Goal: Task Accomplishment & Management: Complete application form

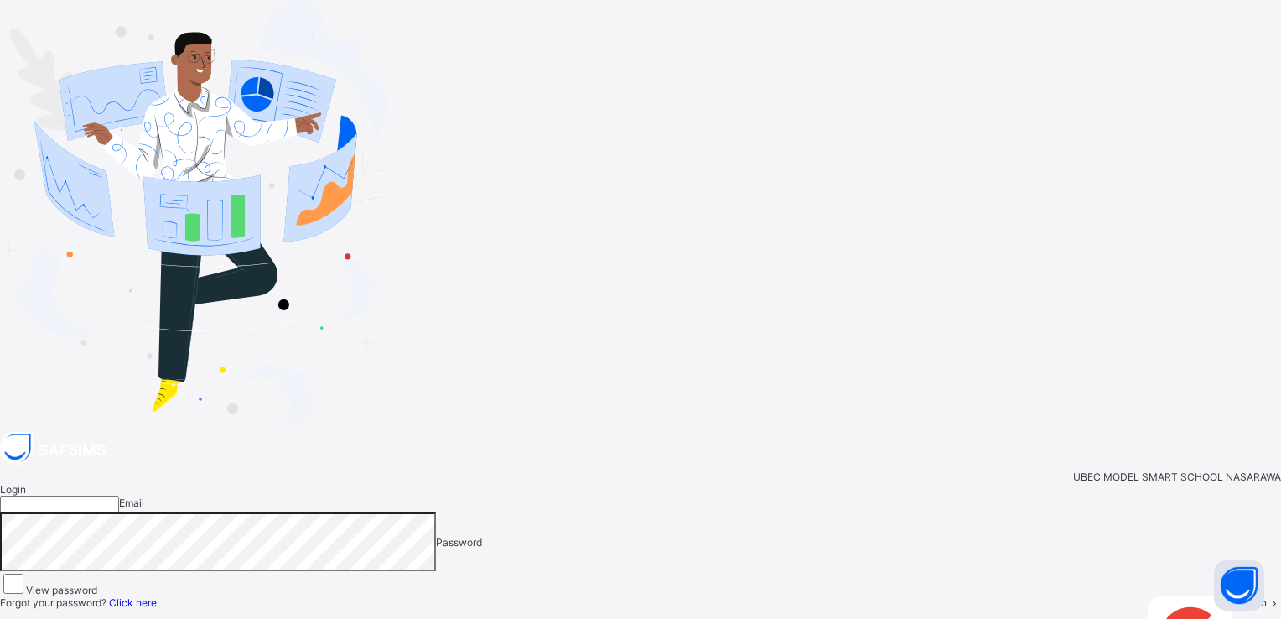
type input "**********"
click at [1241, 596] on span "Login" at bounding box center [1254, 602] width 26 height 13
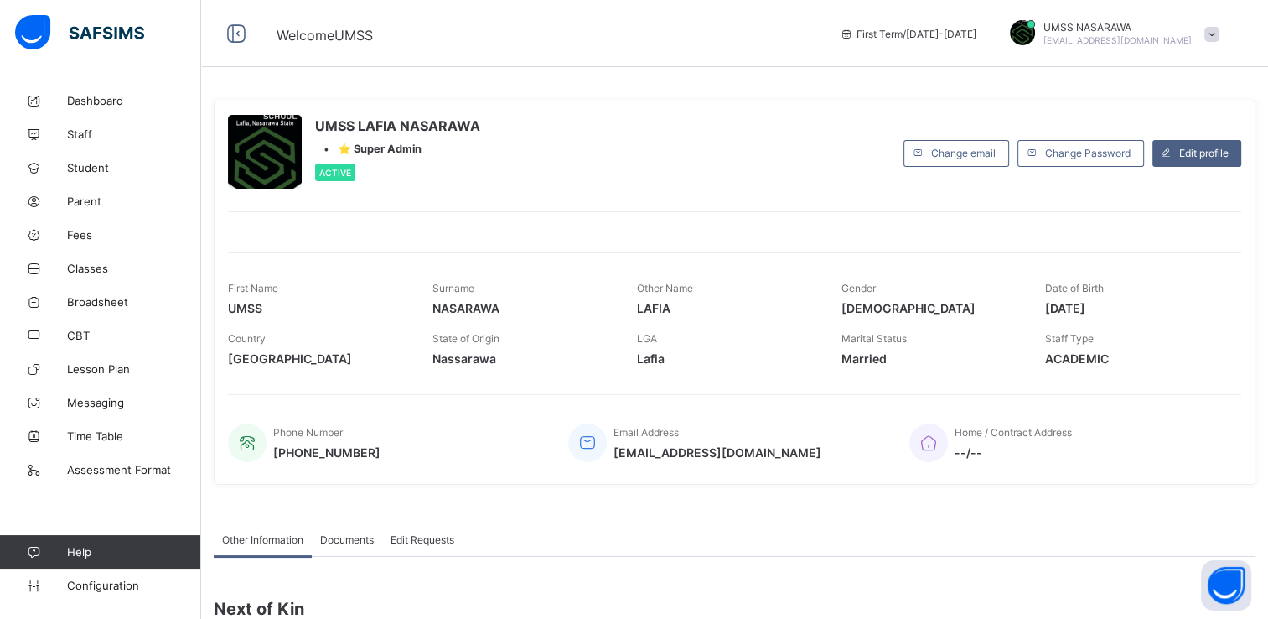
click at [1055, 447] on span "--/--" at bounding box center [1013, 452] width 117 height 14
click at [90, 263] on span "Classes" at bounding box center [134, 268] width 134 height 13
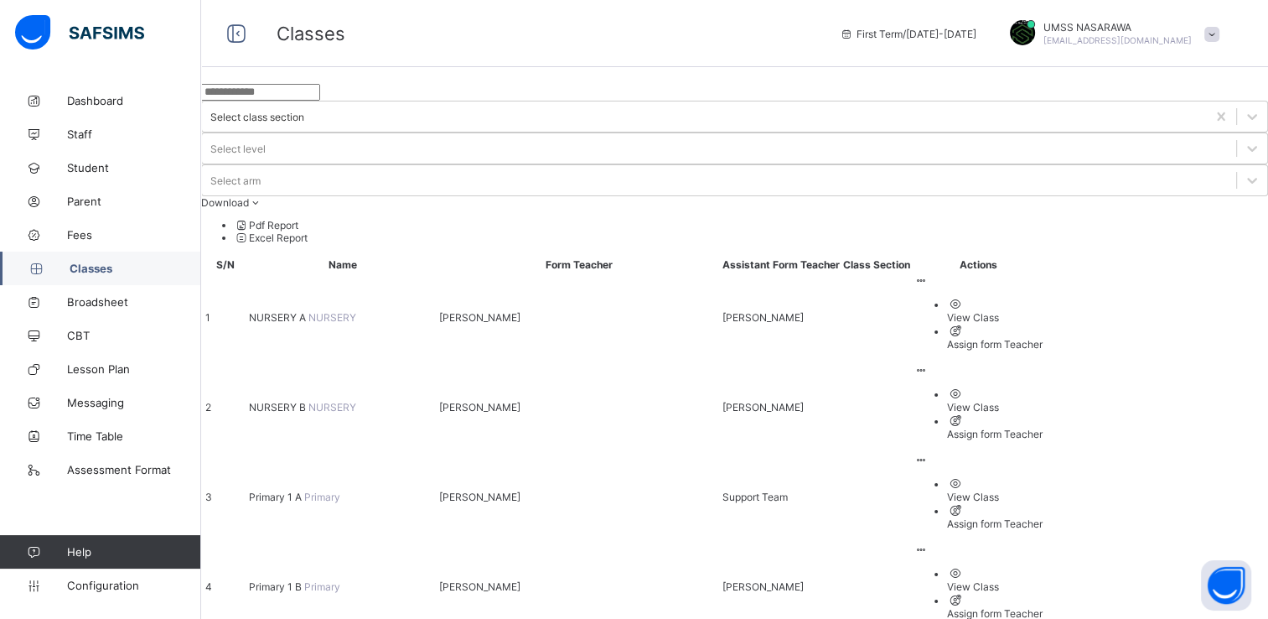
click at [90, 263] on span "Classes" at bounding box center [136, 268] width 132 height 13
click at [928, 274] on icon at bounding box center [921, 280] width 14 height 13
click at [1043, 311] on div "View Class" at bounding box center [995, 317] width 96 height 13
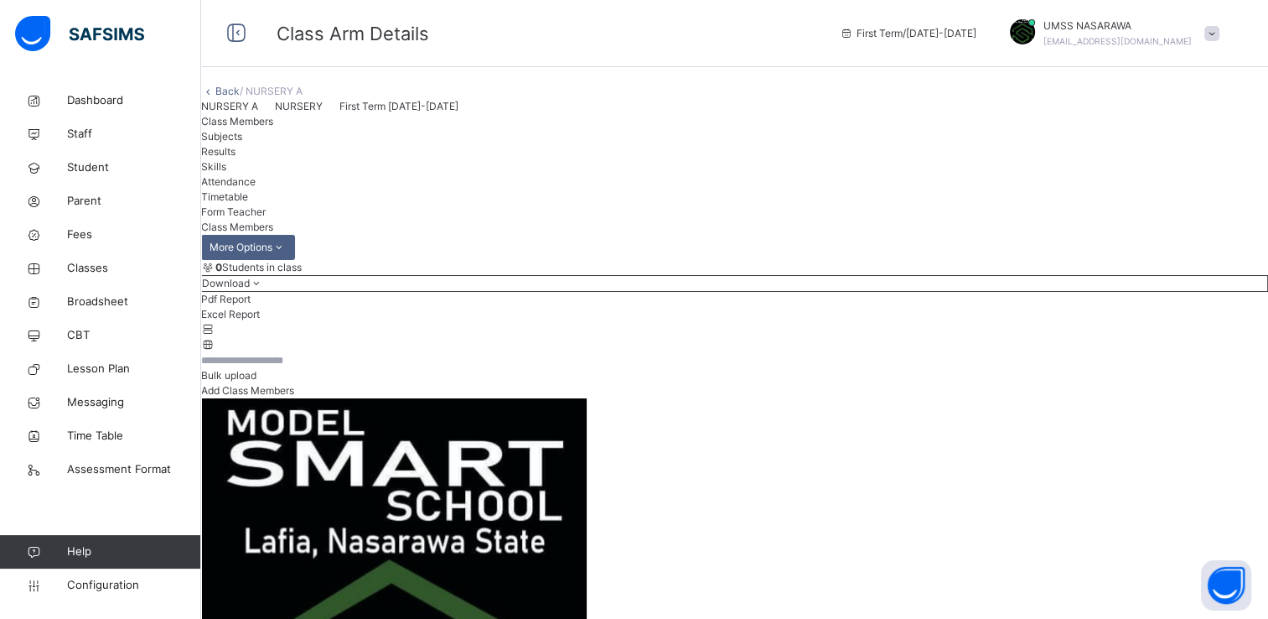
click at [240, 97] on link "Back" at bounding box center [227, 91] width 24 height 13
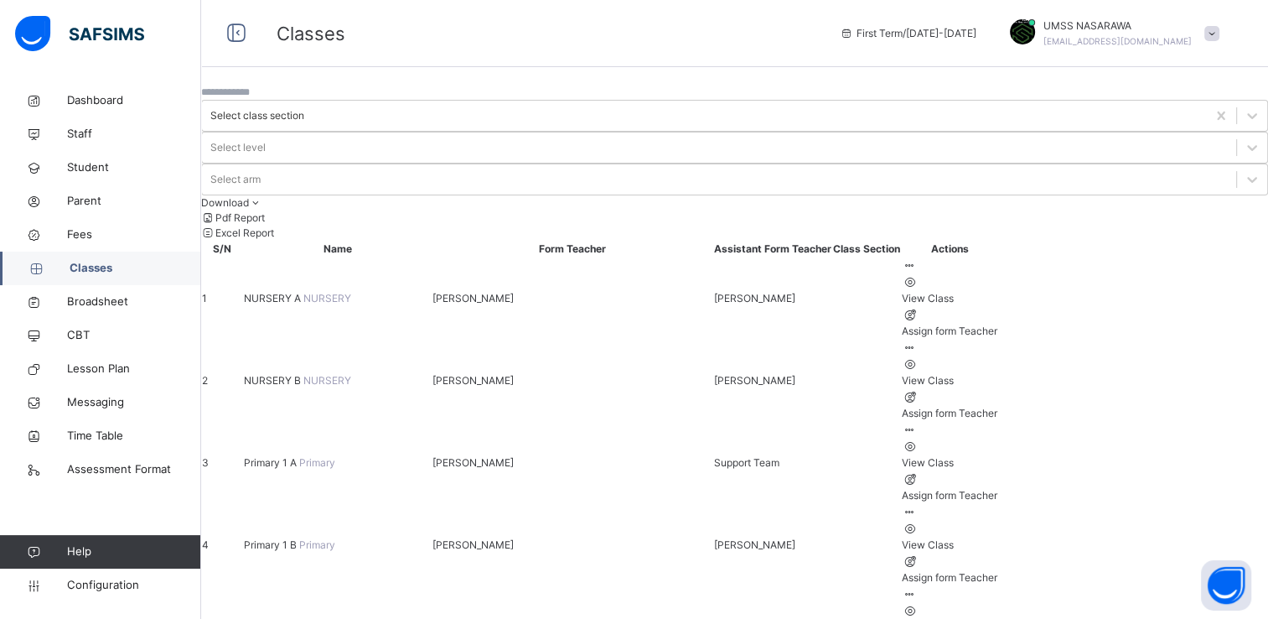
click at [916, 423] on icon at bounding box center [909, 429] width 14 height 13
click at [998, 455] on div "View Class" at bounding box center [950, 462] width 96 height 15
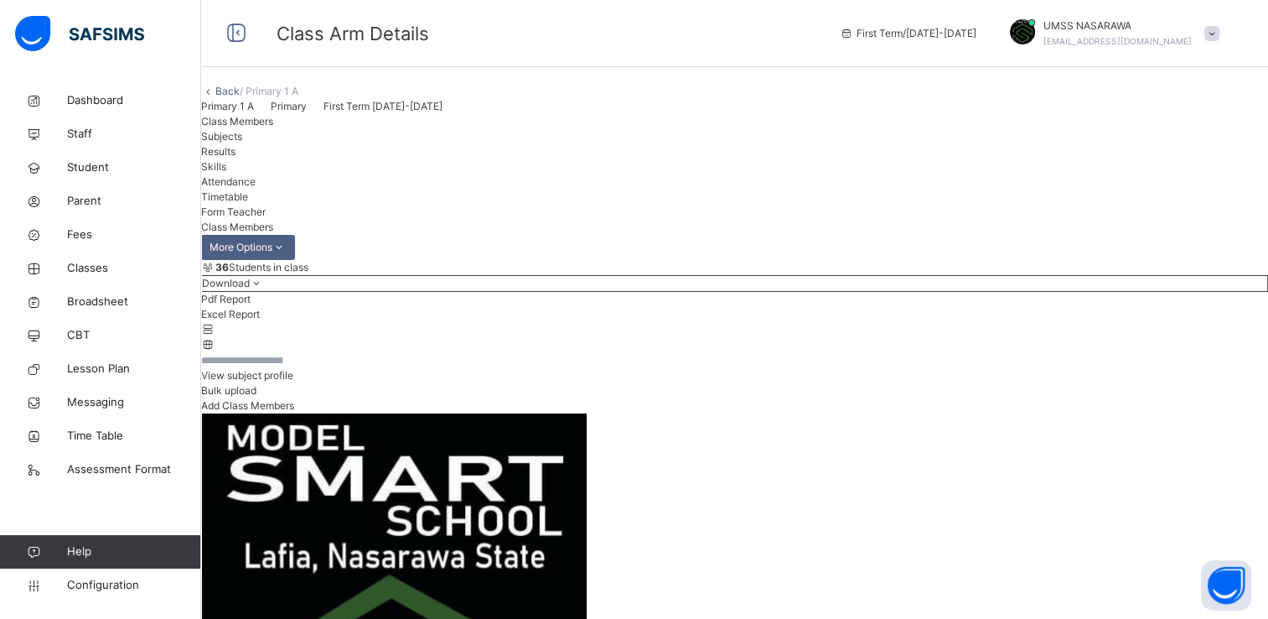
click at [986, 383] on div "View subject profile" at bounding box center [734, 375] width 1067 height 15
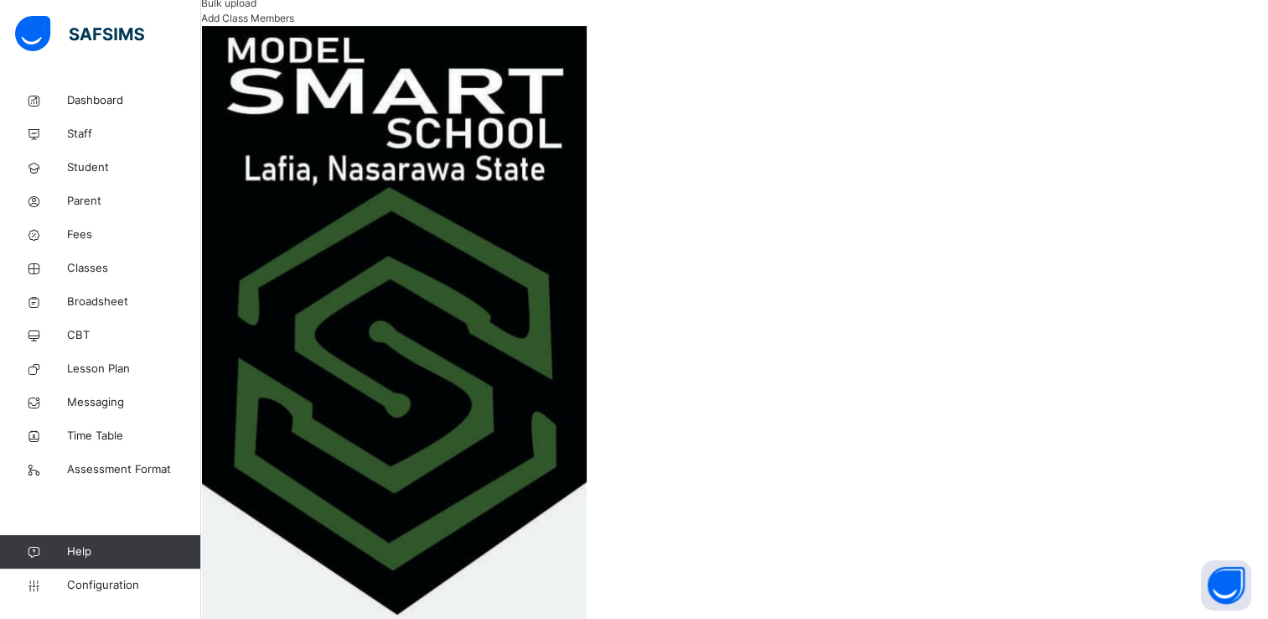
scroll to position [456, 0]
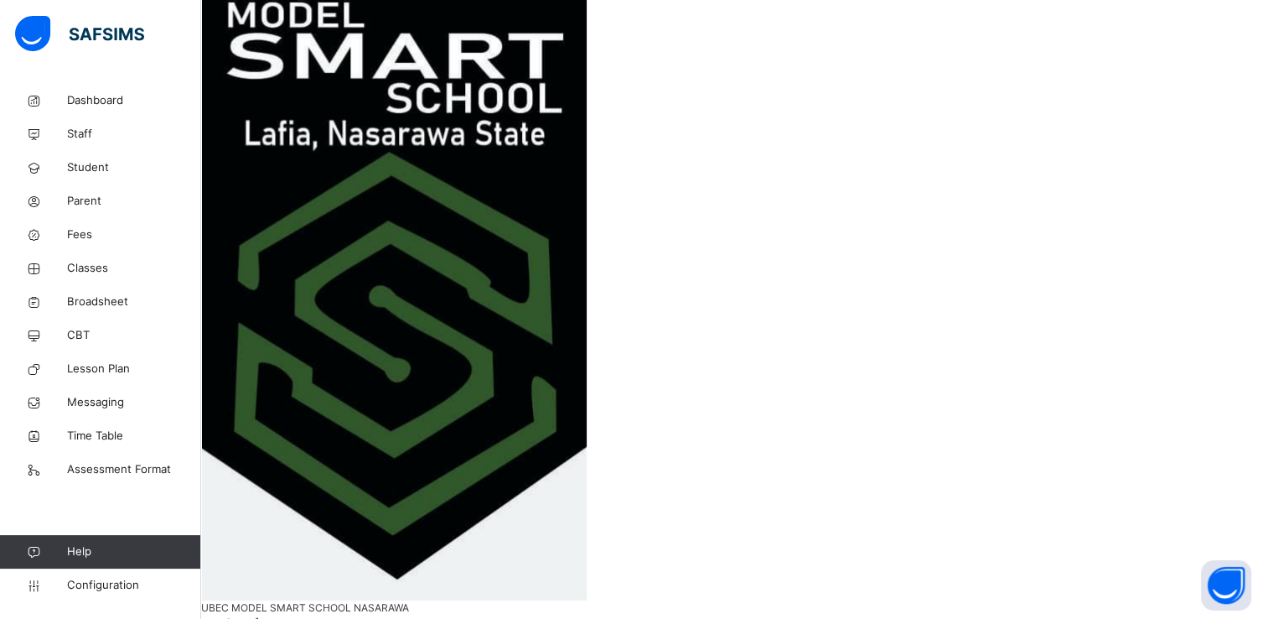
scroll to position [389, 0]
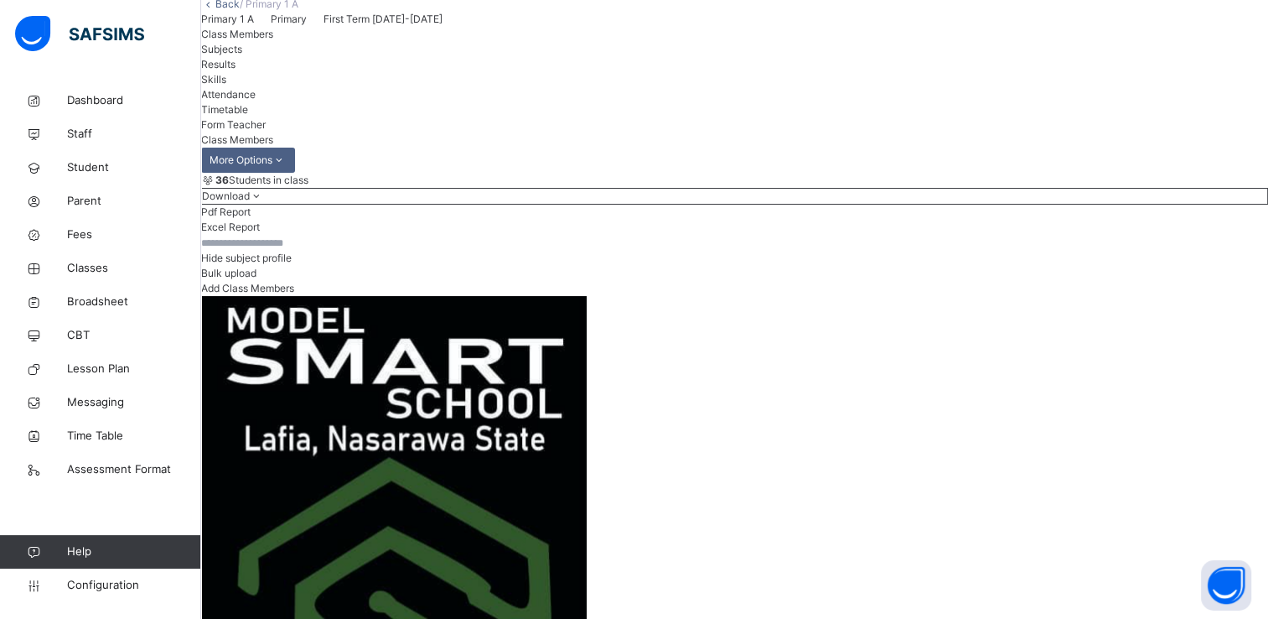
scroll to position [85, 0]
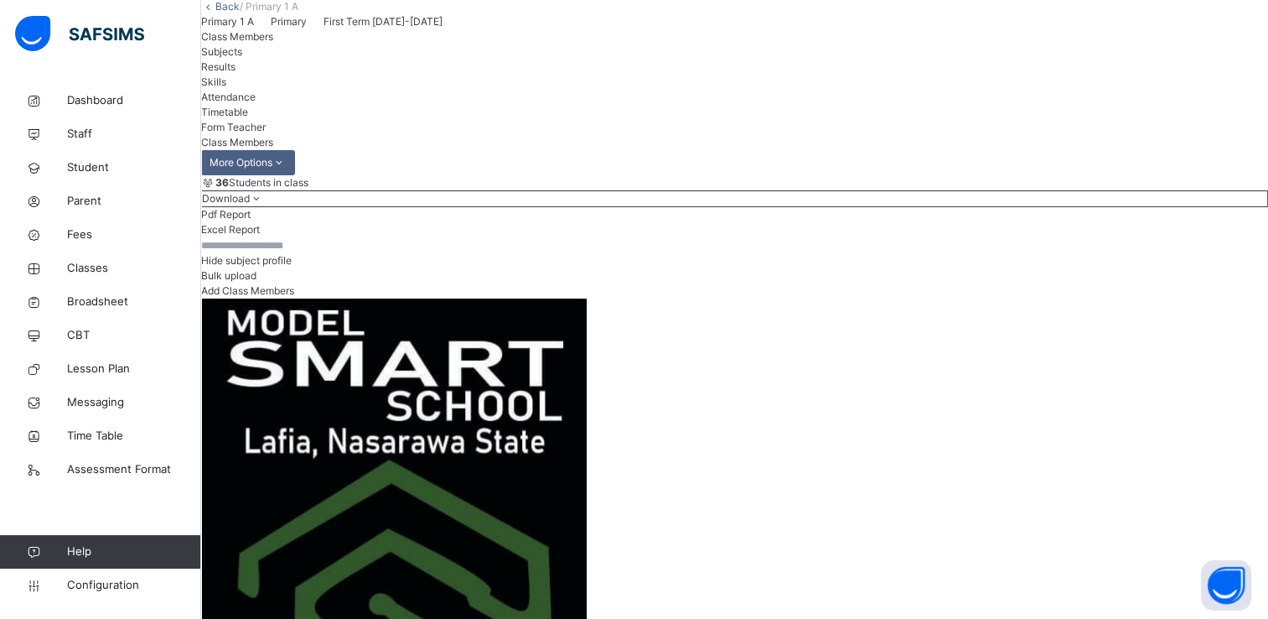
click at [242, 58] on span "Subjects" at bounding box center [221, 51] width 41 height 13
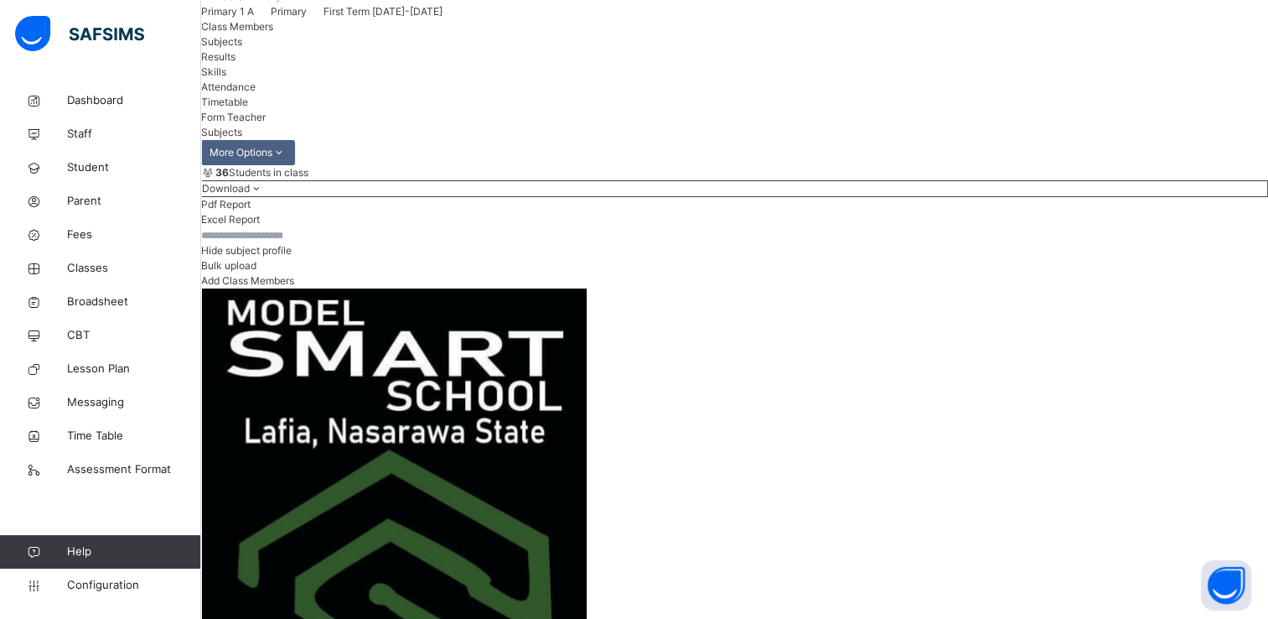
scroll to position [96, 0]
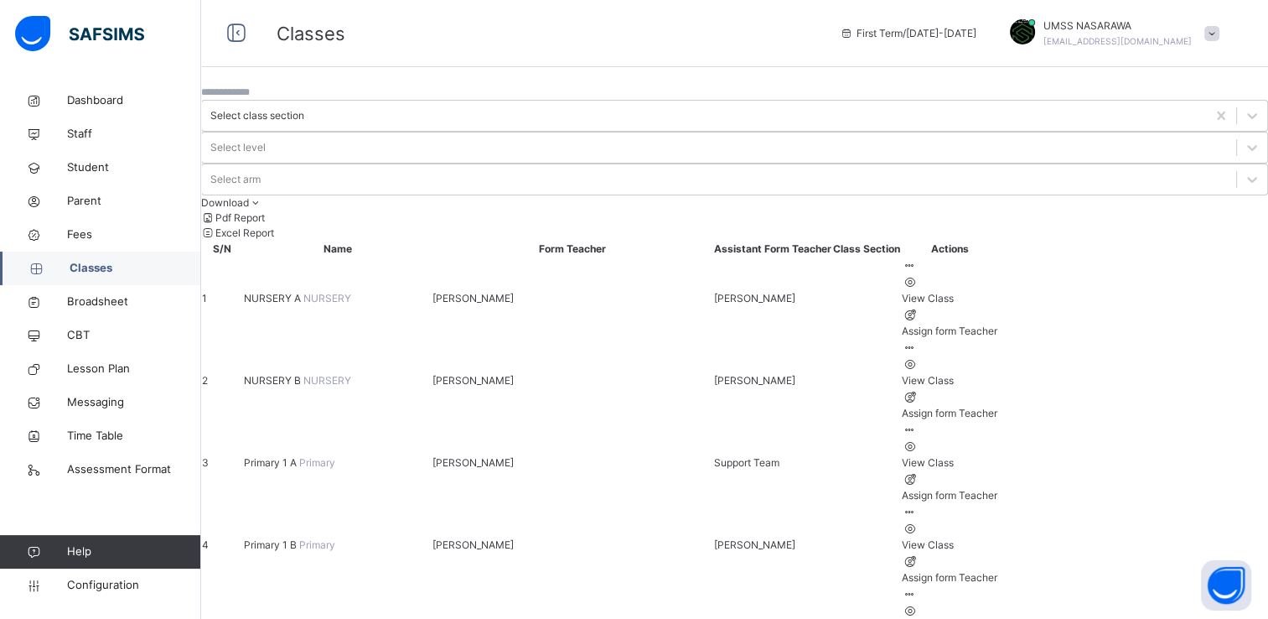
click at [916, 506] on icon at bounding box center [909, 512] width 14 height 13
click at [998, 537] on div "View Class" at bounding box center [950, 544] width 96 height 15
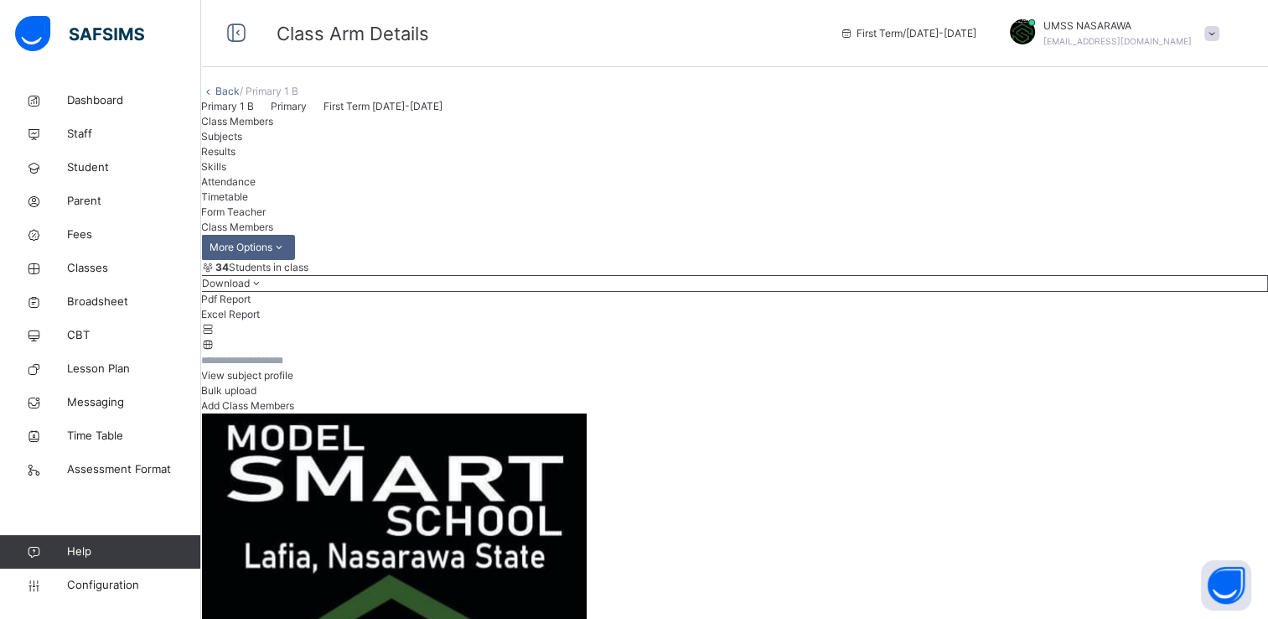
click at [293, 381] on span "View subject profile" at bounding box center [247, 375] width 92 height 13
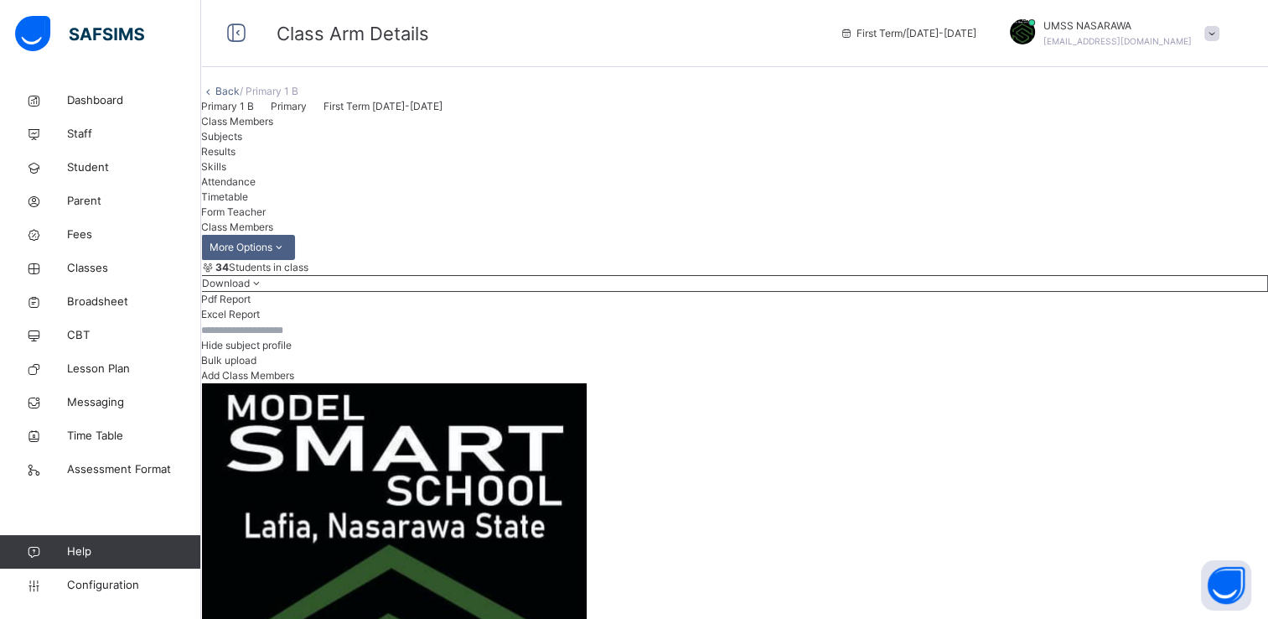
click at [798, 383] on div "Hide subject profile Bulk upload Add Class Members" at bounding box center [734, 352] width 1067 height 61
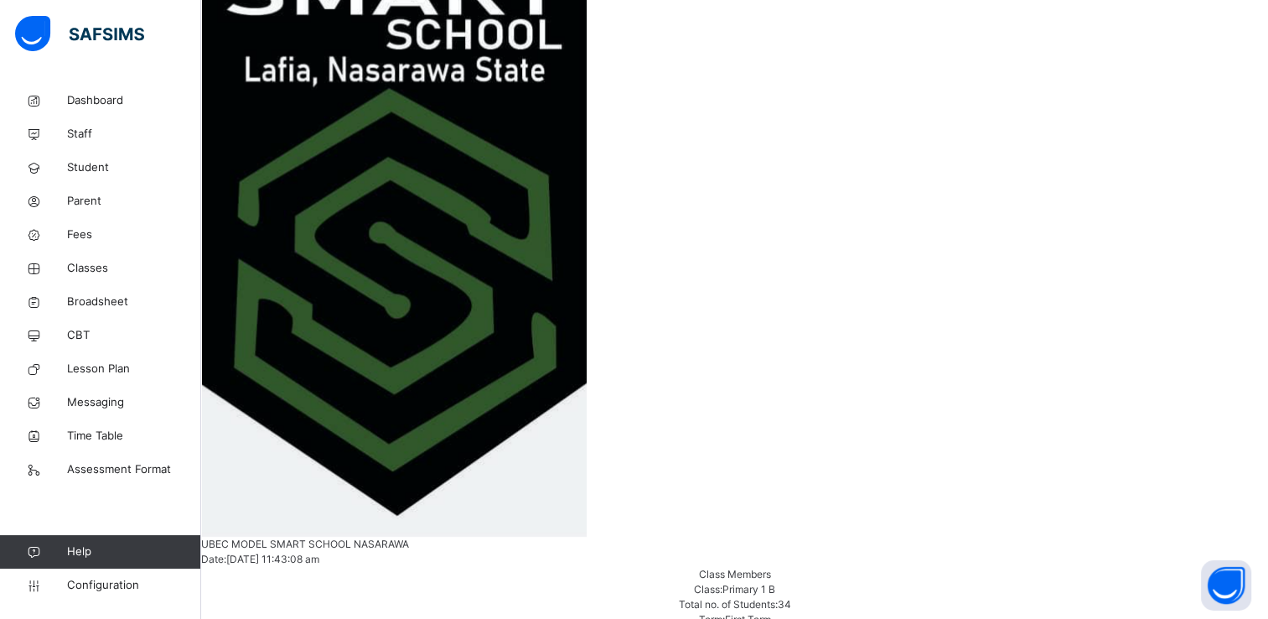
scroll to position [1442, 0]
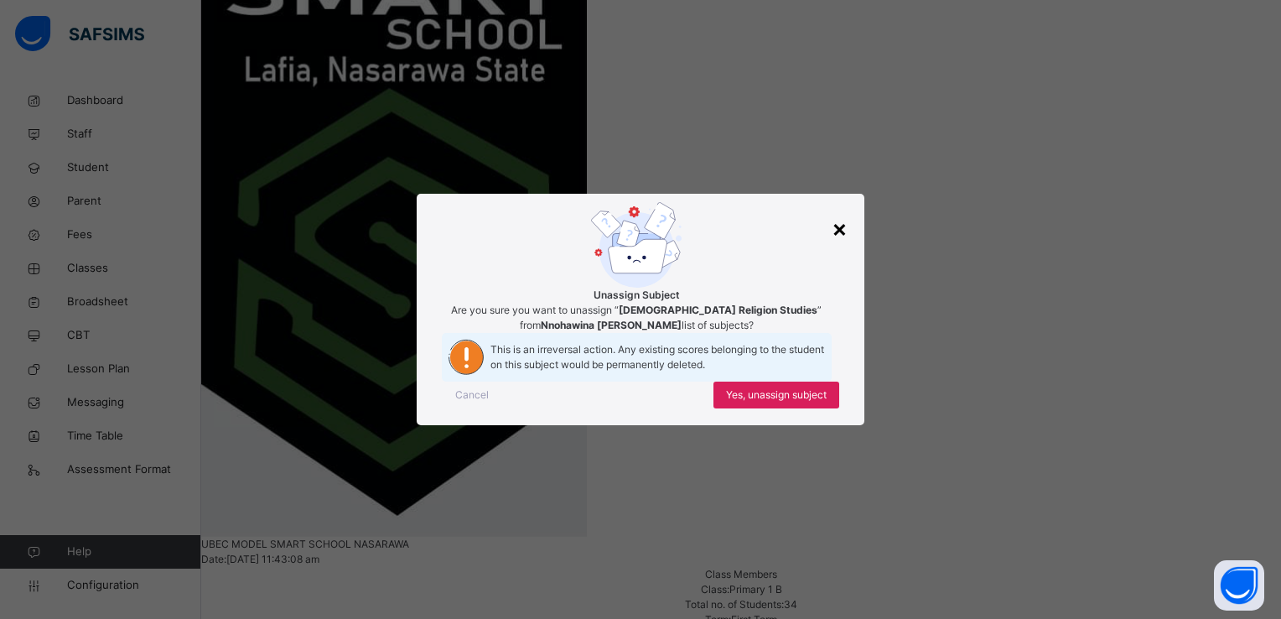
click at [839, 210] on div "×" at bounding box center [840, 227] width 16 height 35
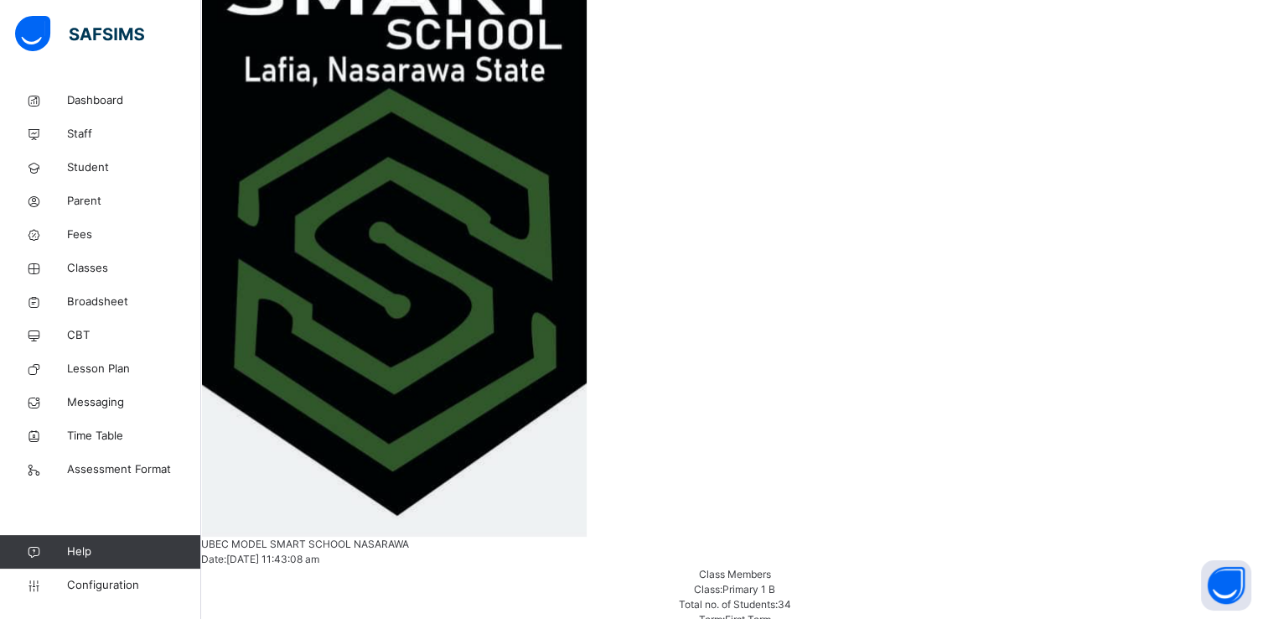
scroll to position [1375, 0]
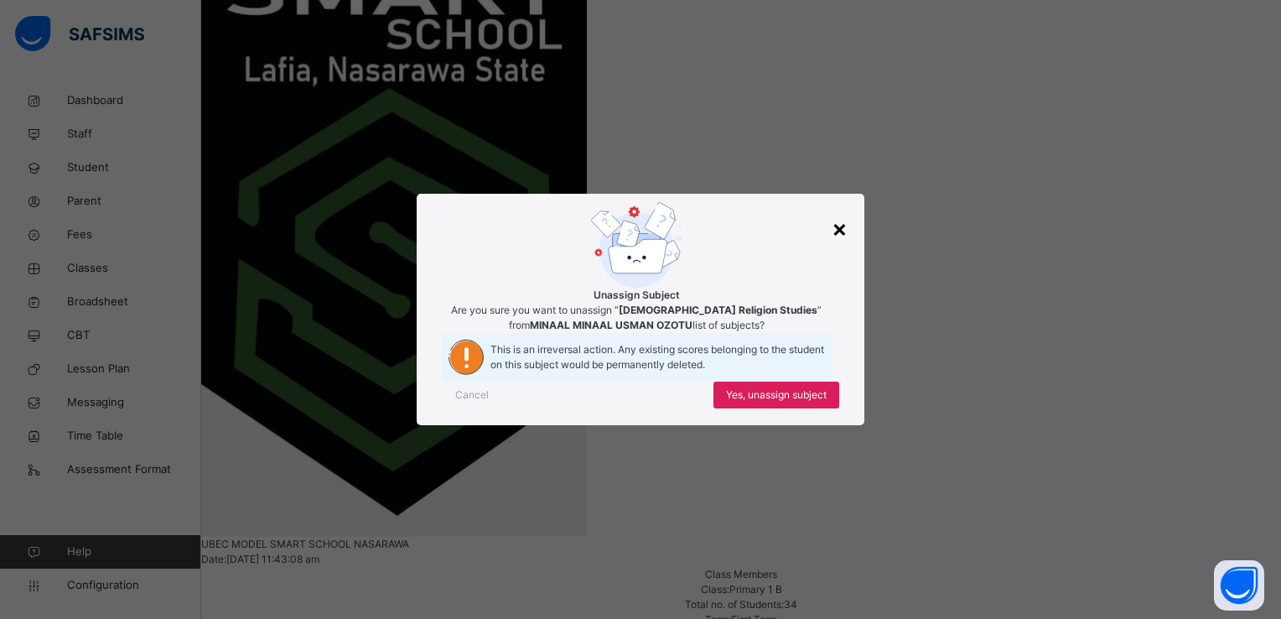
click at [838, 210] on div "×" at bounding box center [840, 227] width 16 height 35
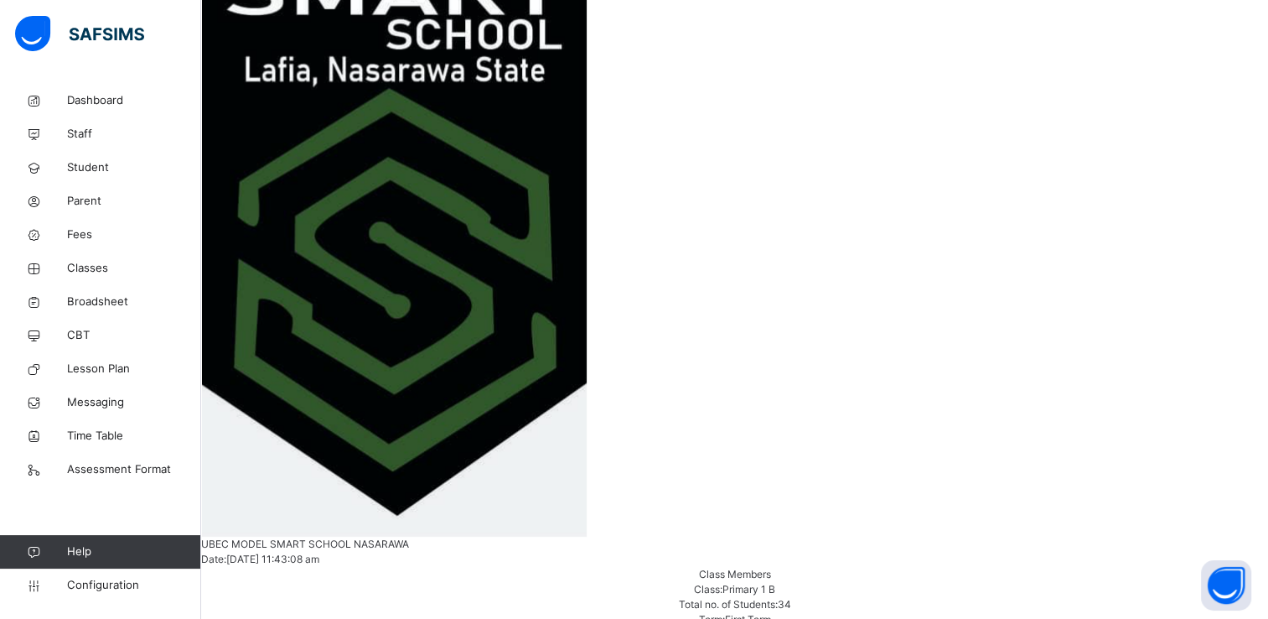
scroll to position [1107, 0]
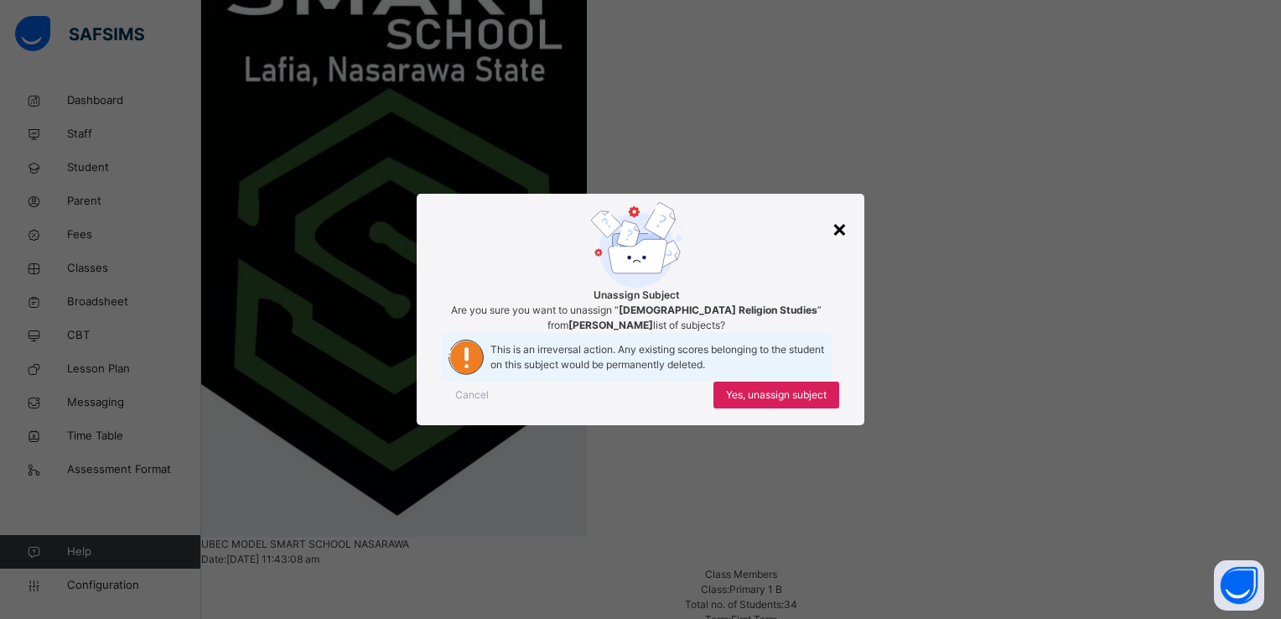
click at [838, 210] on div "×" at bounding box center [840, 227] width 16 height 35
click at [841, 210] on div "×" at bounding box center [840, 227] width 16 height 35
click at [843, 210] on div "×" at bounding box center [840, 227] width 16 height 35
click at [798, 402] on span "Yes, unassign subject" at bounding box center [776, 394] width 101 height 15
click at [806, 402] on span "Yes, unassign subject" at bounding box center [776, 394] width 101 height 15
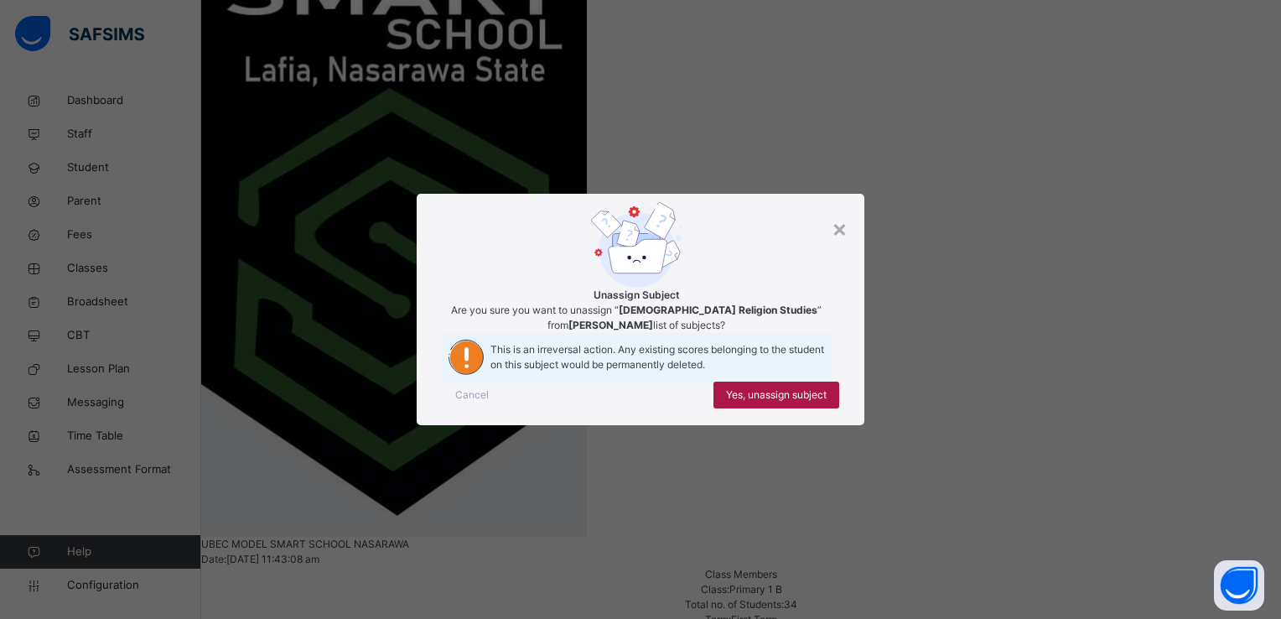
click at [791, 402] on span "Yes, unassign subject" at bounding box center [776, 394] width 101 height 15
click at [797, 402] on span "Yes, unassign subject" at bounding box center [776, 394] width 101 height 15
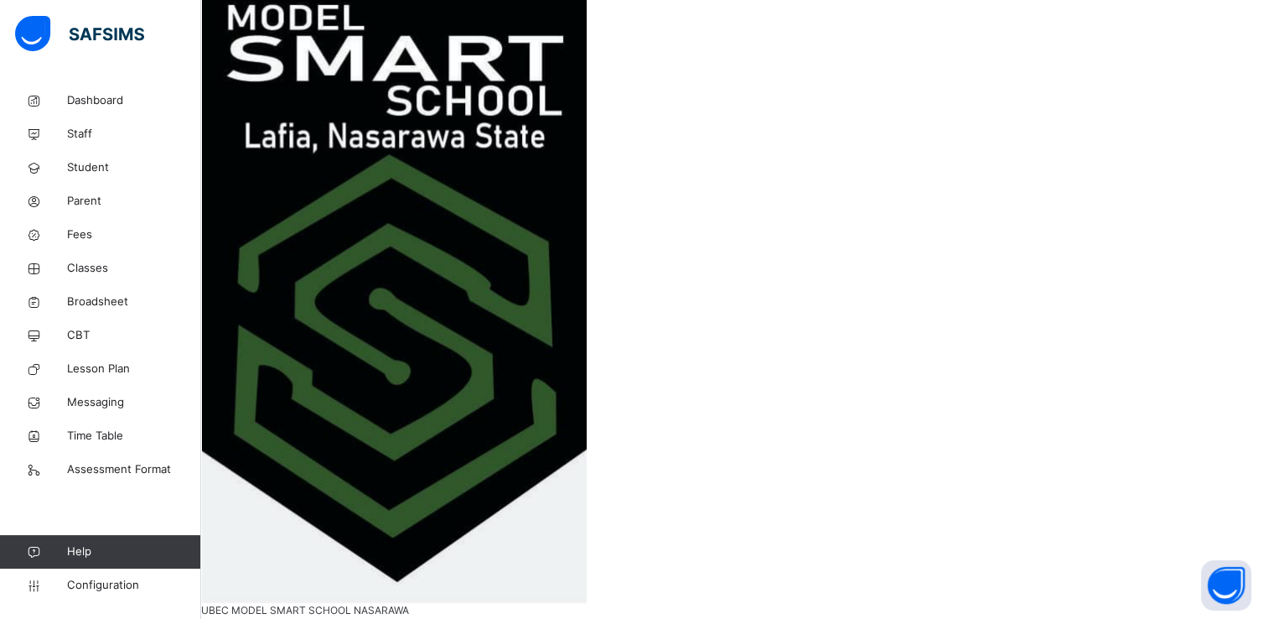
scroll to position [389, 0]
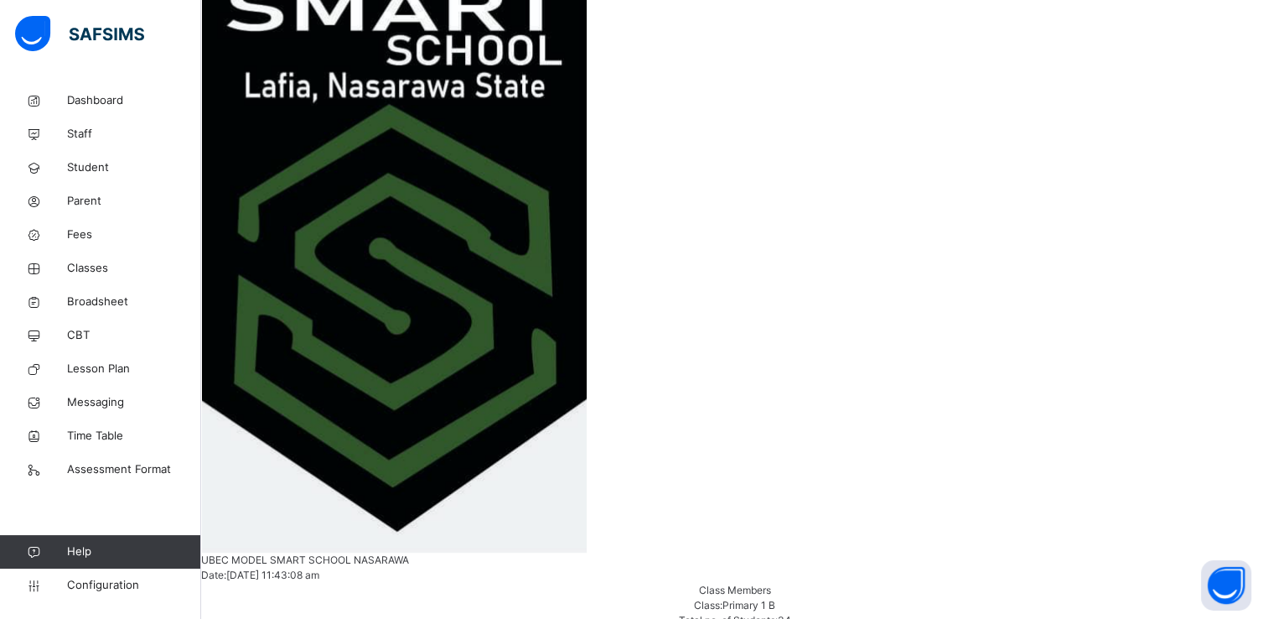
scroll to position [456, 0]
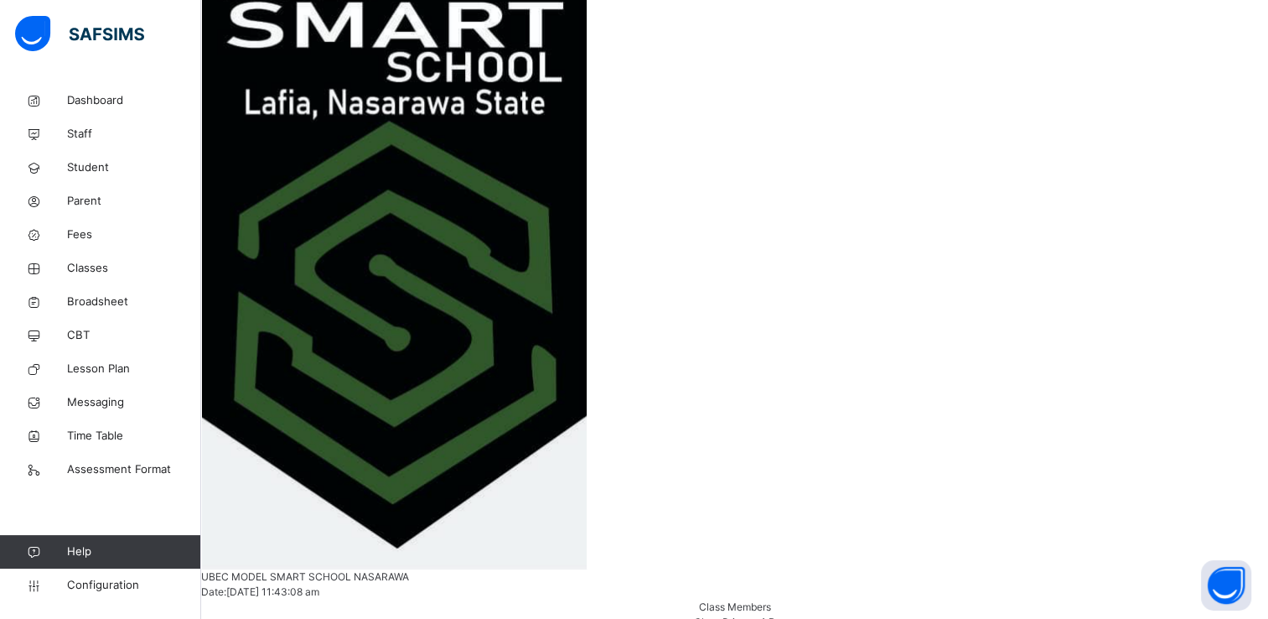
scroll to position [423, 0]
drag, startPoint x: 1204, startPoint y: 95, endPoint x: 1102, endPoint y: 141, distance: 112.2
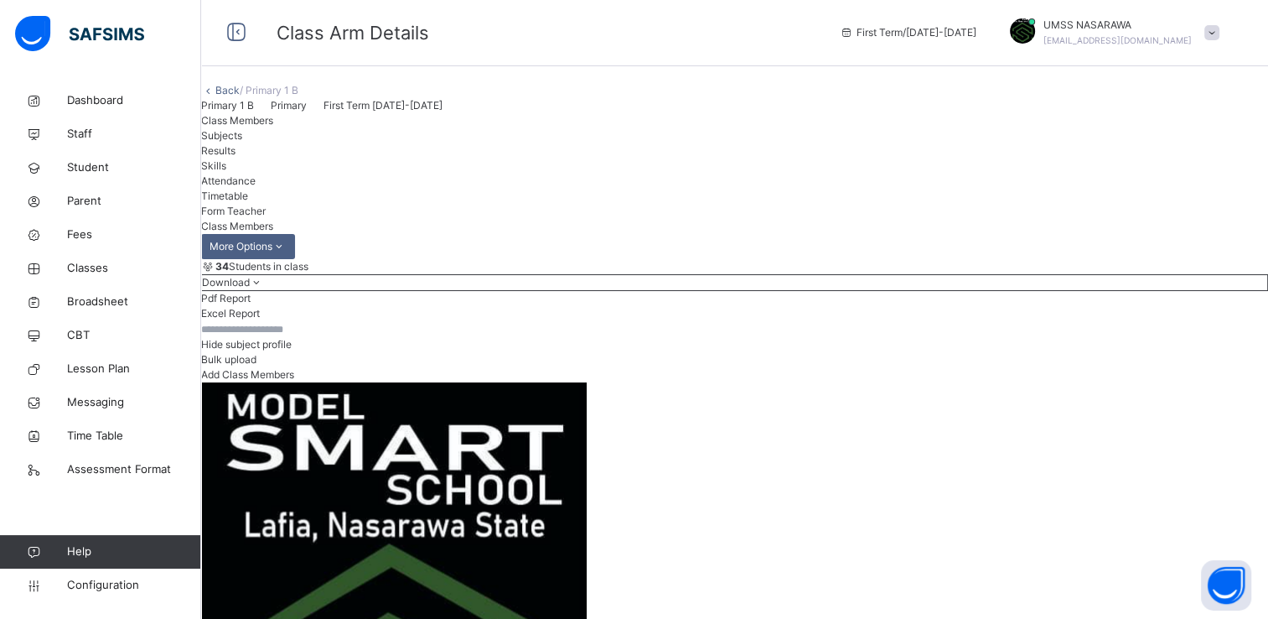
scroll to position [0, 0]
click at [240, 97] on link "Back" at bounding box center [227, 91] width 24 height 13
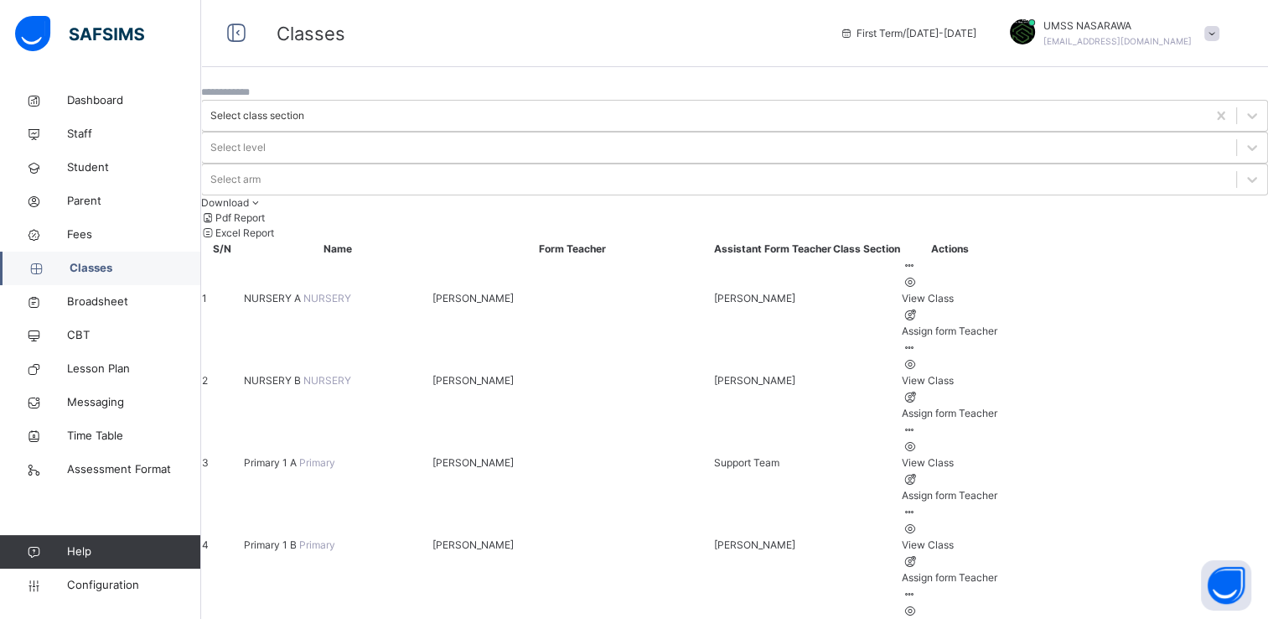
click at [916, 588] on icon at bounding box center [909, 594] width 14 height 13
click at [998, 618] on div "View Class" at bounding box center [950, 627] width 96 height 15
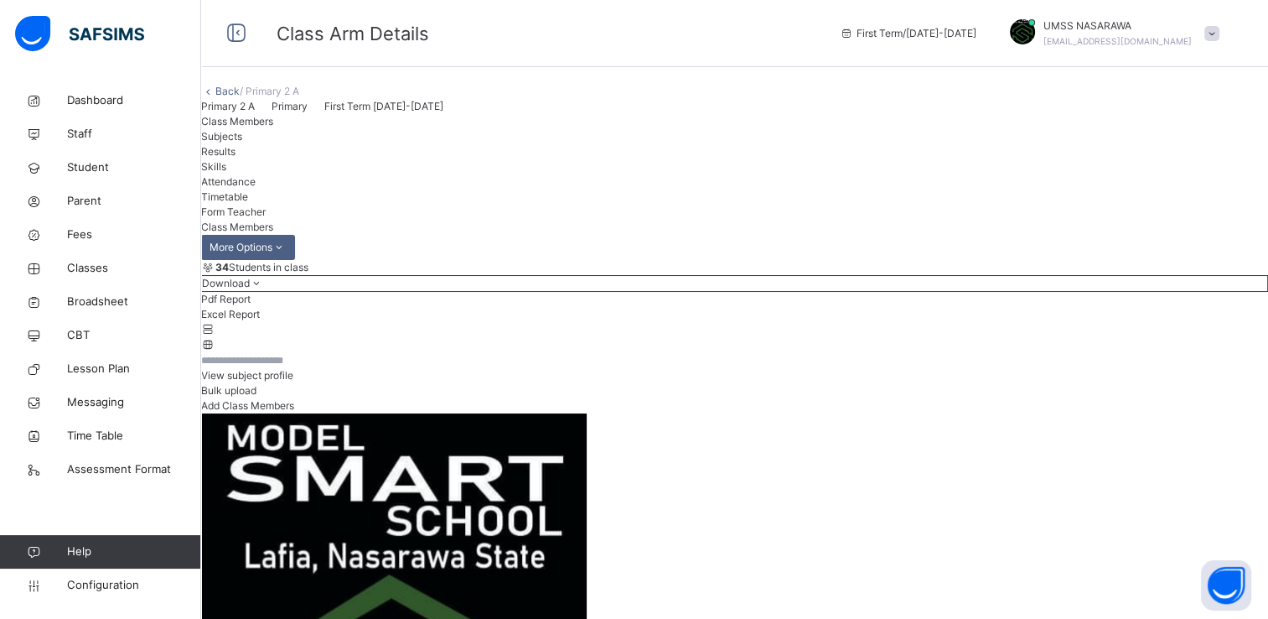
click at [293, 381] on span "View subject profile" at bounding box center [247, 375] width 92 height 13
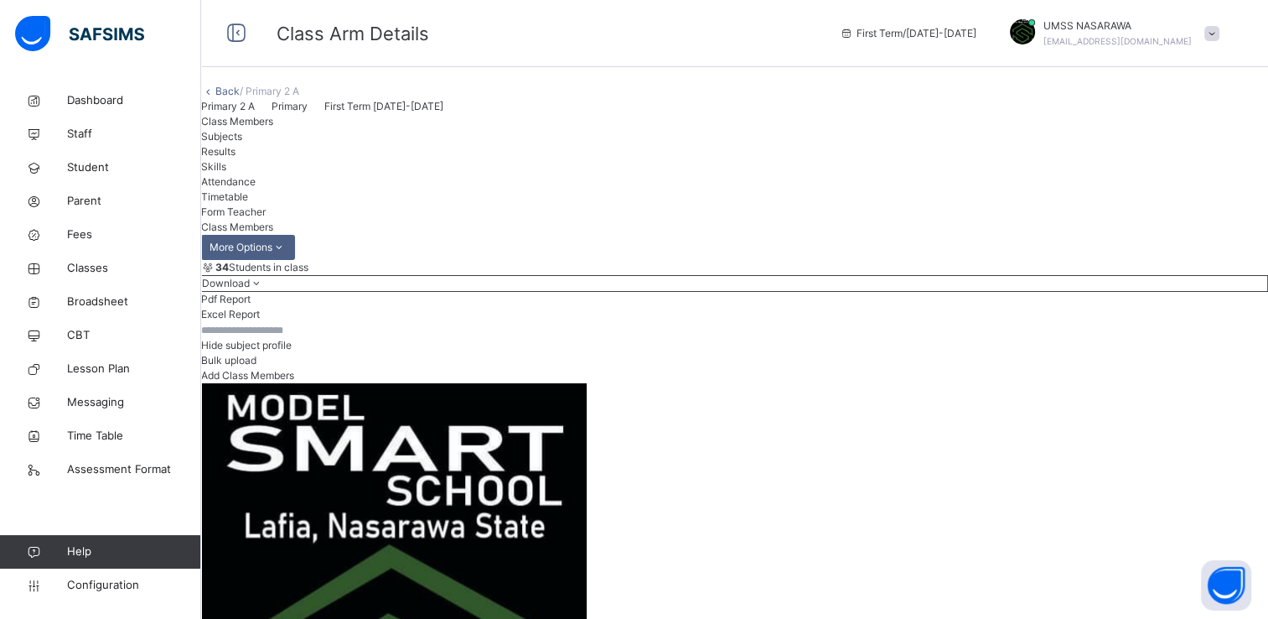
click at [845, 383] on div "Hide subject profile Bulk upload Add Class Members" at bounding box center [734, 352] width 1067 height 61
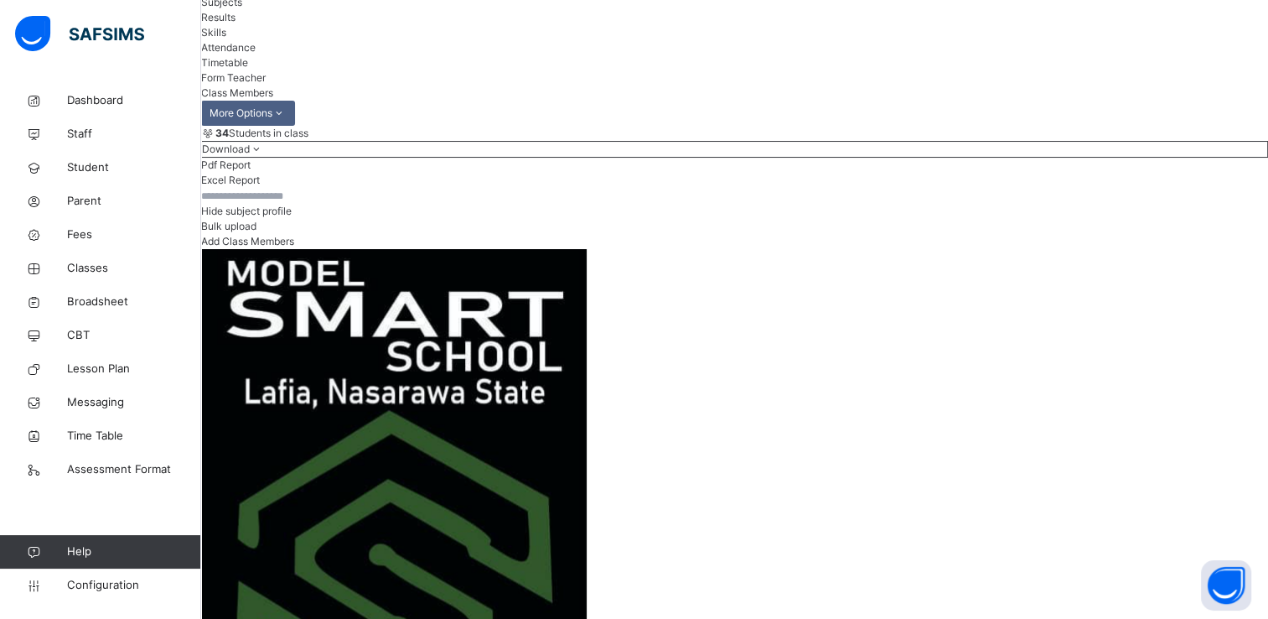
scroll to position [168, 0]
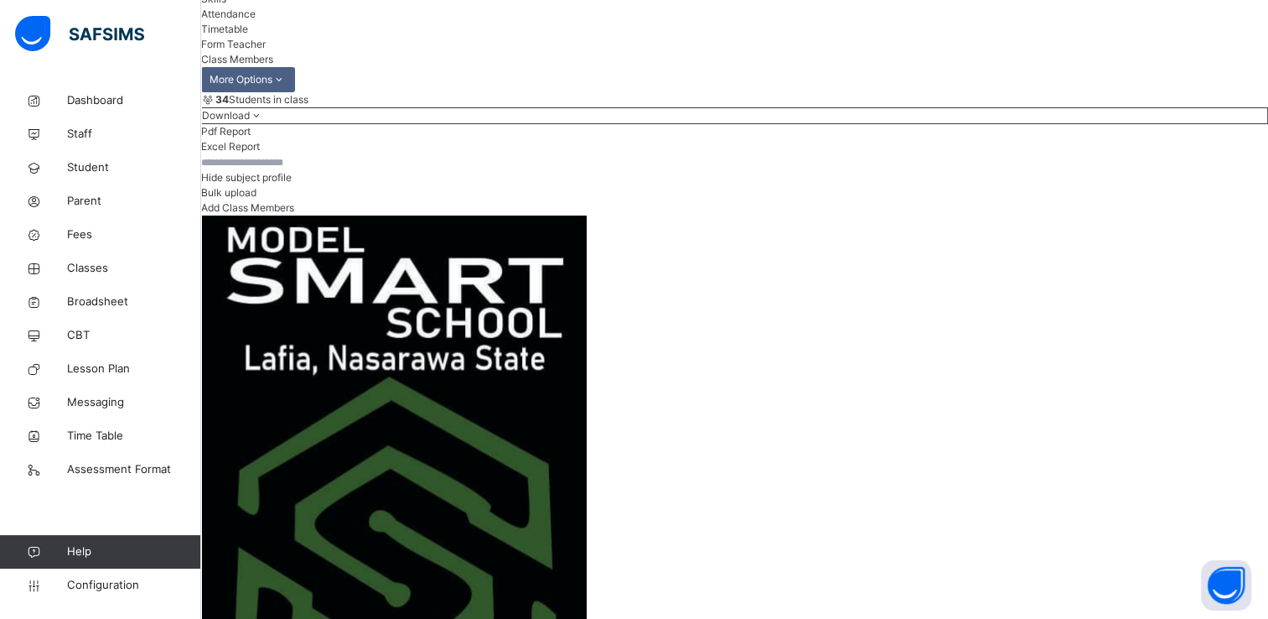
click at [755, 215] on div "Hide subject profile Bulk upload Add Class Members" at bounding box center [734, 184] width 1067 height 61
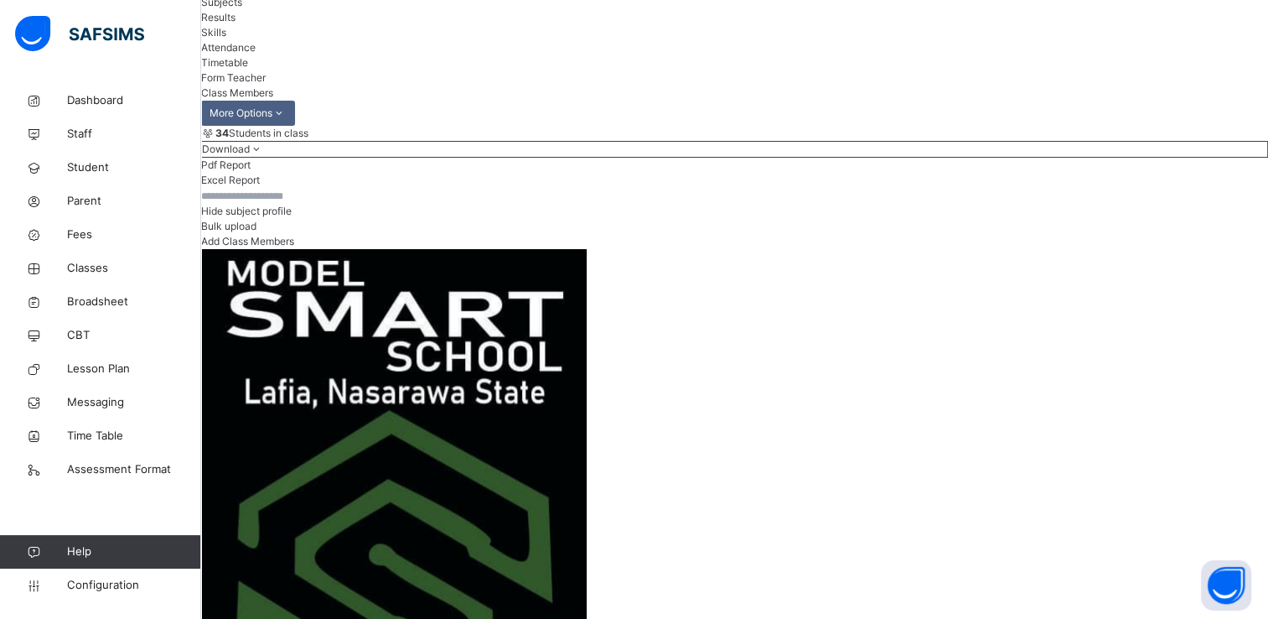
scroll to position [369, 314]
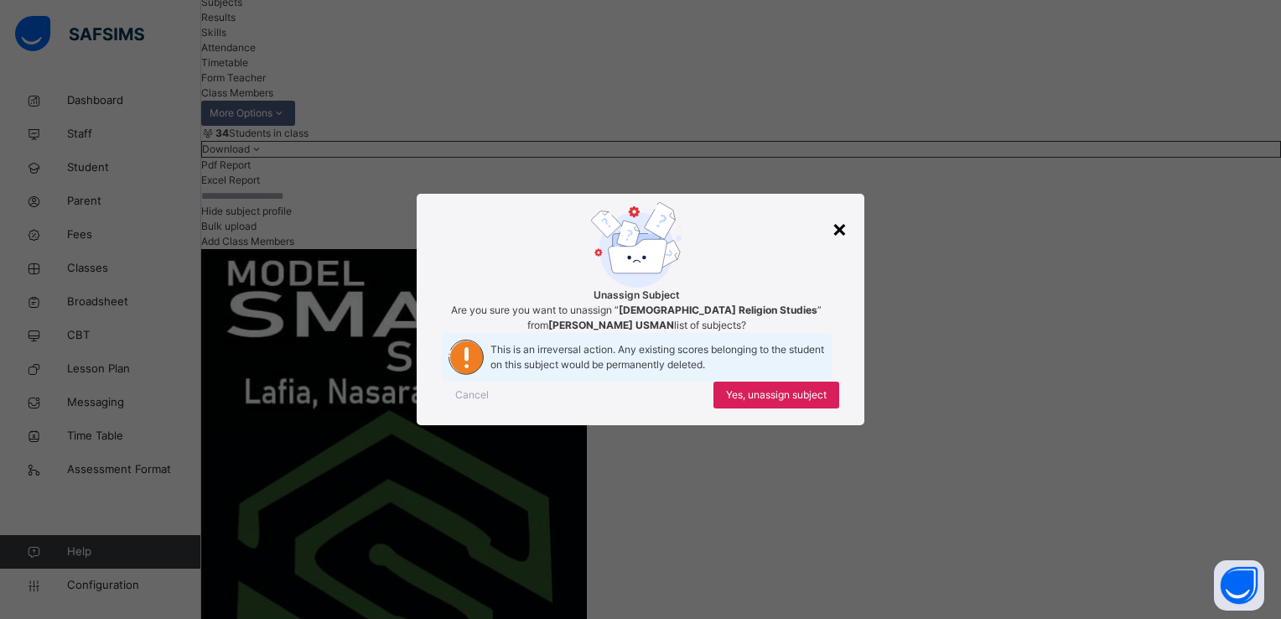
click at [840, 210] on div "×" at bounding box center [840, 227] width 16 height 35
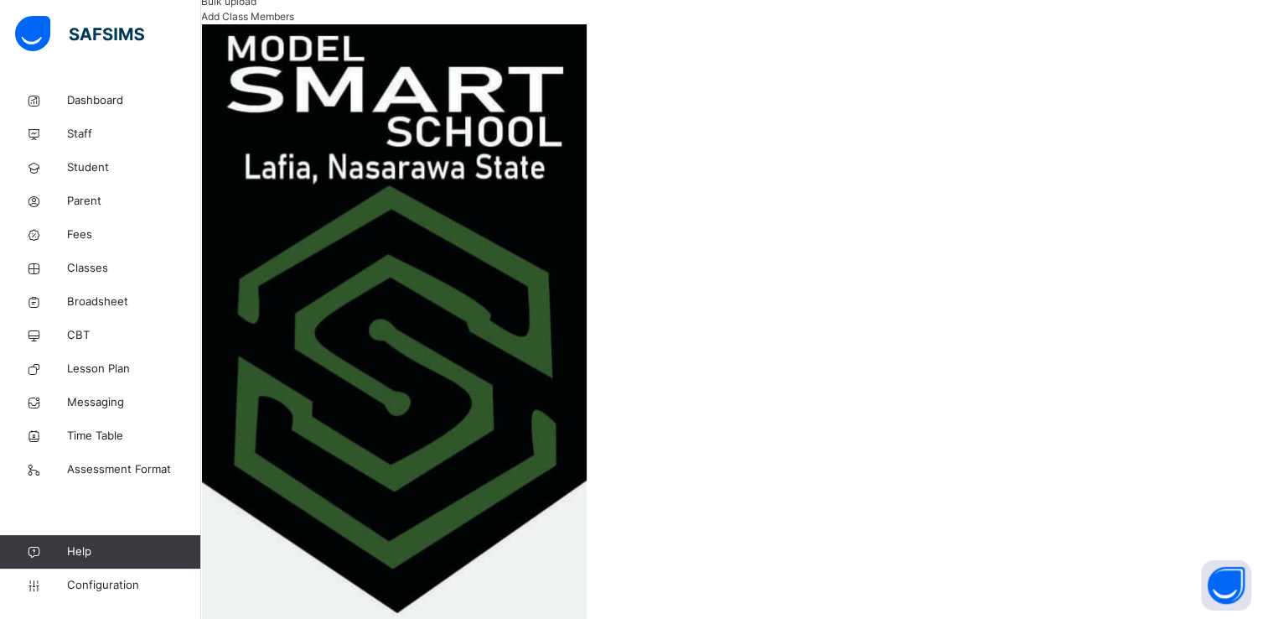
scroll to position [355, 0]
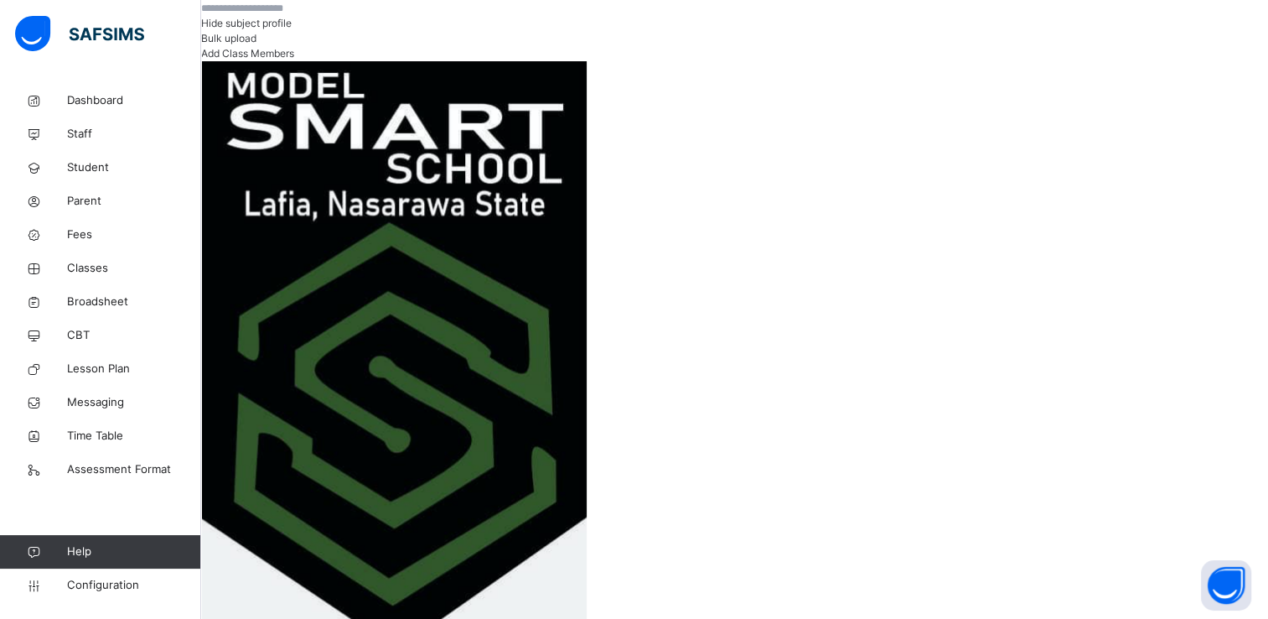
scroll to position [288, 0]
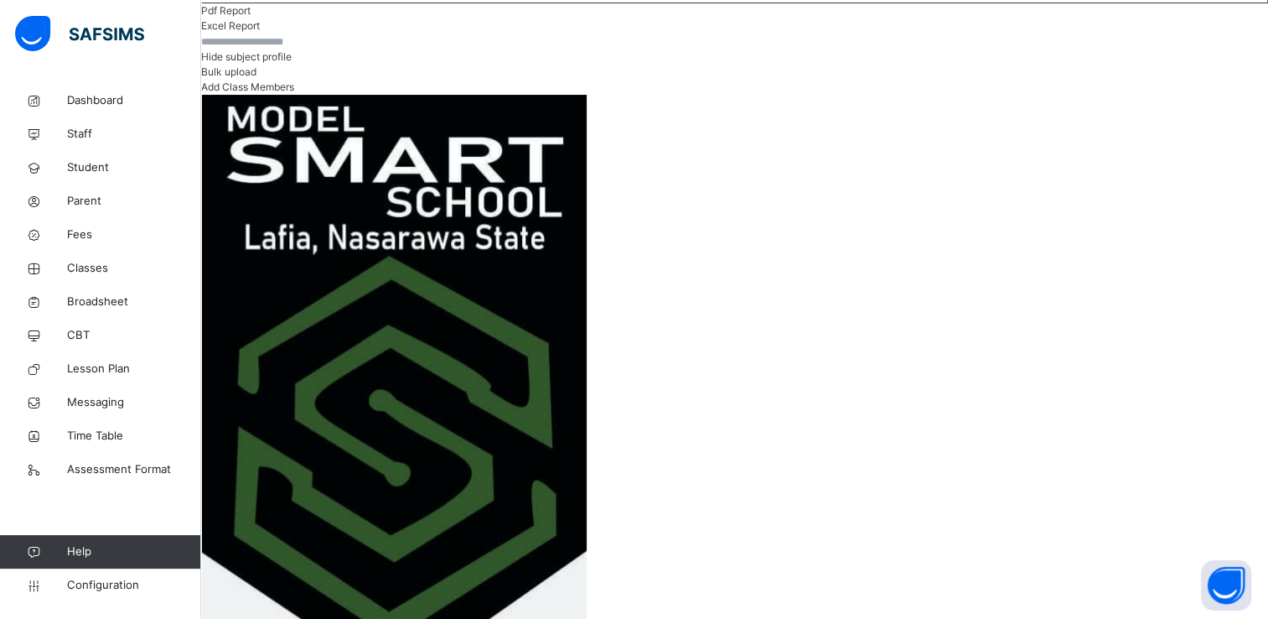
click at [575, 95] on div "34 Students in class Download Pdf Report Excel Report Hide subject profile Bulk…" at bounding box center [734, 32] width 1067 height 123
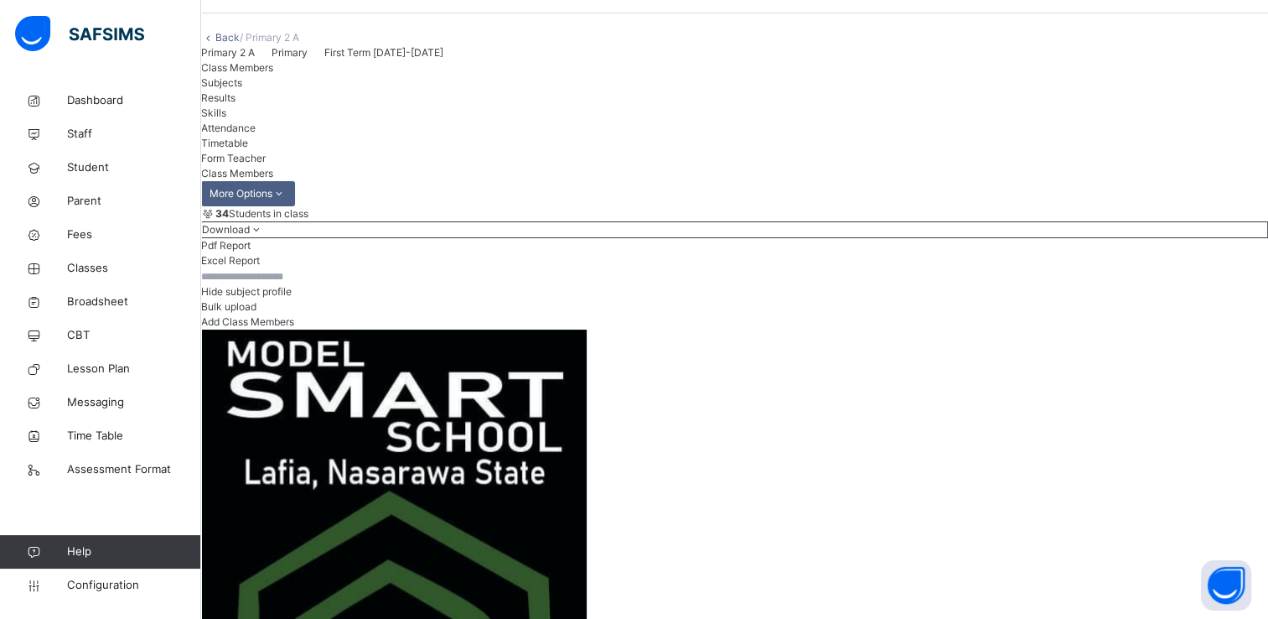
scroll to position [20, 0]
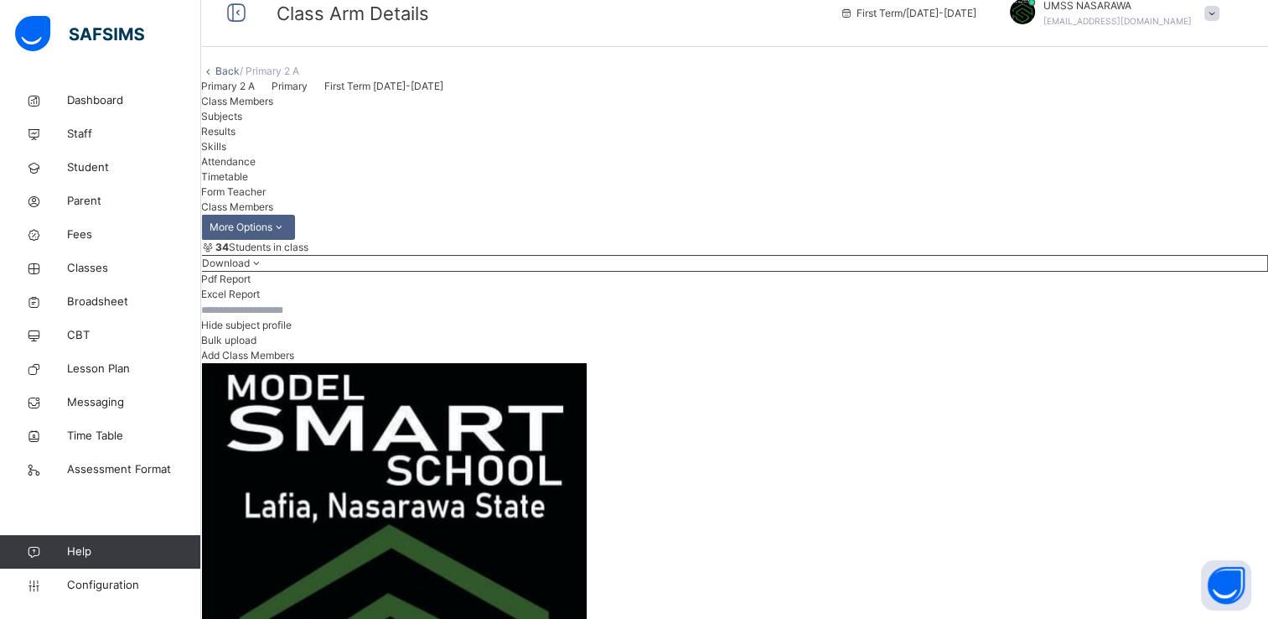
click at [240, 77] on link "Back" at bounding box center [227, 71] width 24 height 13
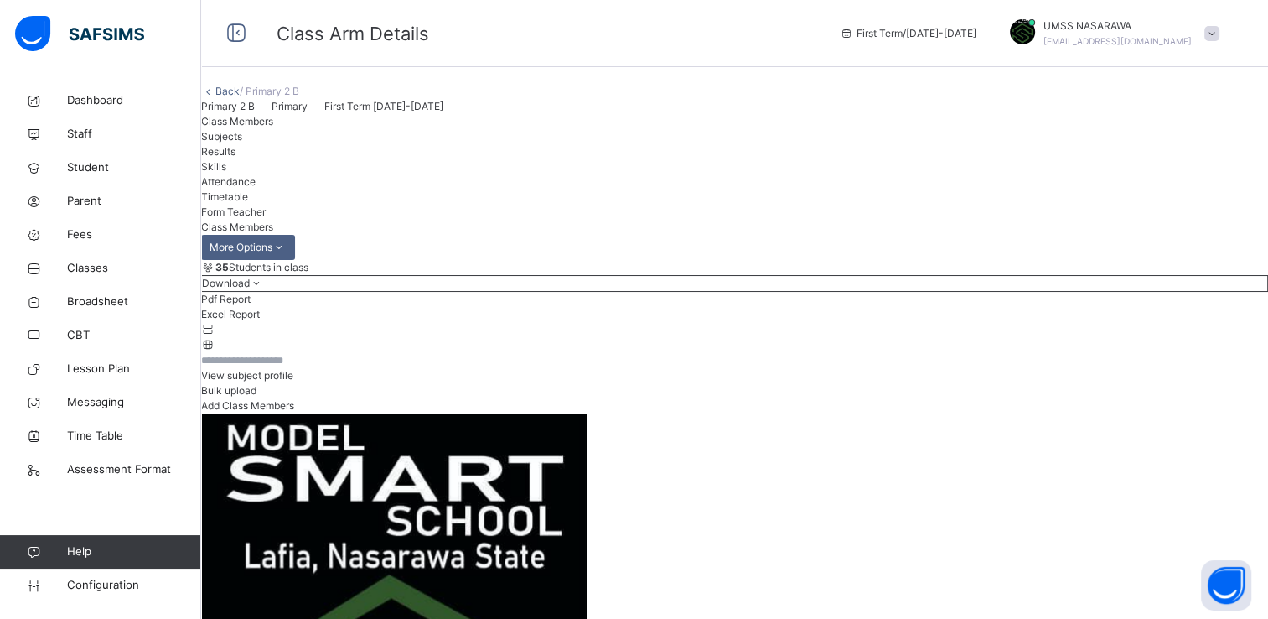
click at [293, 381] on span "View subject profile" at bounding box center [247, 375] width 92 height 13
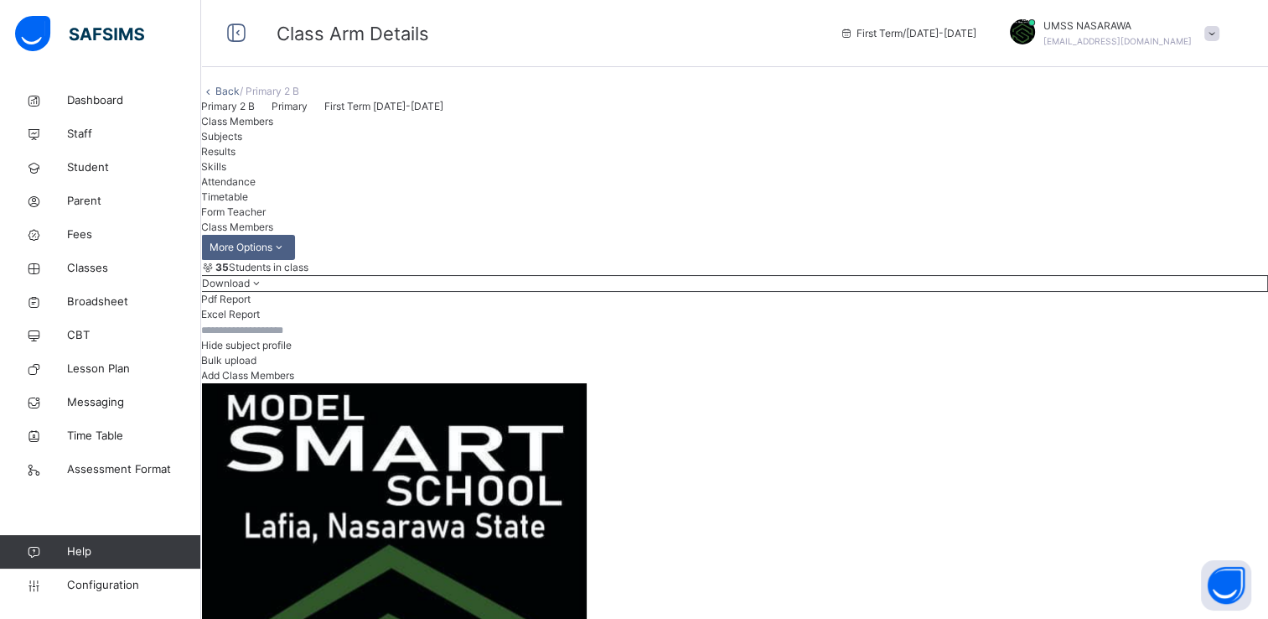
click at [855, 383] on div "Hide subject profile Bulk upload Add Class Members" at bounding box center [734, 352] width 1067 height 61
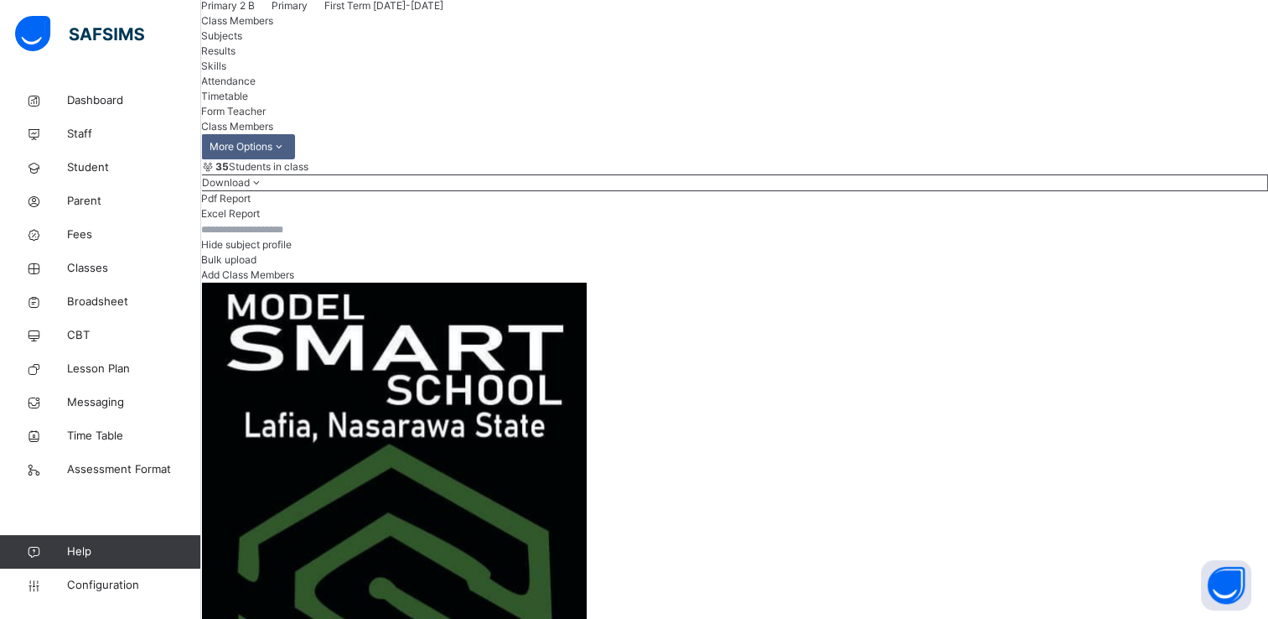
scroll to position [0, 314]
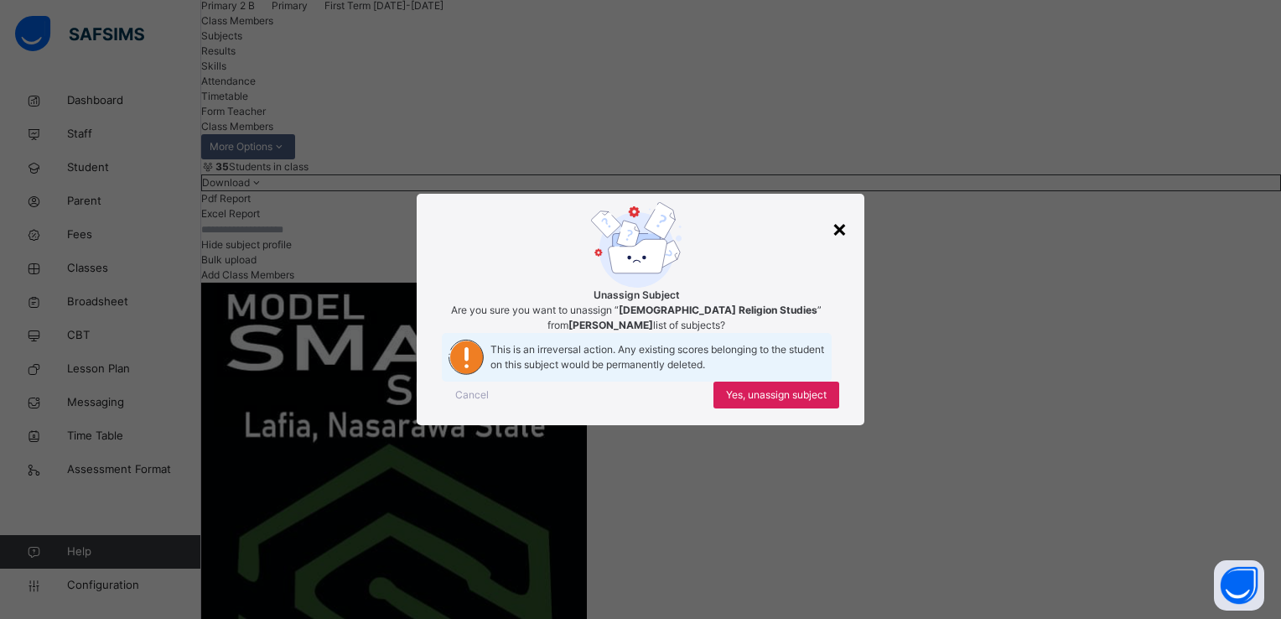
click at [843, 210] on div "×" at bounding box center [840, 227] width 16 height 35
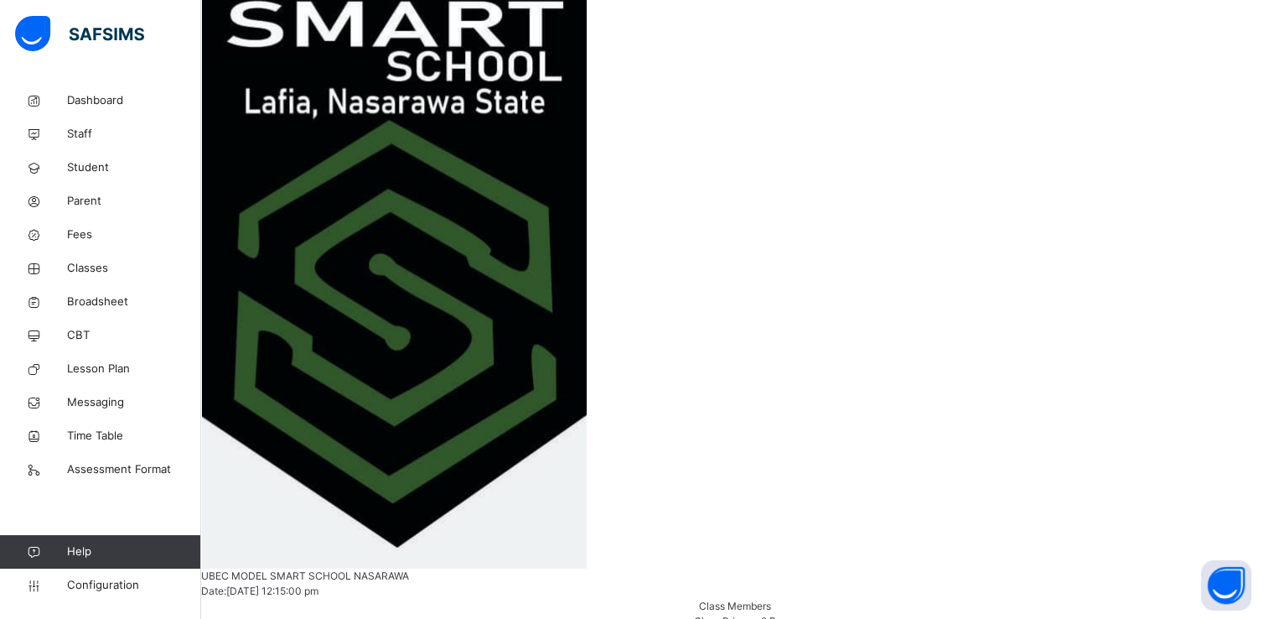
scroll to position [423, 0]
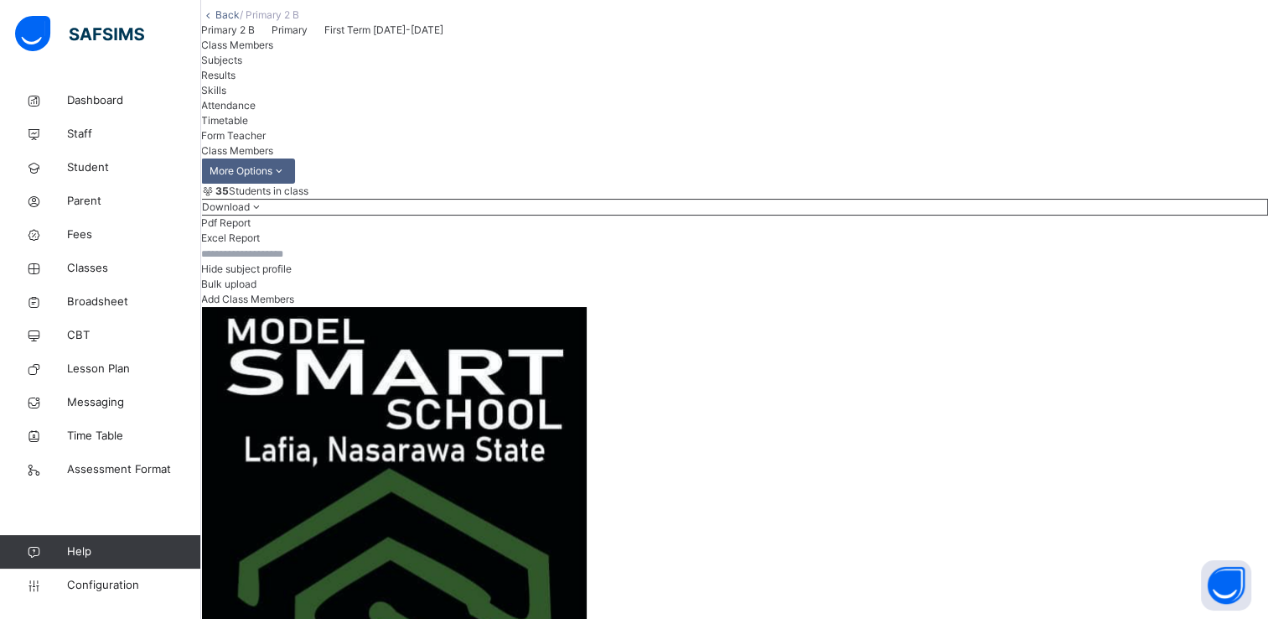
scroll to position [20, 0]
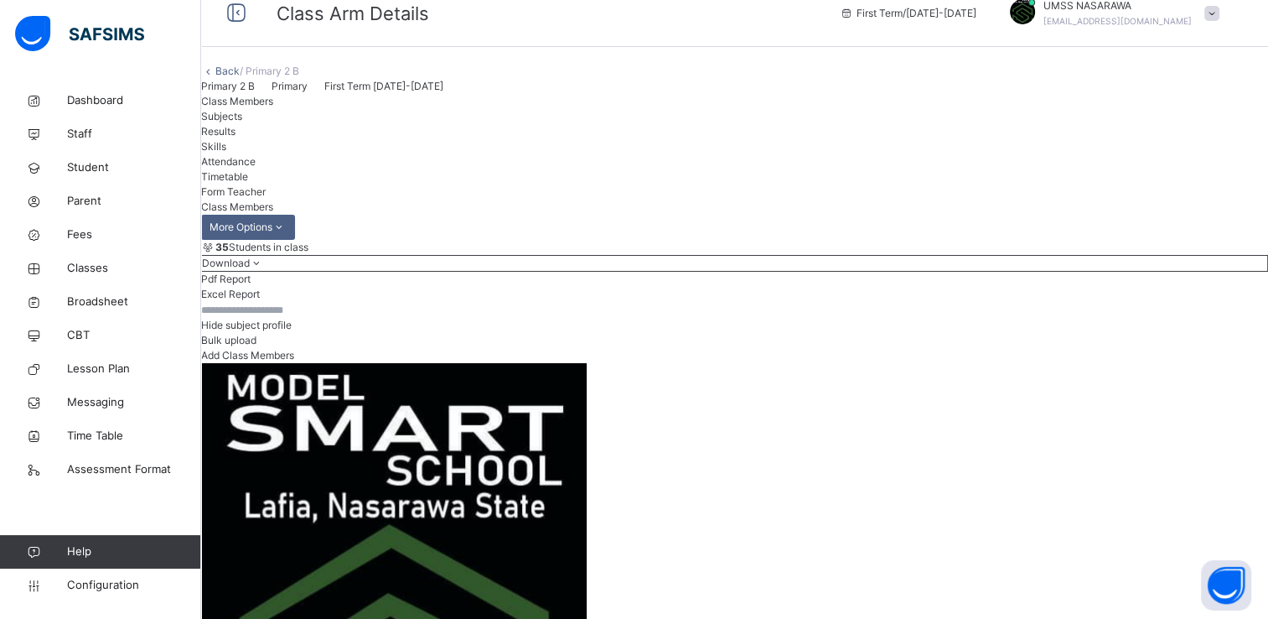
click at [240, 77] on link "Back" at bounding box center [227, 71] width 24 height 13
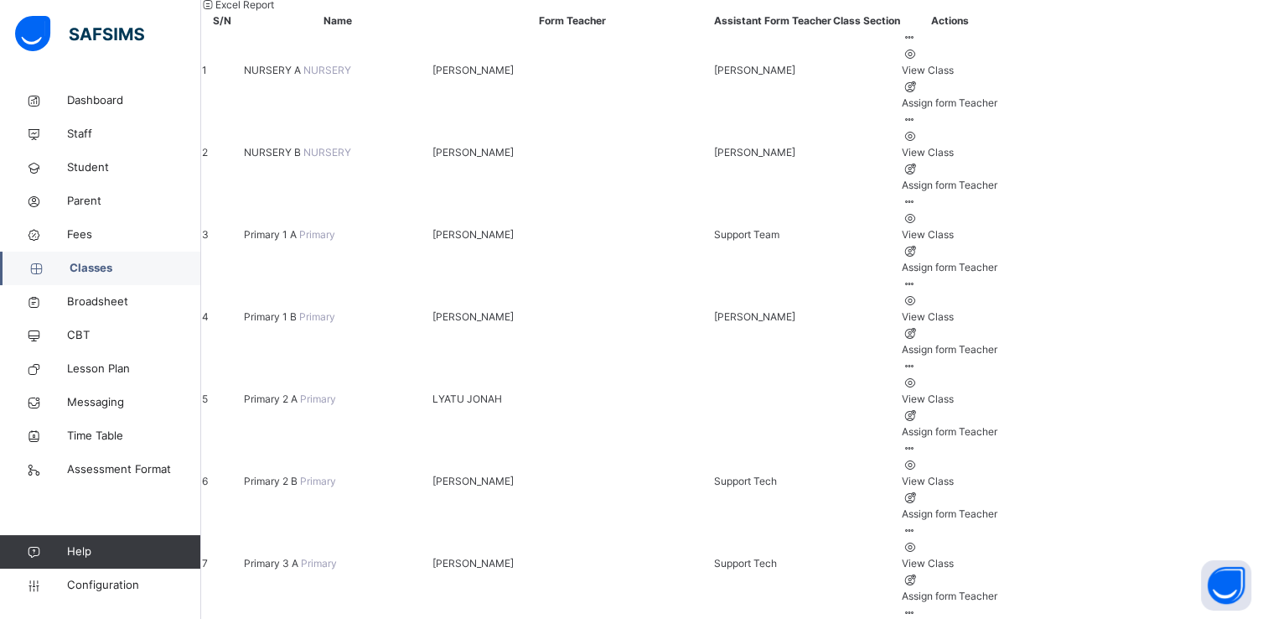
scroll to position [303, 0]
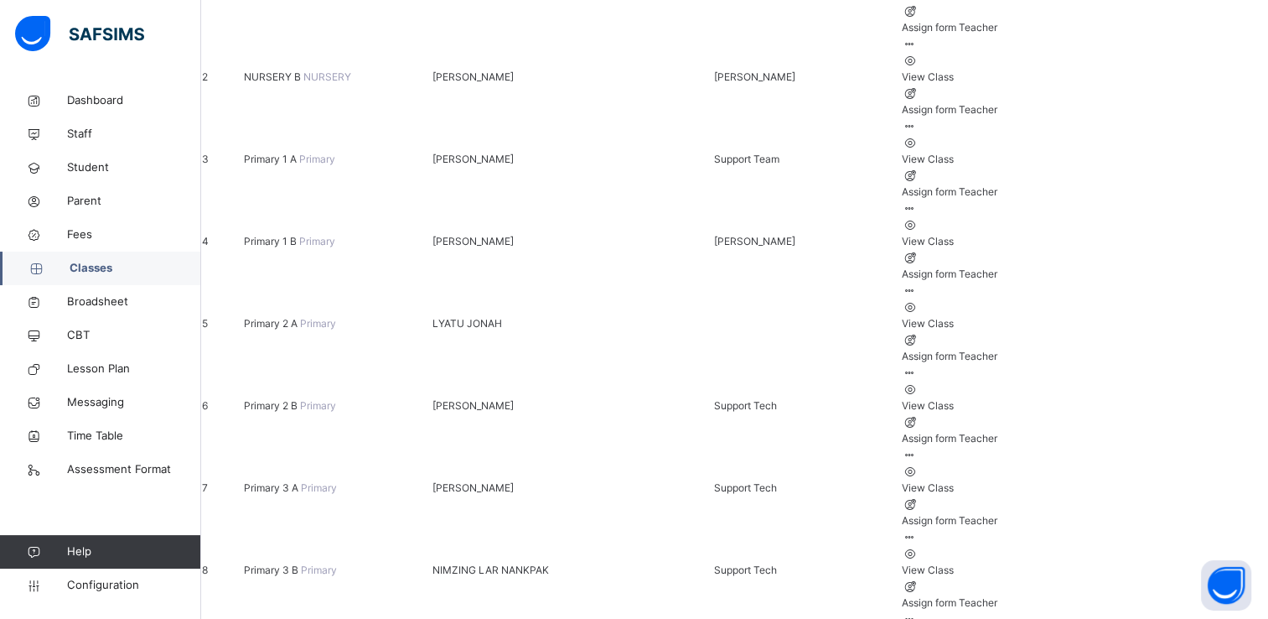
click at [916, 449] on icon at bounding box center [909, 455] width 14 height 13
click at [998, 480] on div "View Class" at bounding box center [950, 487] width 96 height 15
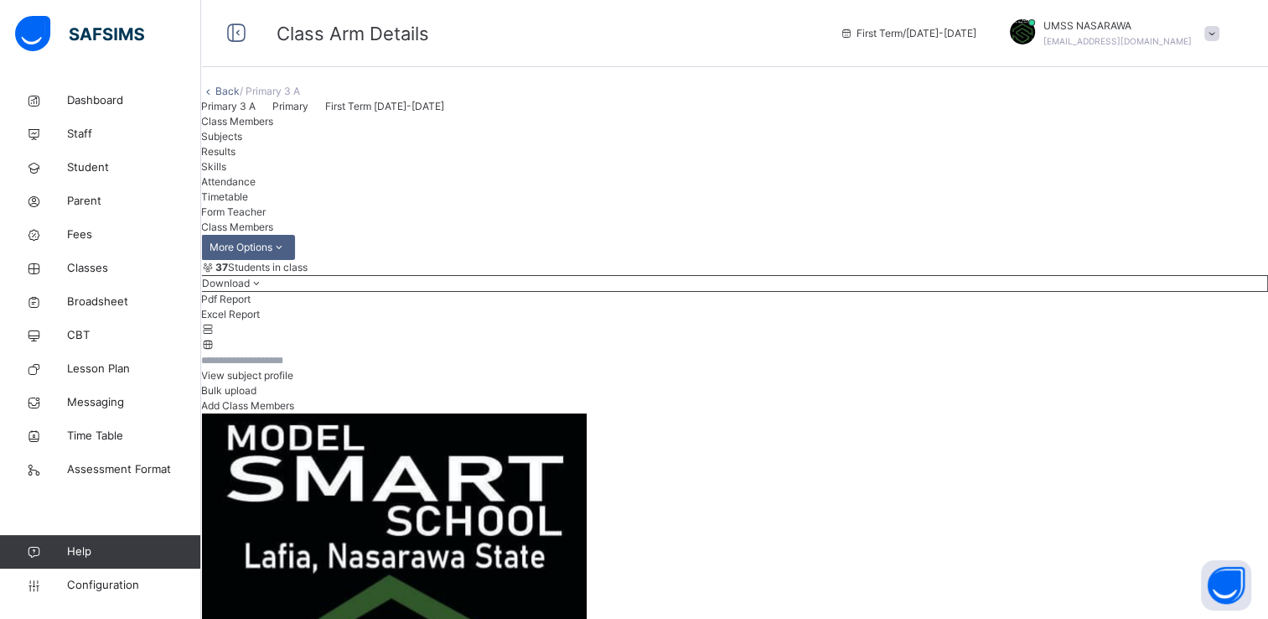
click at [293, 381] on span "View subject profile" at bounding box center [247, 375] width 92 height 13
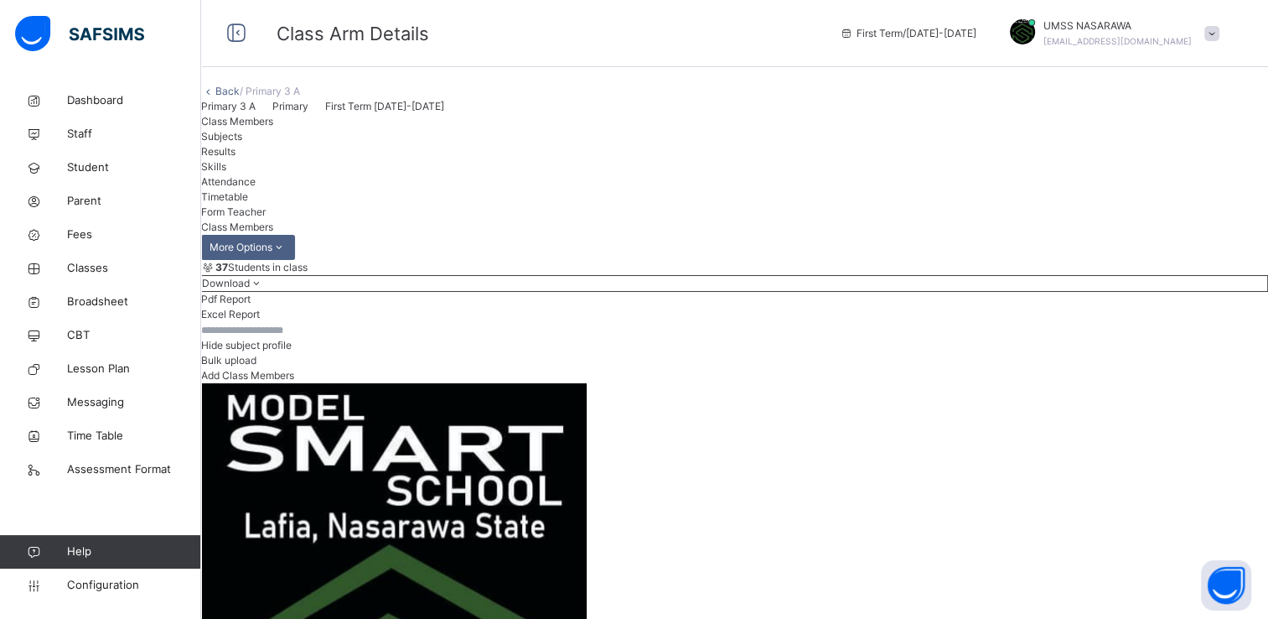
click at [292, 351] on span "Hide subject profile" at bounding box center [246, 345] width 91 height 13
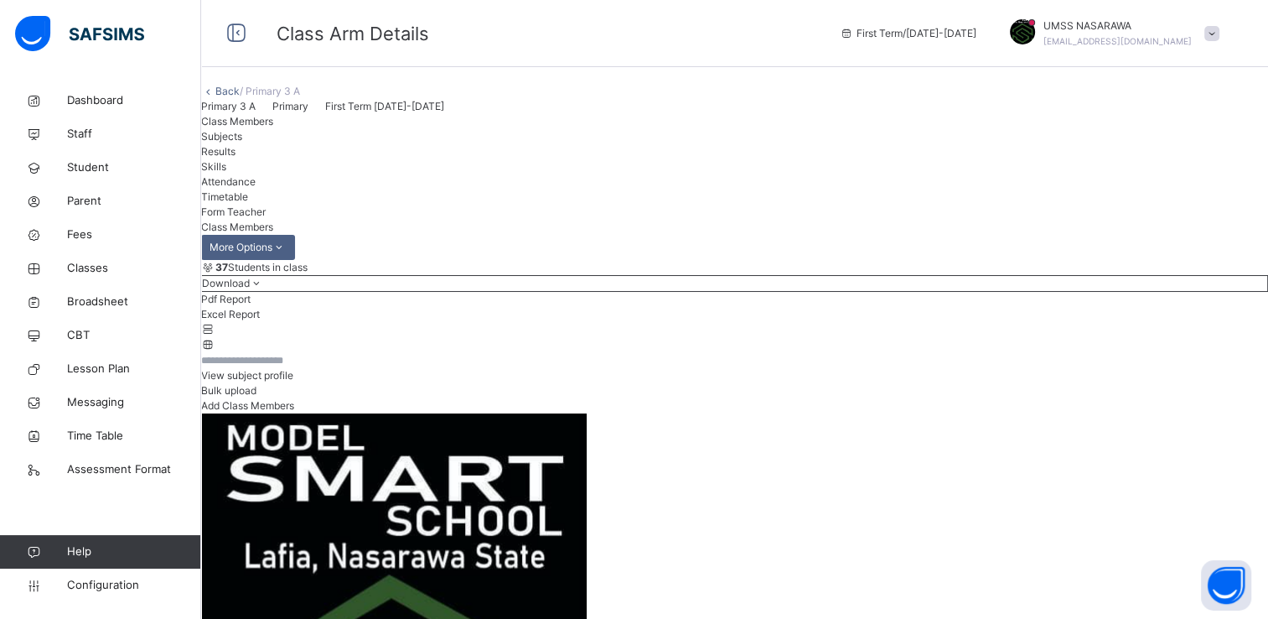
click at [293, 381] on span "View subject profile" at bounding box center [247, 375] width 92 height 13
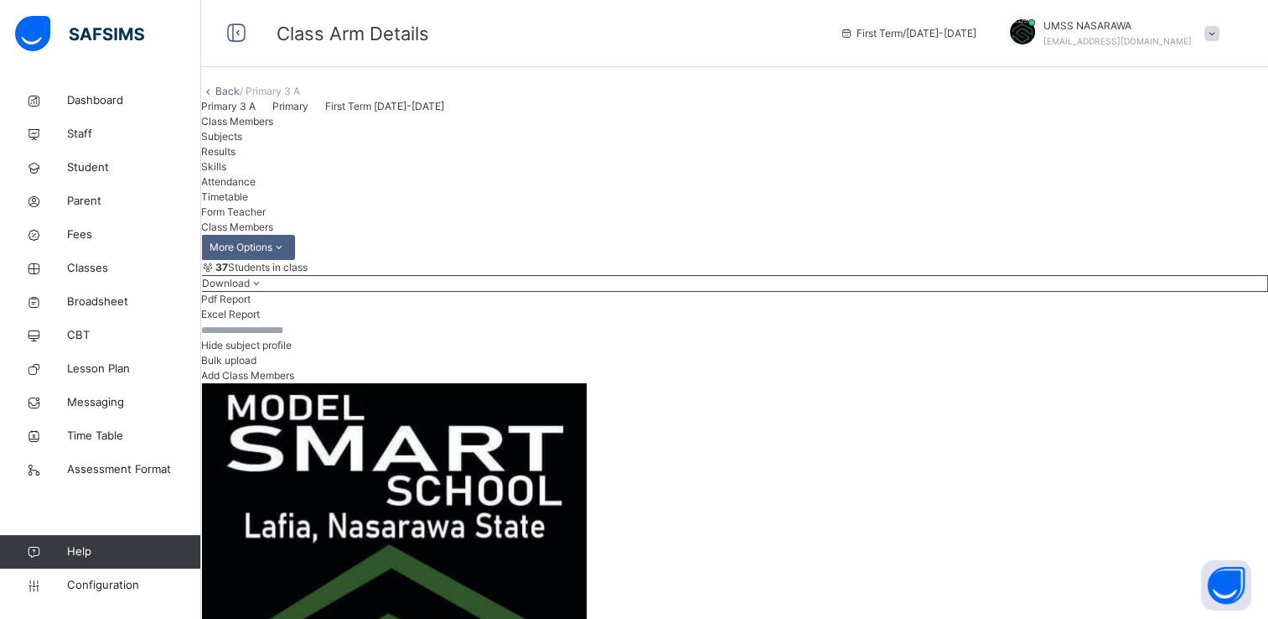
click at [829, 383] on div "Hide subject profile Bulk upload Add Class Members" at bounding box center [734, 352] width 1067 height 61
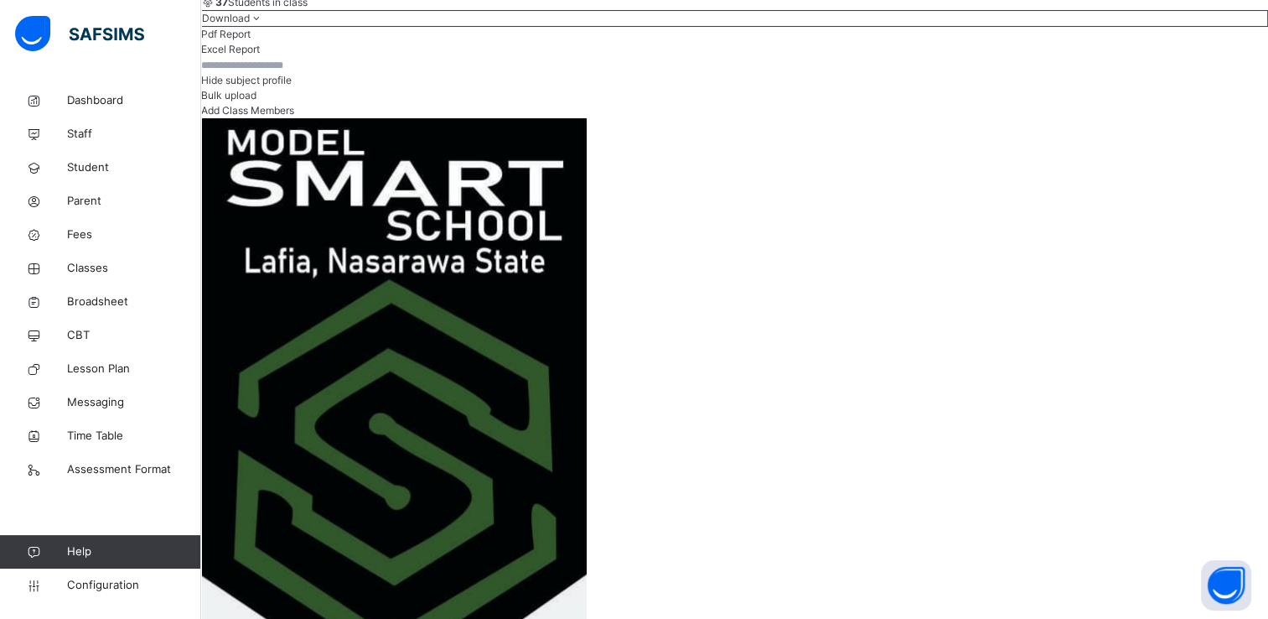
scroll to position [268, 0]
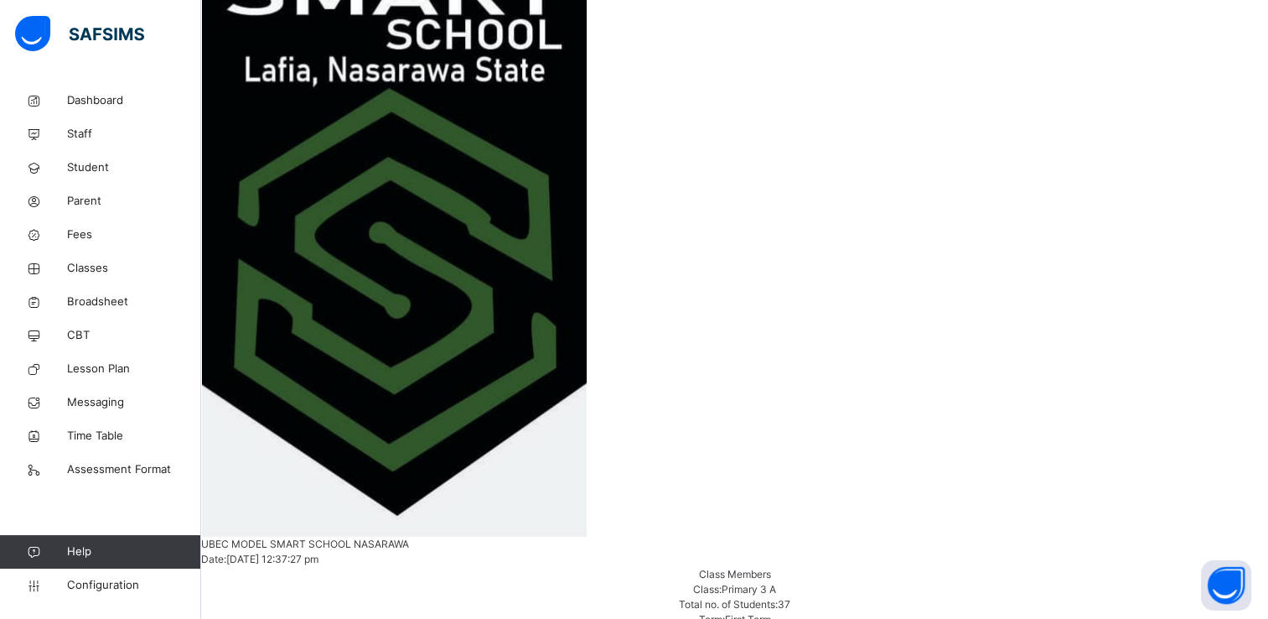
scroll to position [1757, 134]
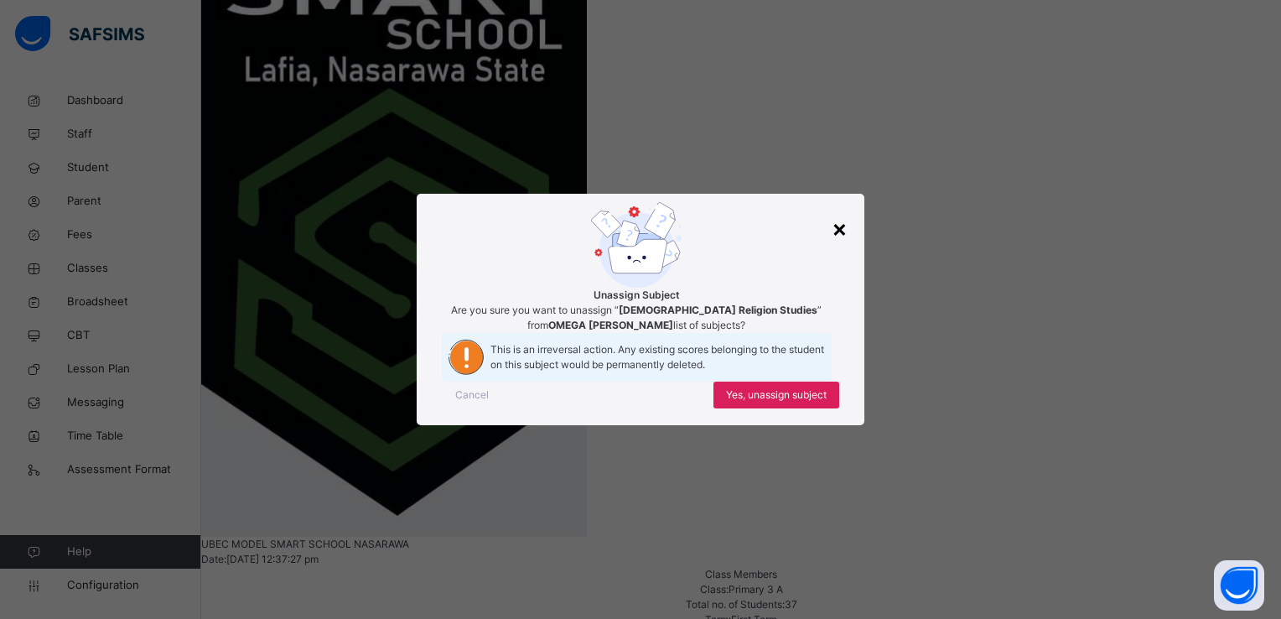
click at [835, 210] on div "×" at bounding box center [840, 227] width 16 height 35
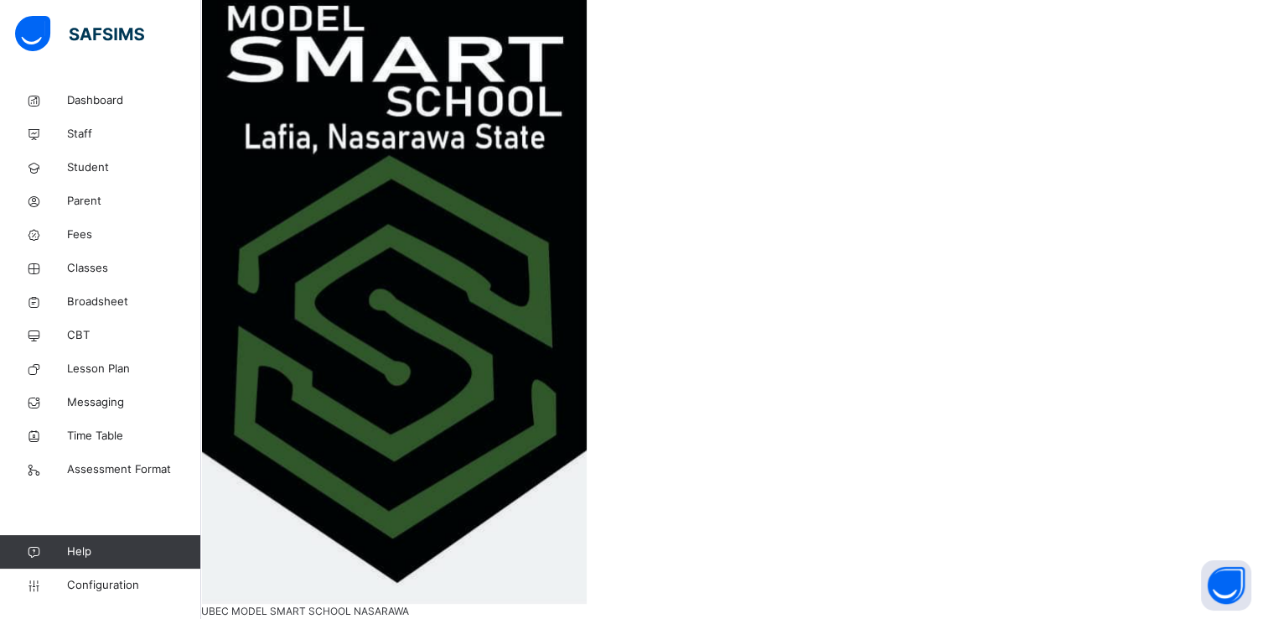
scroll to position [355, 0]
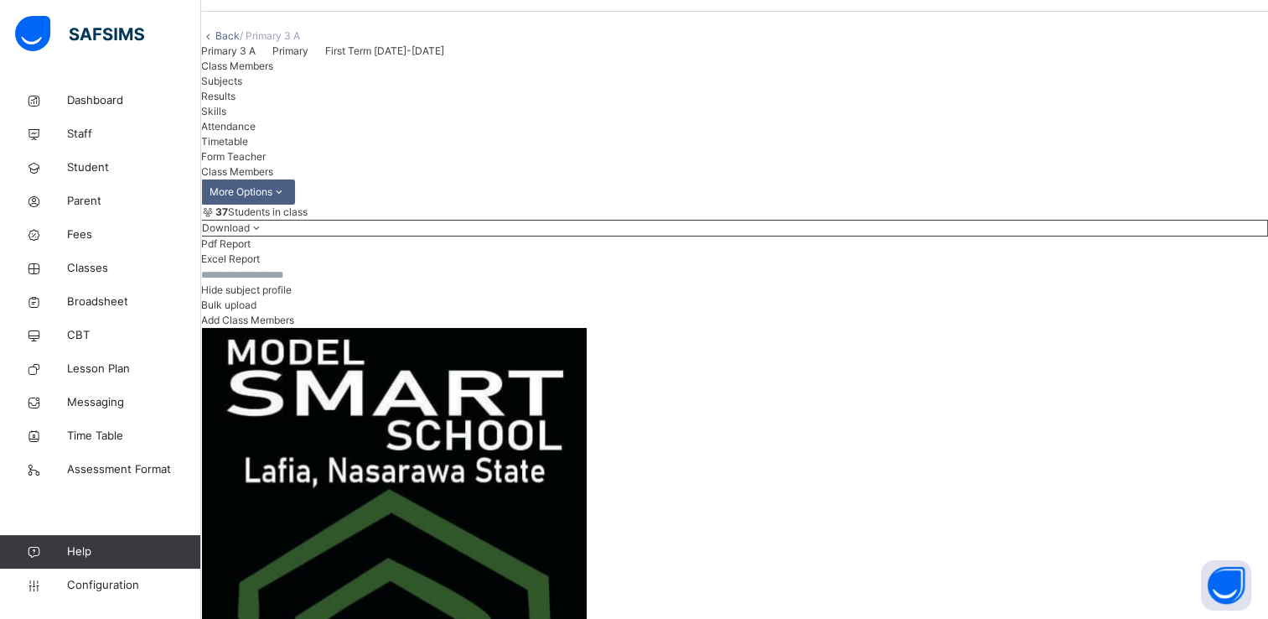
scroll to position [54, 0]
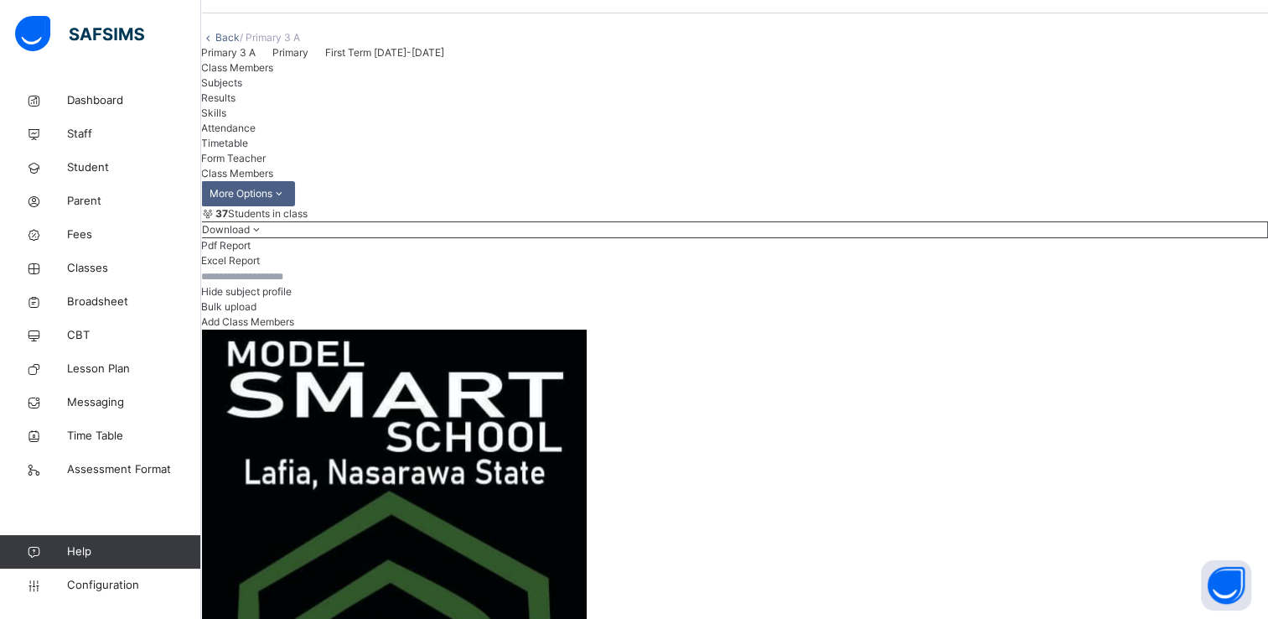
click at [240, 44] on link "Back" at bounding box center [227, 37] width 24 height 13
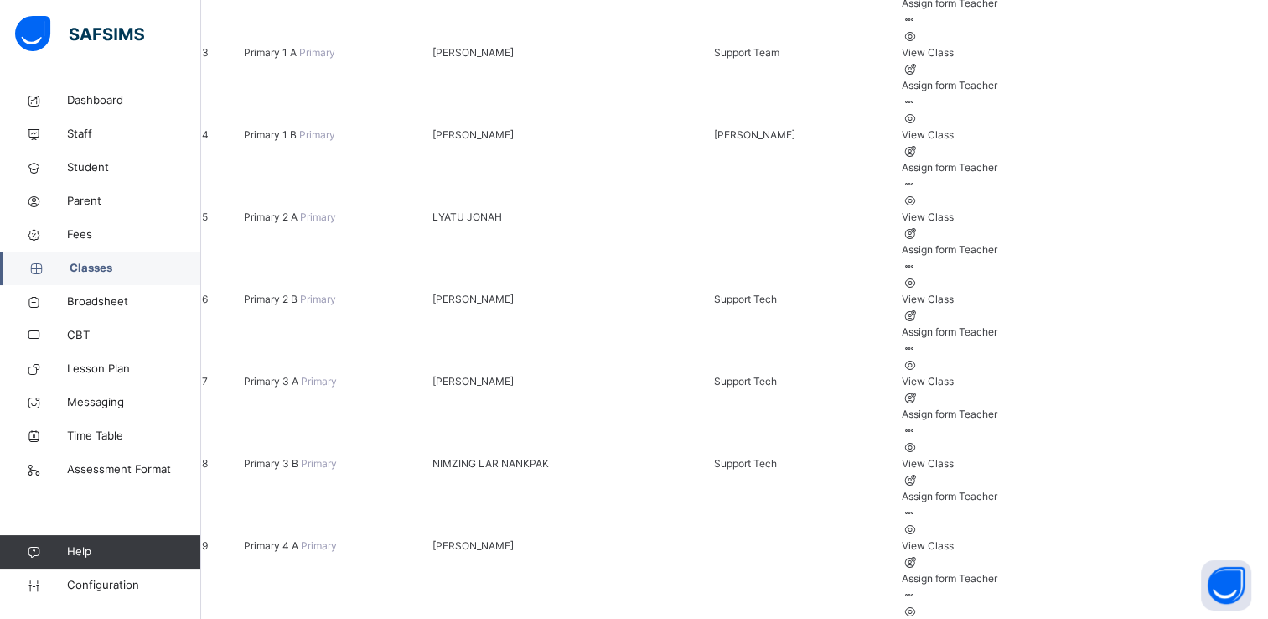
scroll to position [472, 0]
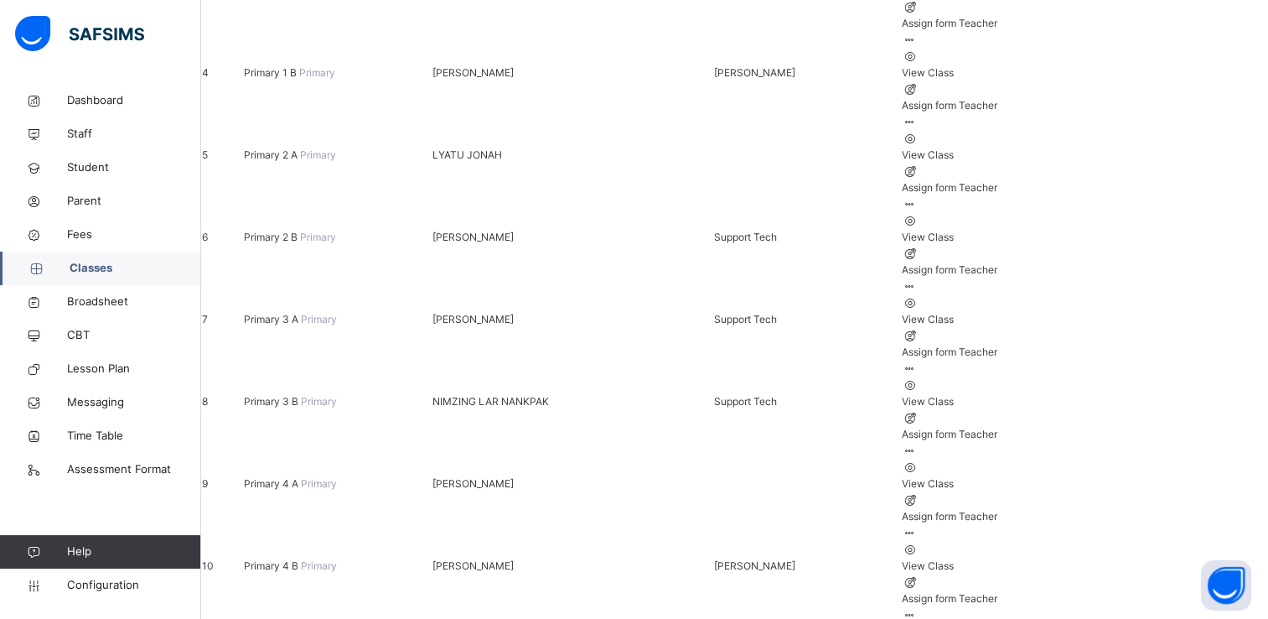
click at [916, 362] on icon at bounding box center [909, 368] width 14 height 13
click at [998, 394] on div "View Class" at bounding box center [950, 401] width 96 height 15
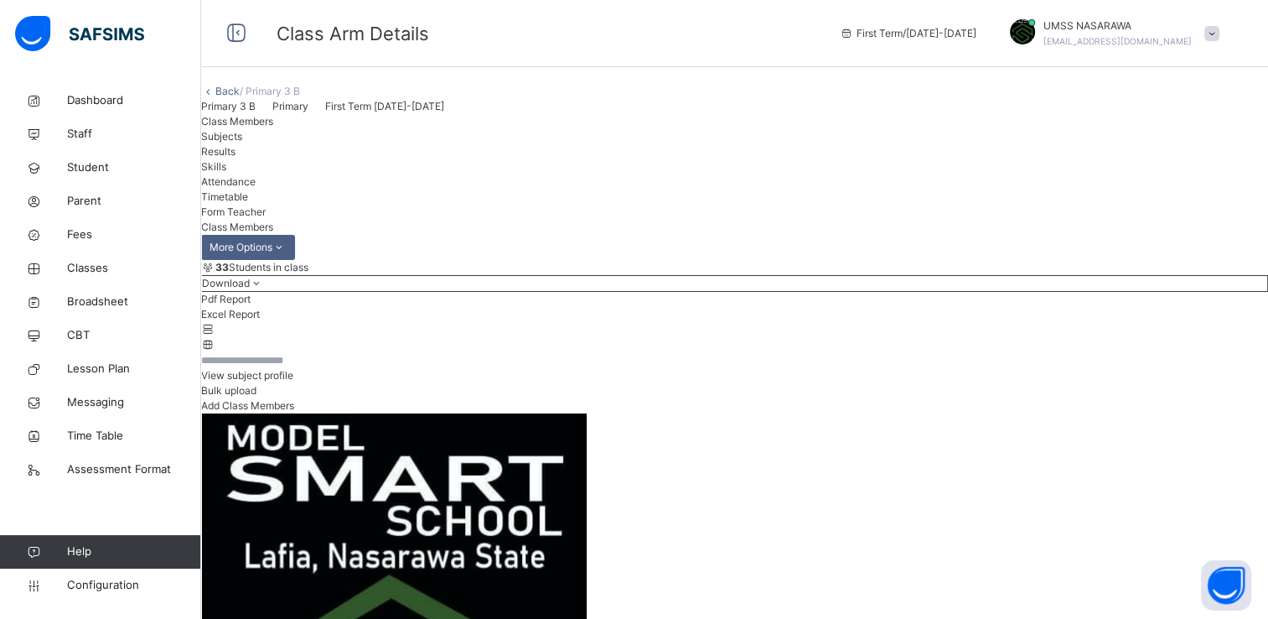
click at [293, 381] on span "View subject profile" at bounding box center [247, 375] width 92 height 13
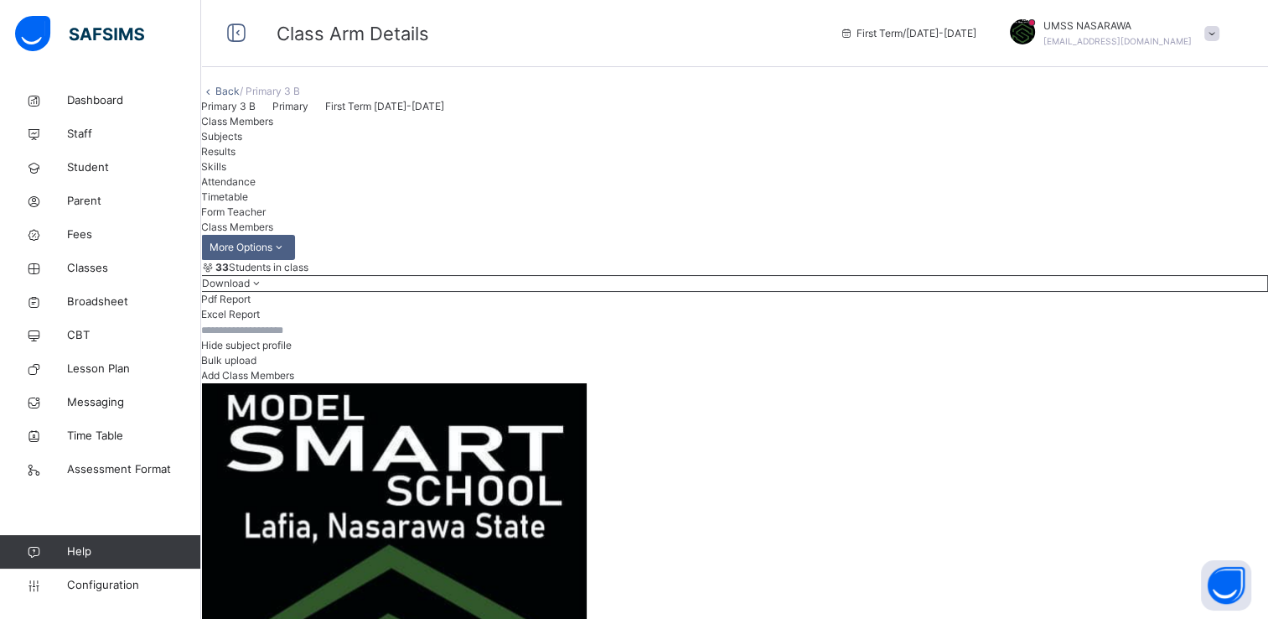
click at [770, 383] on div "Hide subject profile Bulk upload Add Class Members" at bounding box center [734, 352] width 1067 height 61
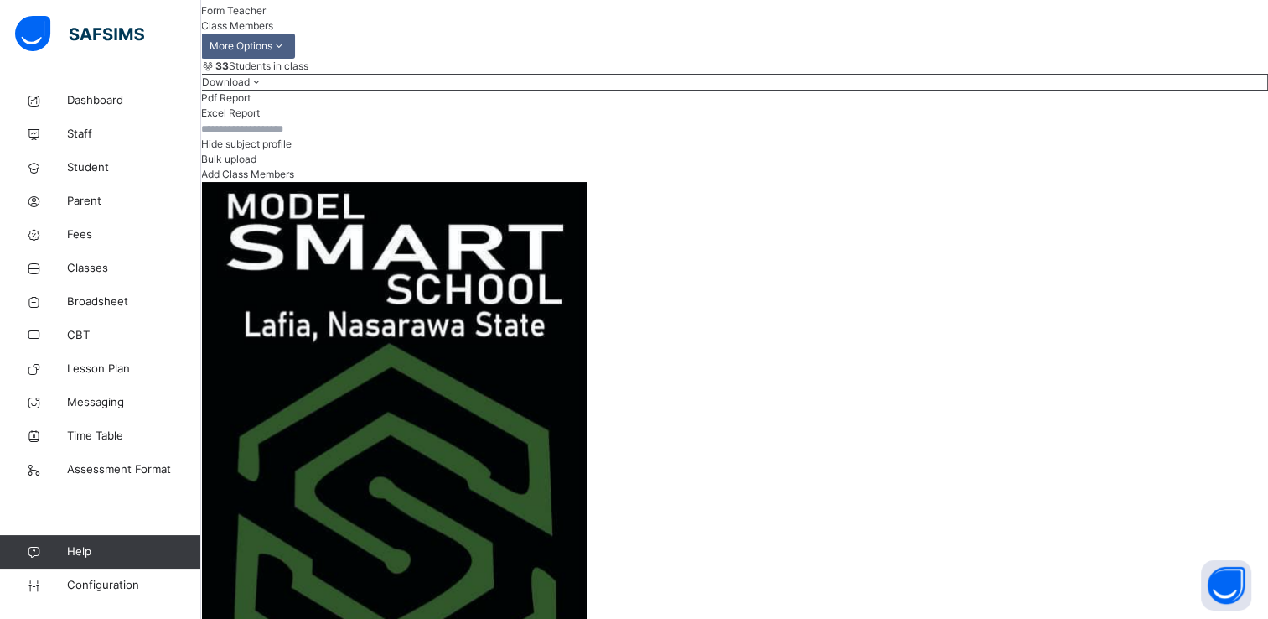
scroll to position [738, 570]
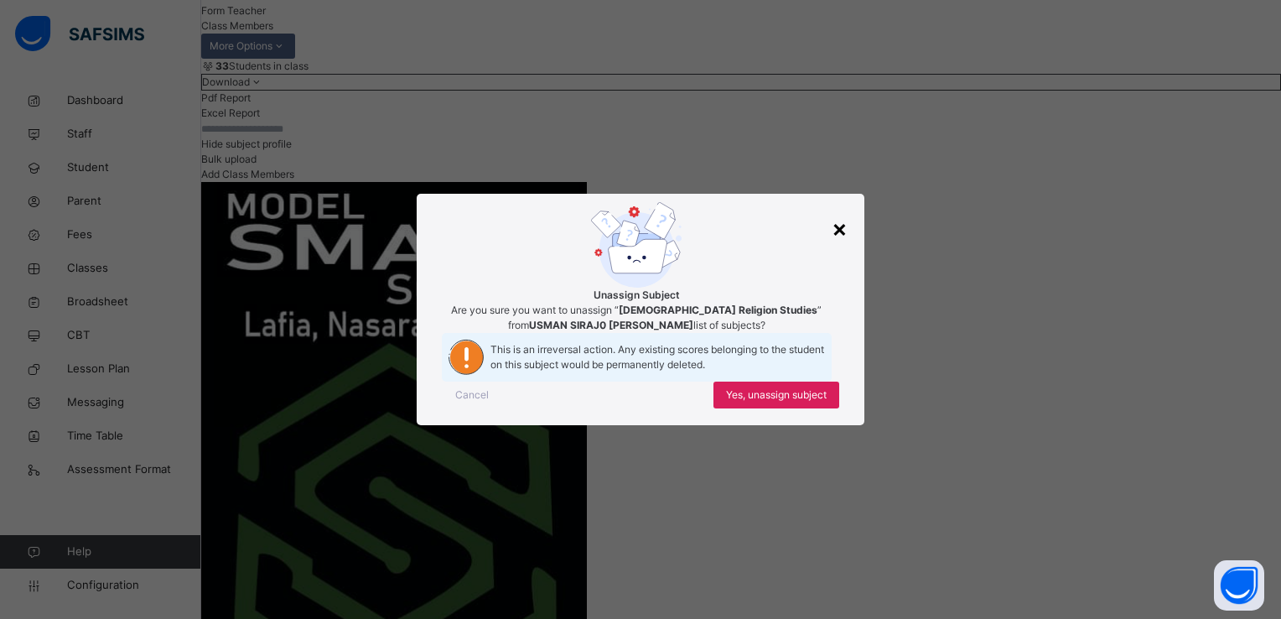
click at [838, 210] on div "×" at bounding box center [840, 227] width 16 height 35
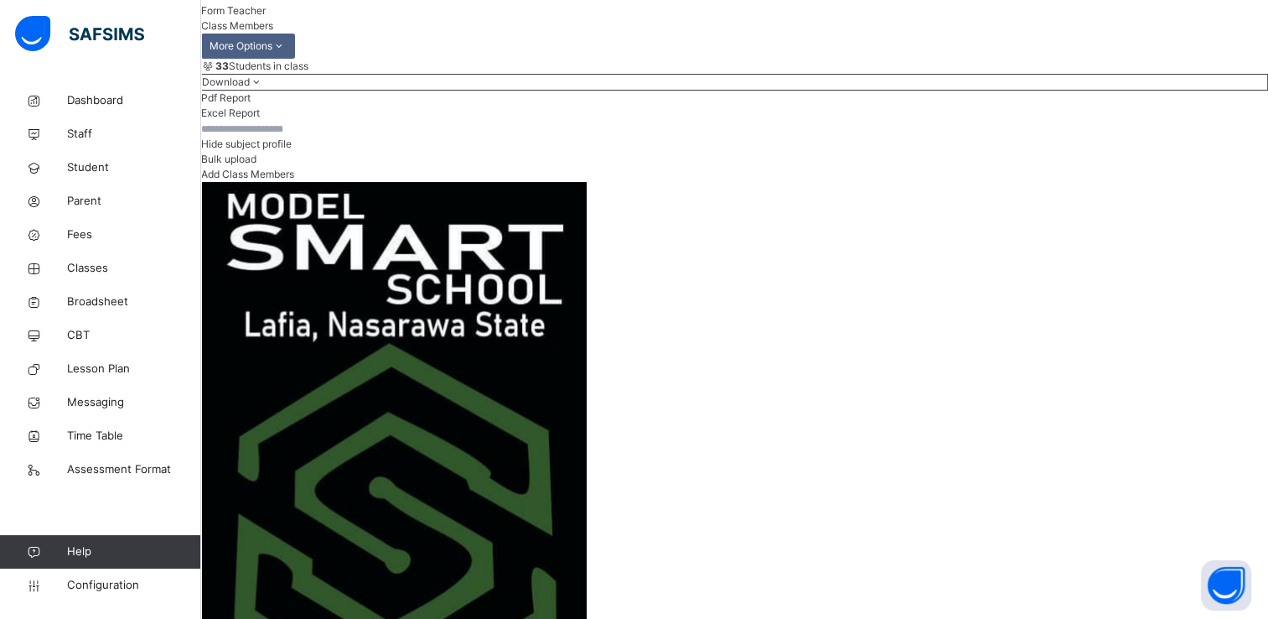
click at [89, 169] on span "Student" at bounding box center [134, 167] width 134 height 17
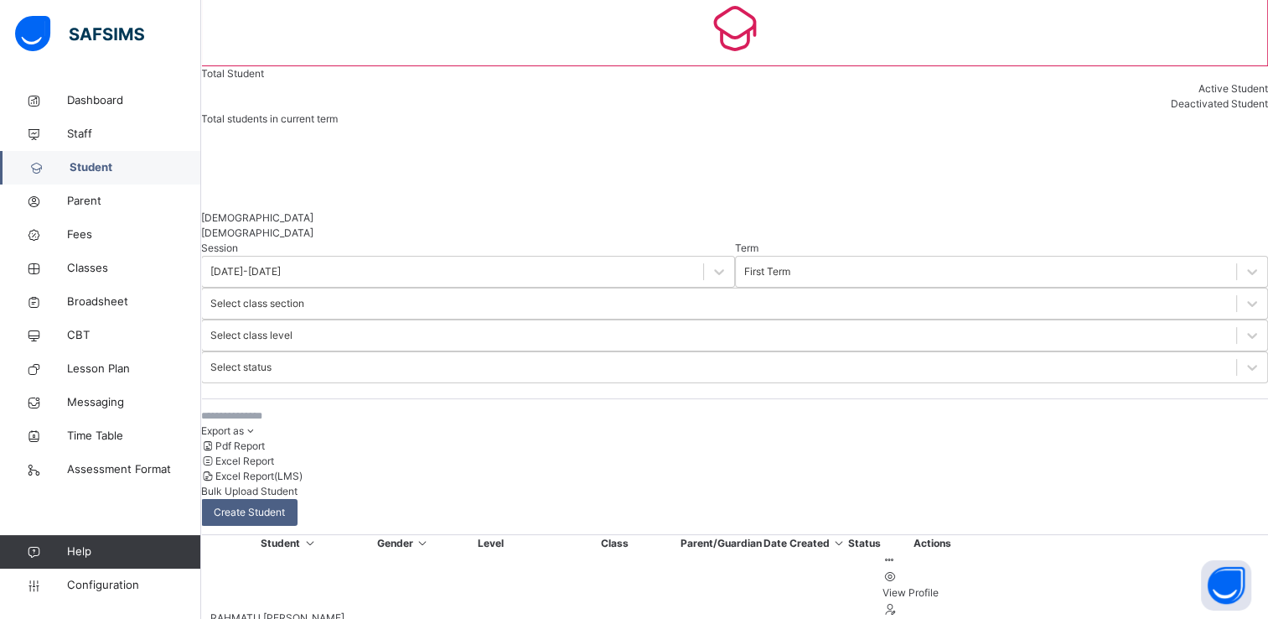
scroll to position [201, 0]
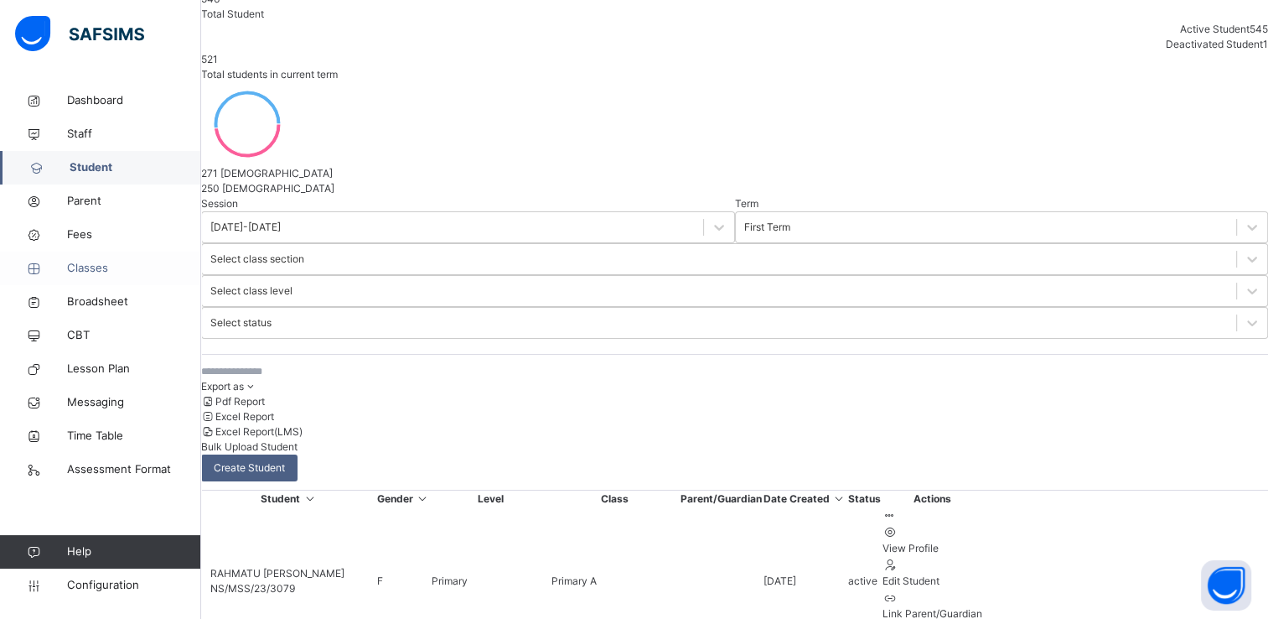
click at [91, 263] on span "Classes" at bounding box center [134, 268] width 134 height 17
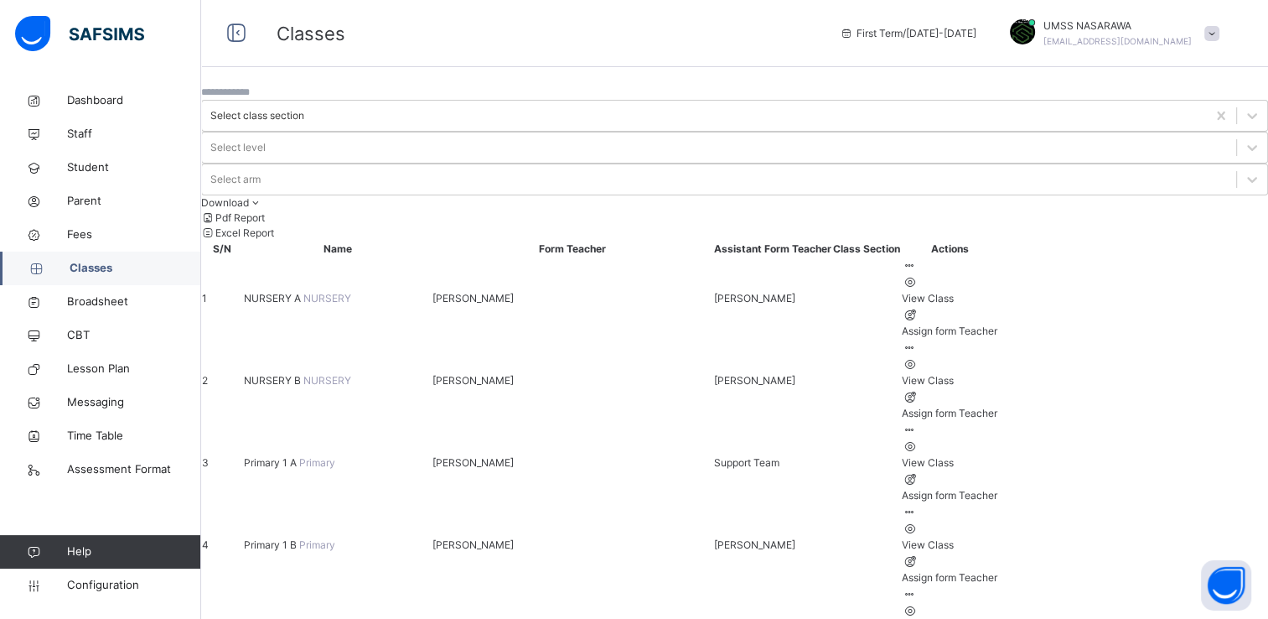
click at [916, 259] on icon at bounding box center [909, 265] width 14 height 13
click at [998, 291] on div "View Class" at bounding box center [950, 298] width 96 height 15
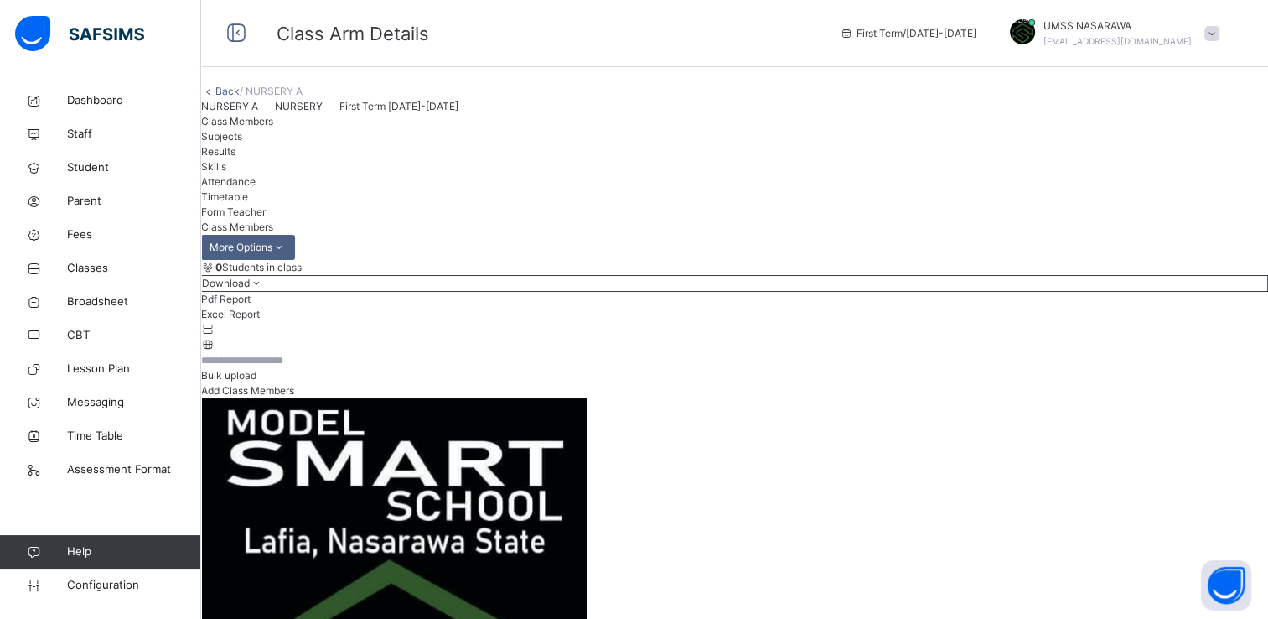
click at [294, 397] on span "Add Class Members" at bounding box center [247, 390] width 93 height 13
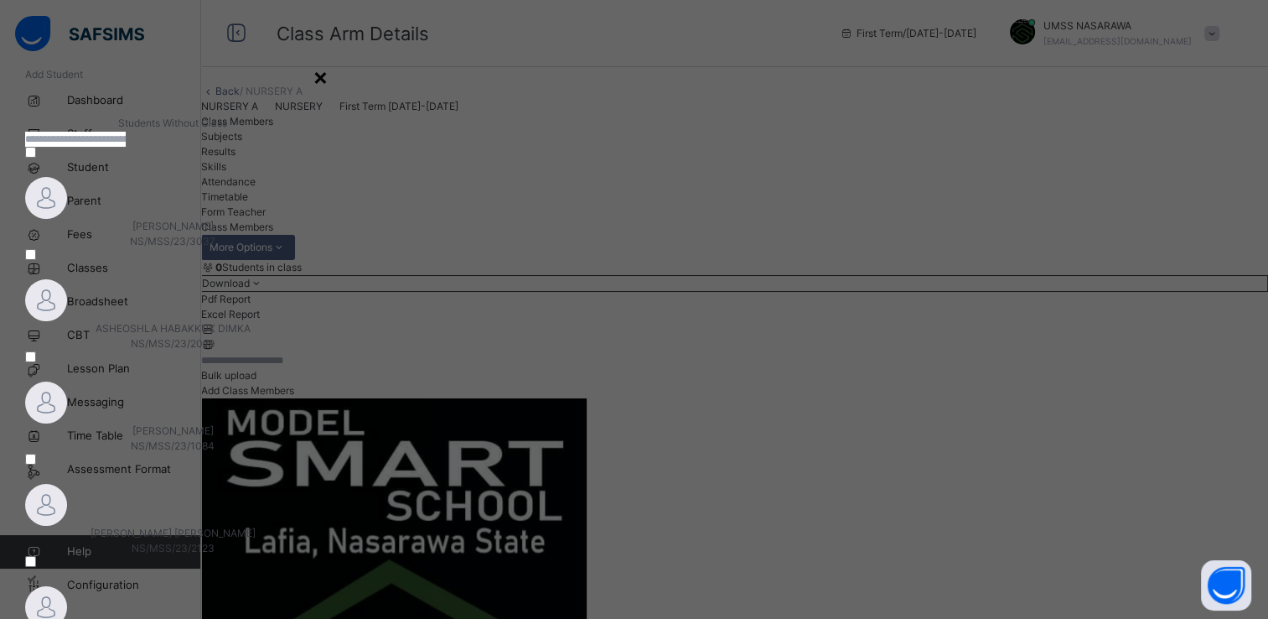
click at [329, 85] on div "×" at bounding box center [321, 76] width 16 height 35
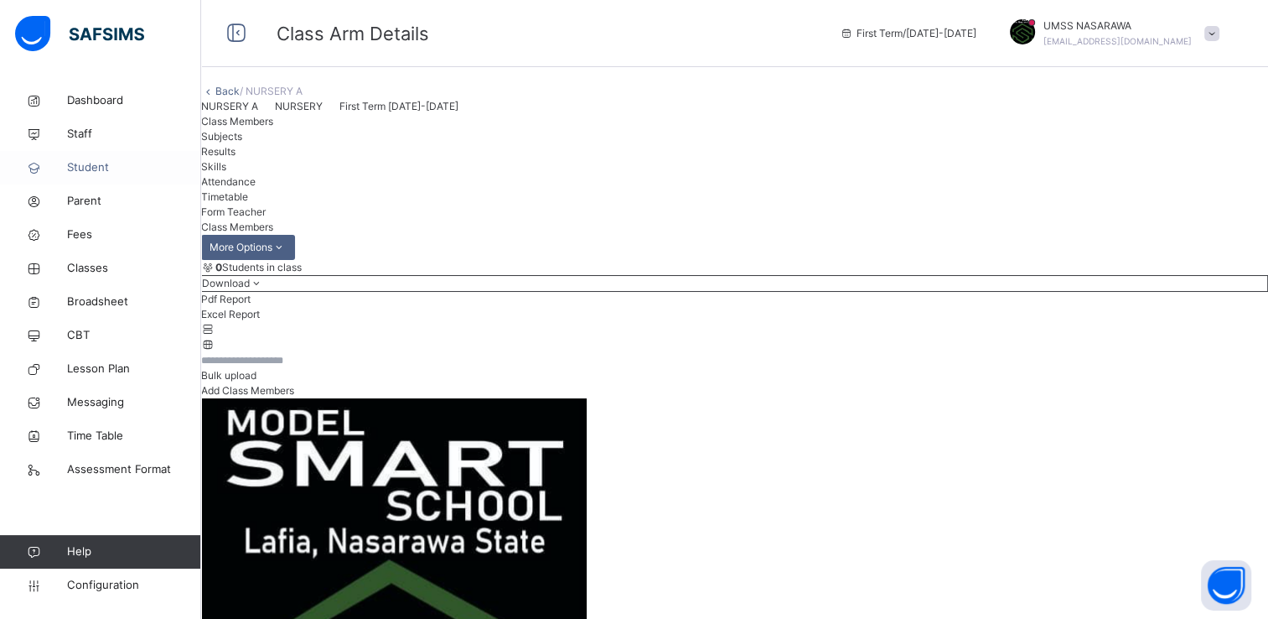
click at [91, 165] on span "Student" at bounding box center [134, 167] width 134 height 17
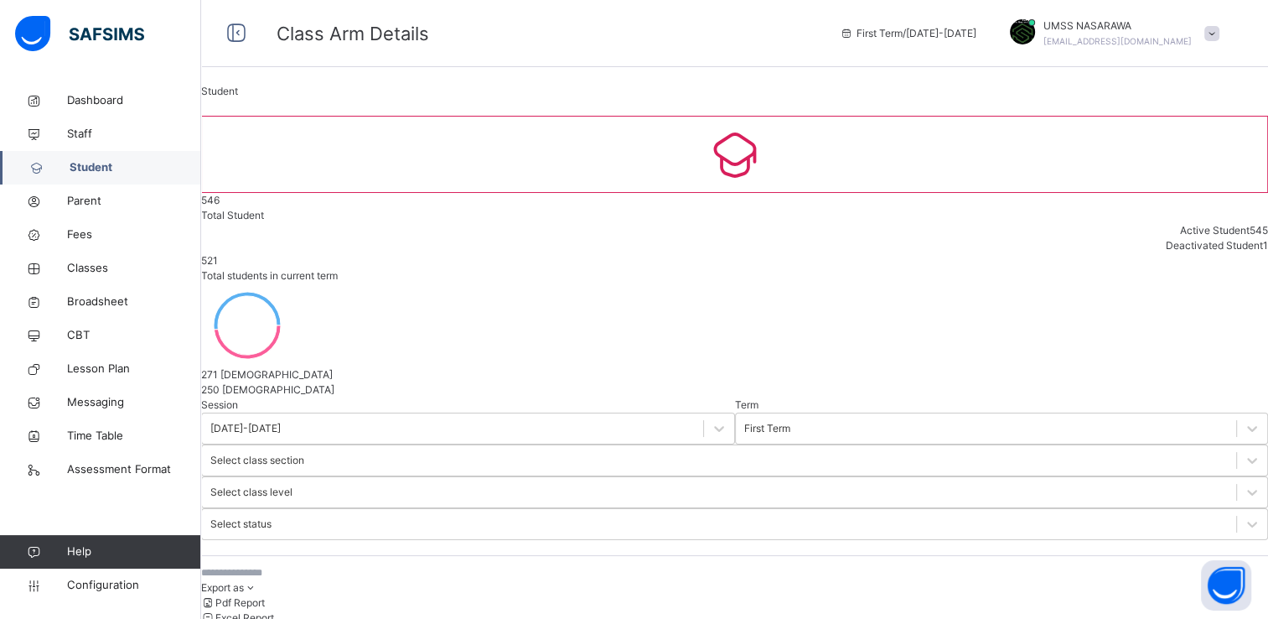
select select "**"
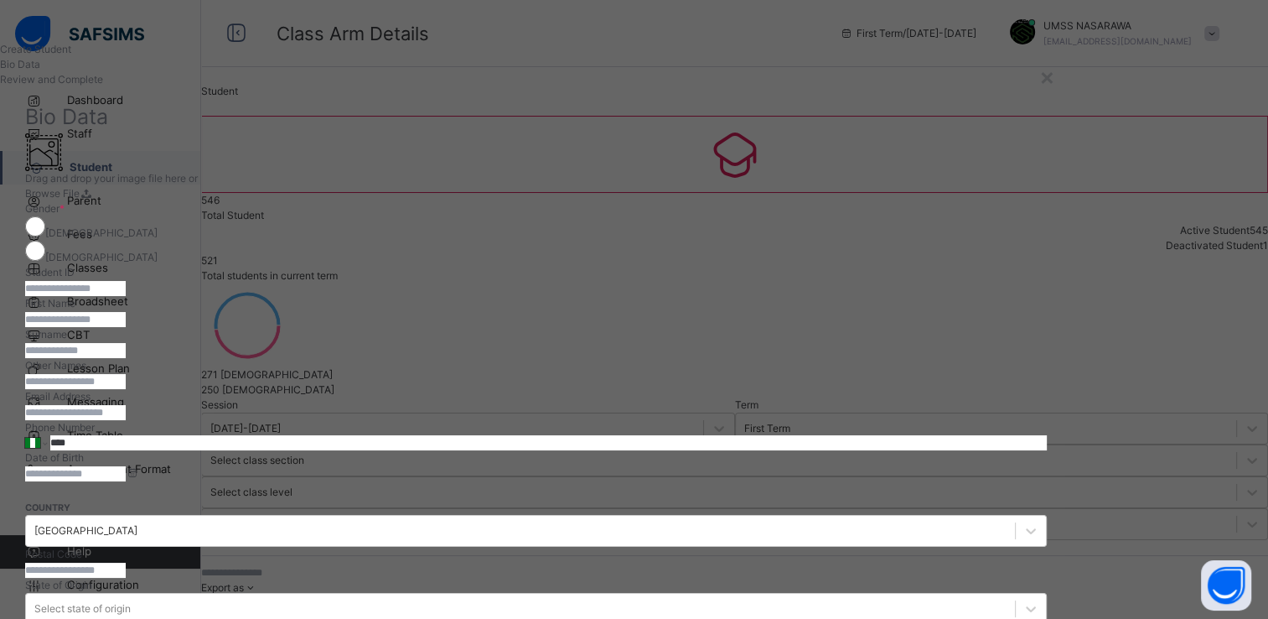
click at [126, 296] on input "text" at bounding box center [75, 288] width 101 height 15
type input "**********"
click at [680, 327] on div "First Name" at bounding box center [536, 311] width 1022 height 31
click at [126, 327] on input "text" at bounding box center [75, 319] width 101 height 15
type input "*********"
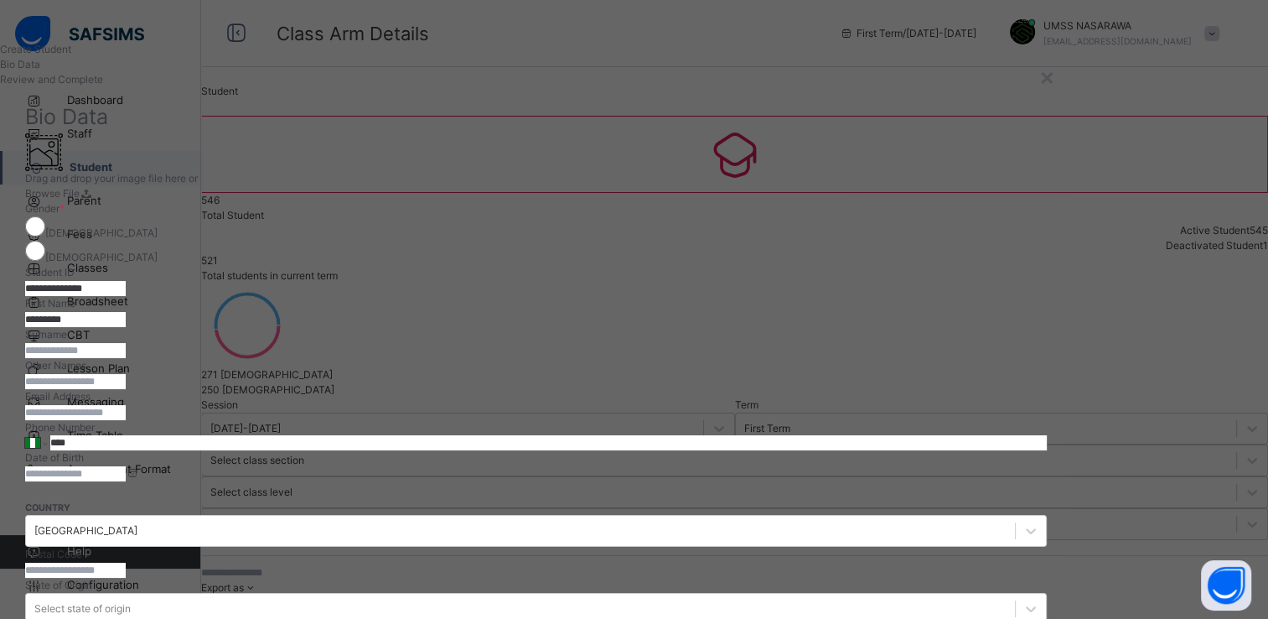
click at [126, 358] on input "text" at bounding box center [75, 350] width 101 height 15
type input "******"
click at [126, 389] on input "text" at bounding box center [75, 381] width 101 height 15
type input "*******"
click at [126, 420] on input "email" at bounding box center [75, 412] width 101 height 15
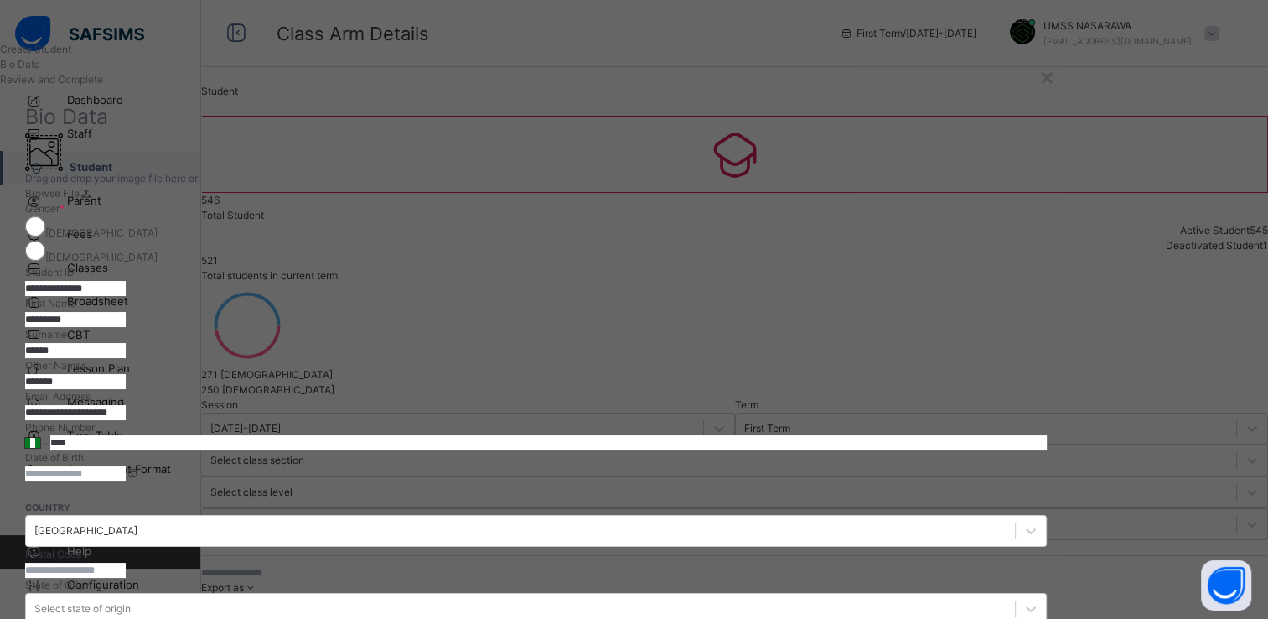
type input "**********"
click at [718, 450] on input "****" at bounding box center [548, 442] width 997 height 15
type input "**********"
click at [126, 481] on input at bounding box center [75, 473] width 101 height 15
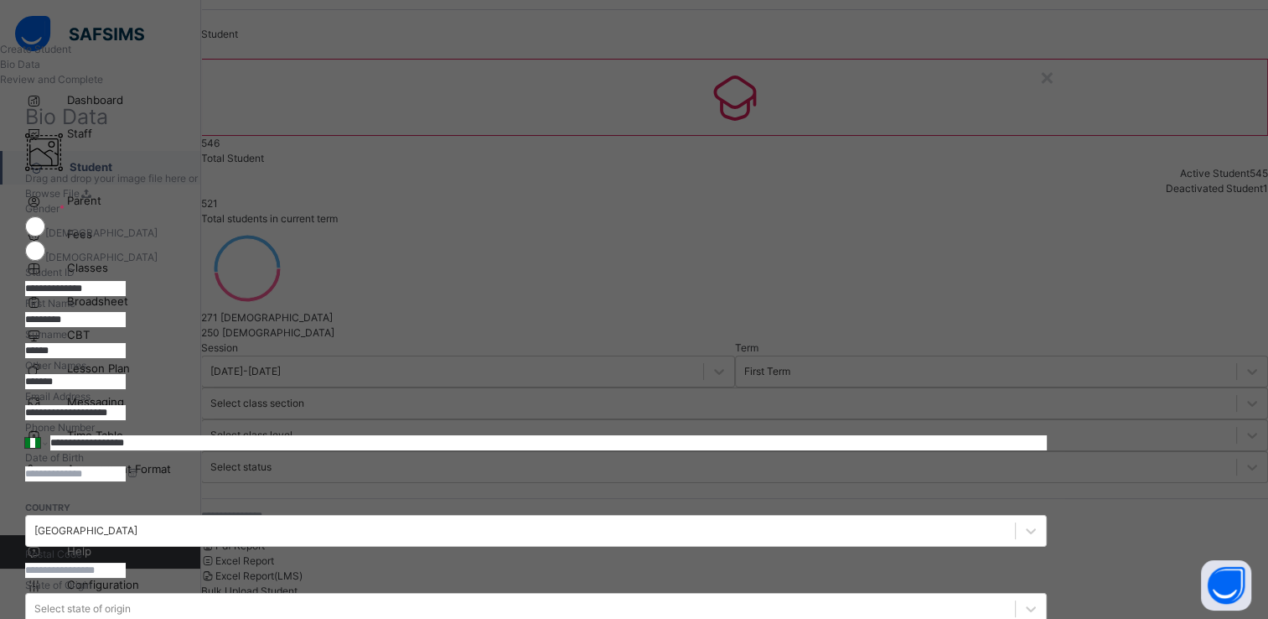
scroll to position [67, 0]
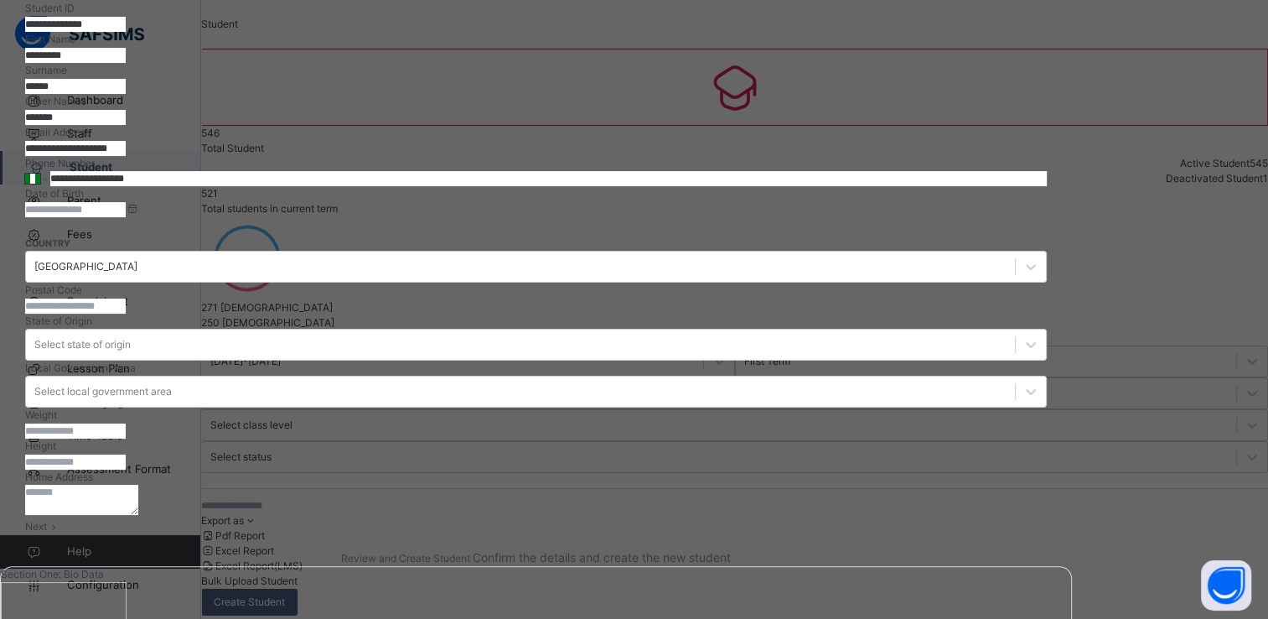
scroll to position [268, 0]
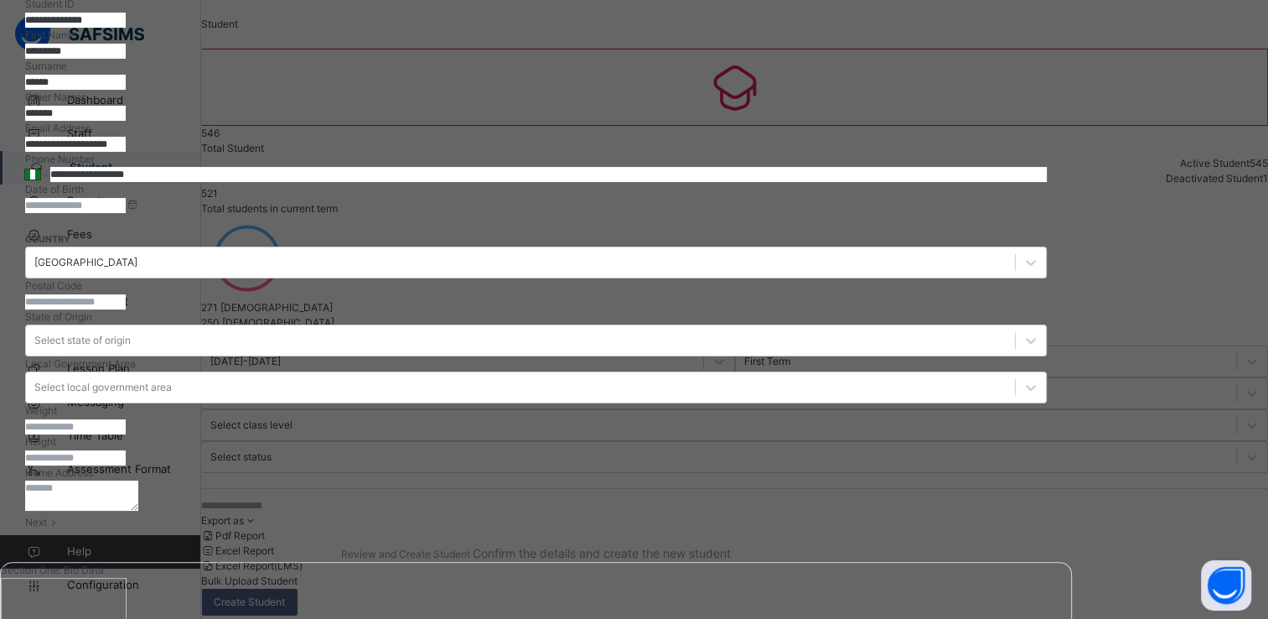
click at [126, 213] on input at bounding box center [75, 205] width 101 height 15
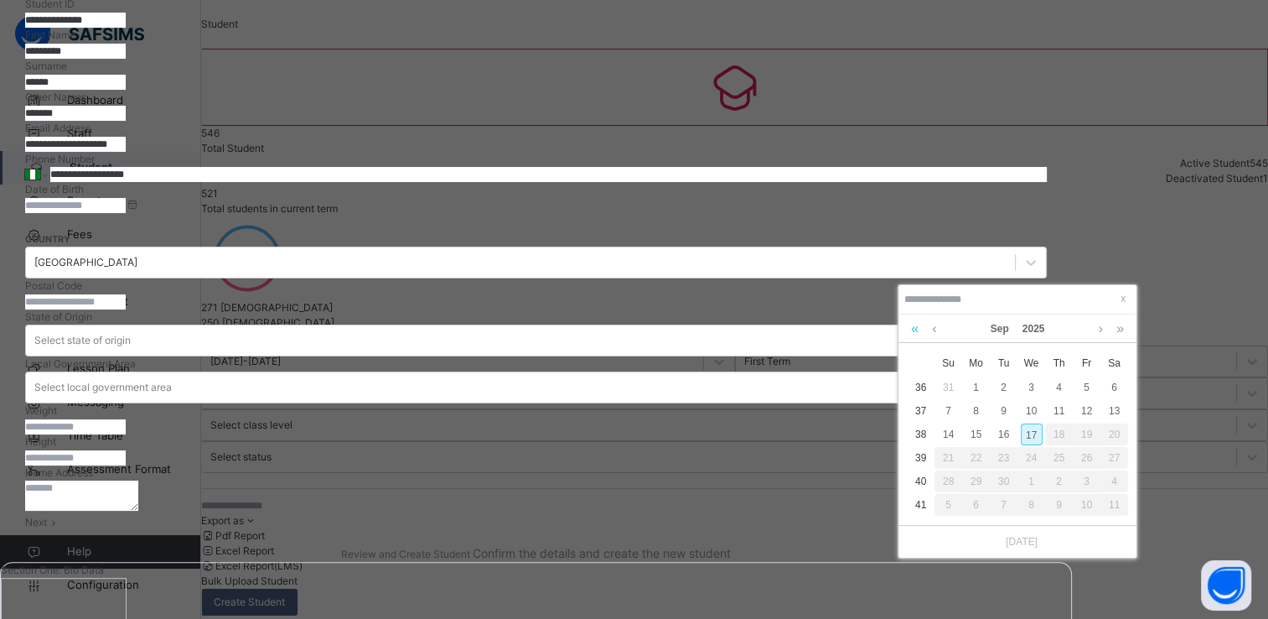
click at [918, 334] on link at bounding box center [915, 328] width 16 height 29
click at [1125, 323] on link at bounding box center [1120, 328] width 16 height 29
click at [1125, 324] on link at bounding box center [1120, 328] width 16 height 29
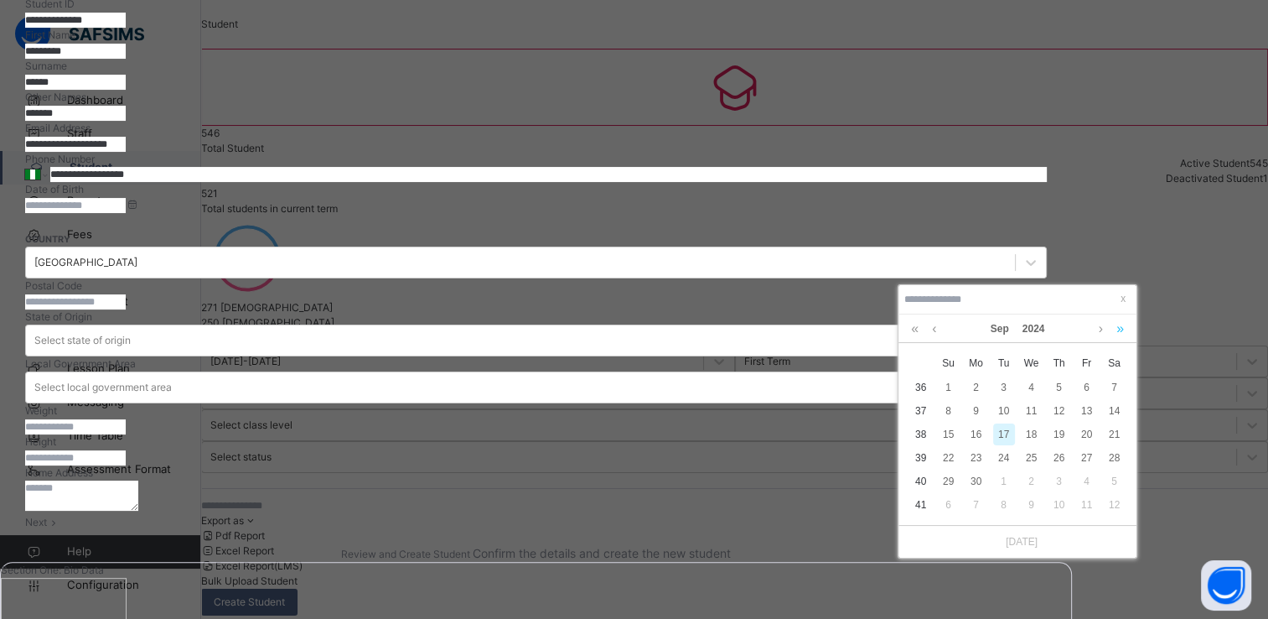
click at [1125, 324] on link at bounding box center [1120, 328] width 16 height 29
click at [1125, 326] on link at bounding box center [1120, 328] width 16 height 29
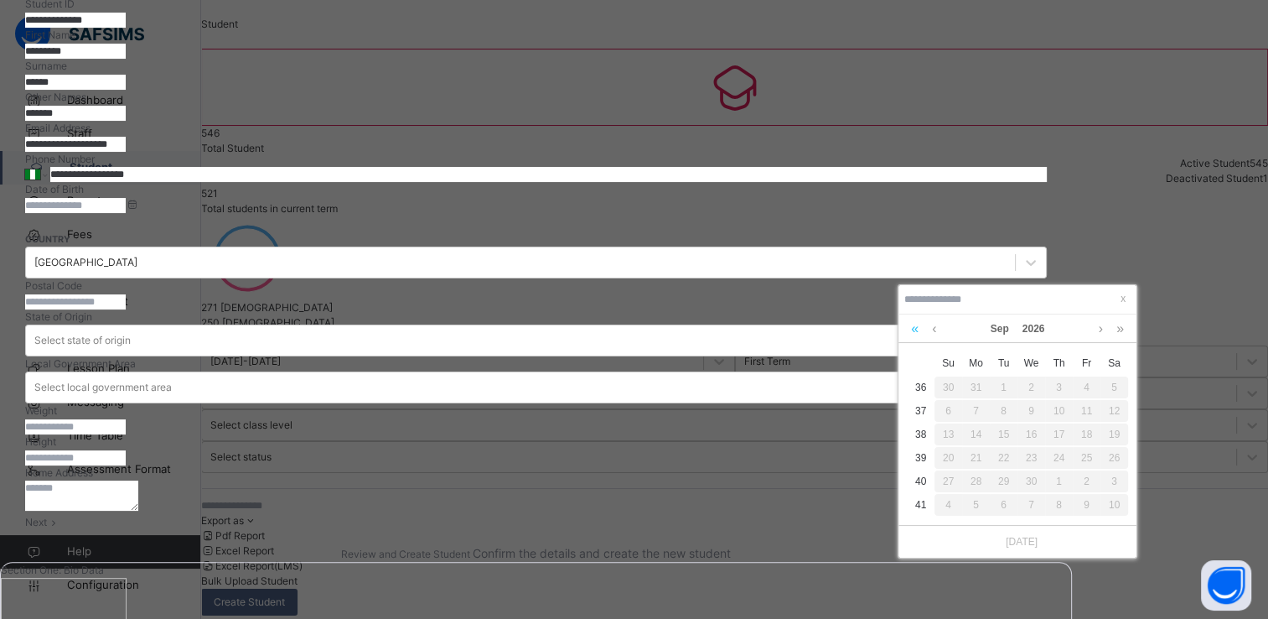
click at [908, 331] on link at bounding box center [915, 328] width 16 height 29
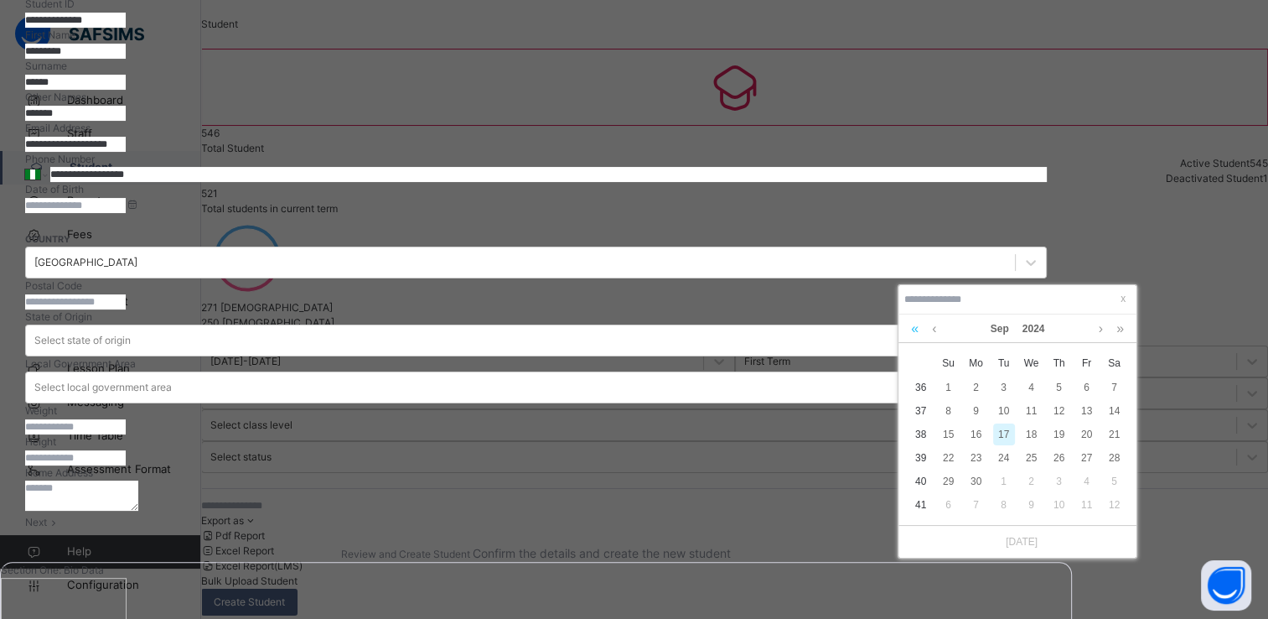
click at [908, 331] on link at bounding box center [915, 328] width 16 height 29
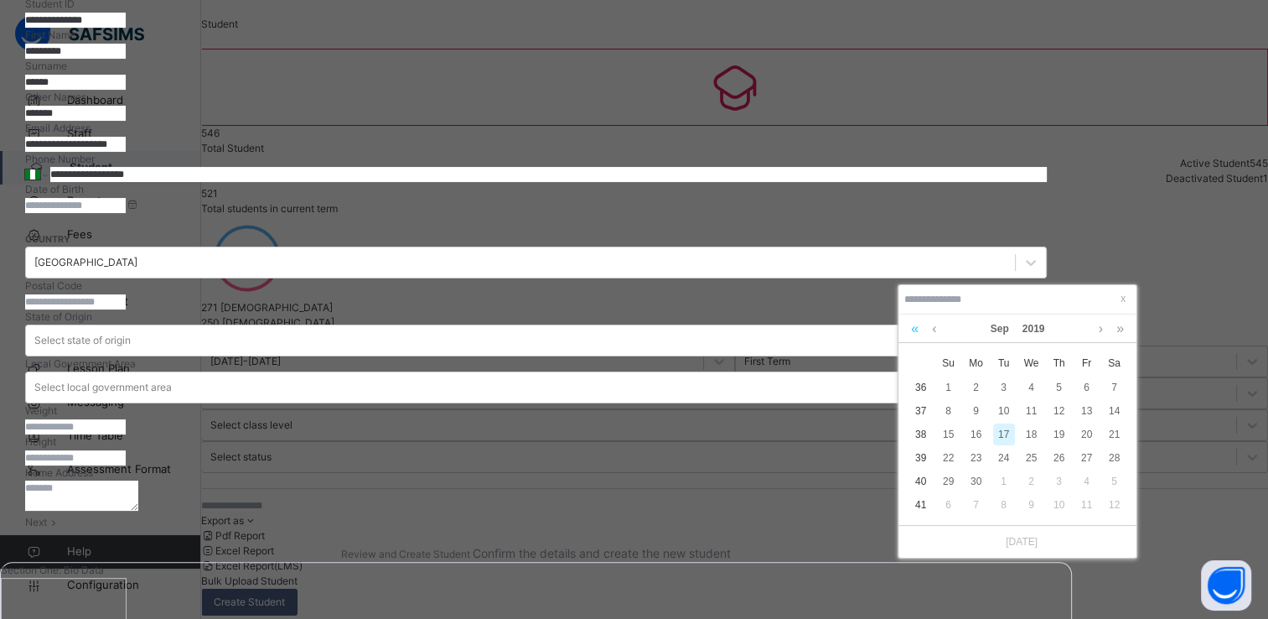
click at [908, 331] on link at bounding box center [915, 328] width 16 height 29
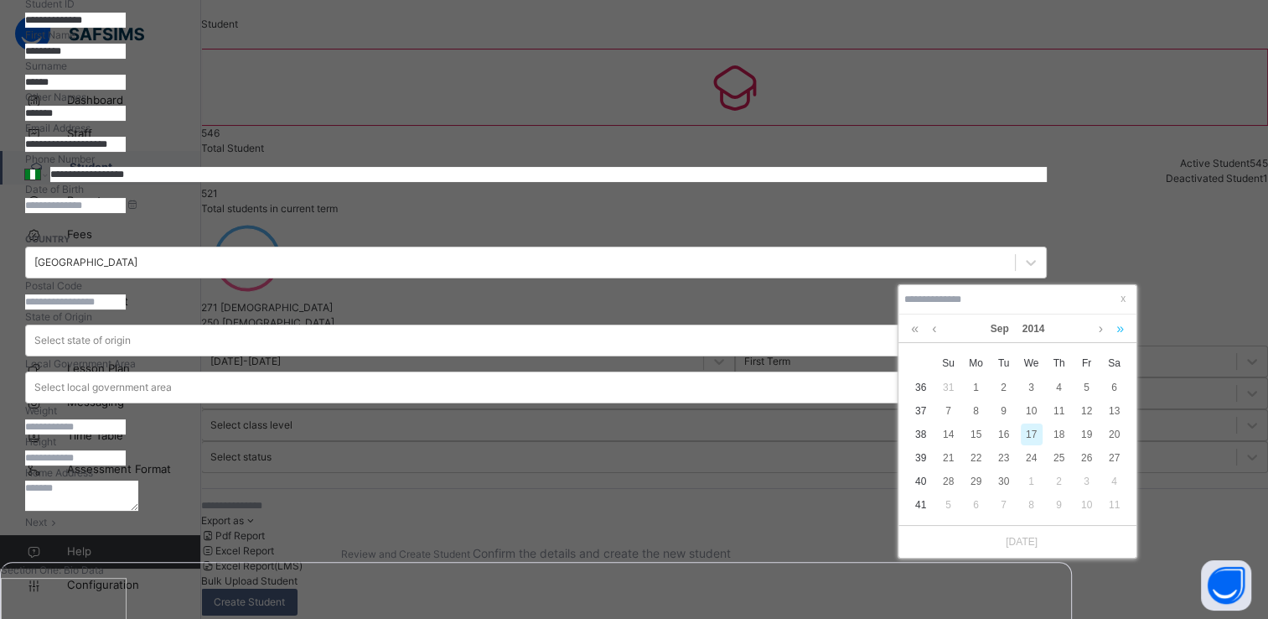
click at [1118, 329] on link at bounding box center [1120, 328] width 16 height 29
click at [932, 331] on link at bounding box center [934, 328] width 13 height 29
click at [1001, 391] on div "2" at bounding box center [1004, 387] width 22 height 22
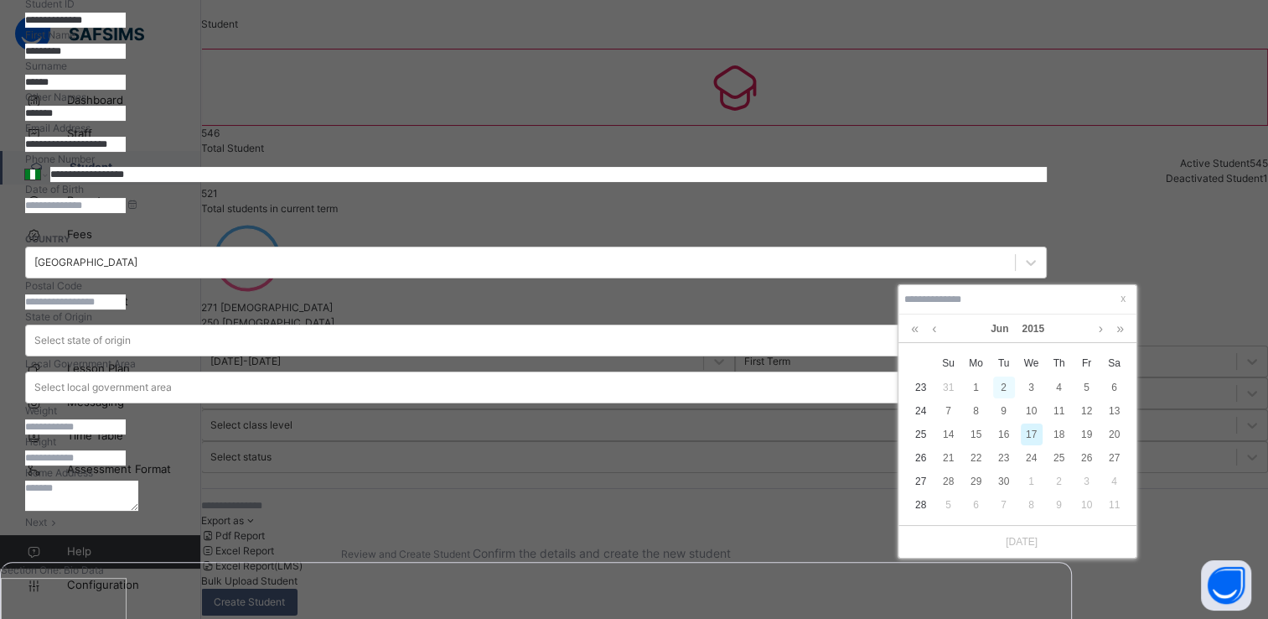
type input "**********"
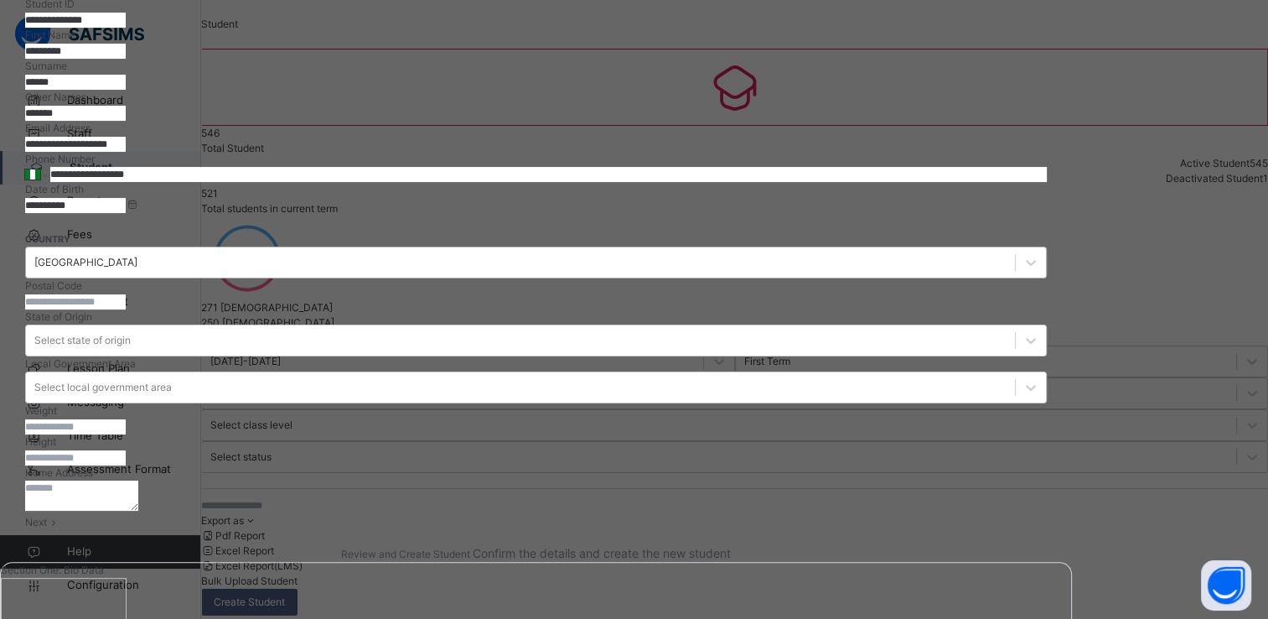
click at [712, 278] on div "[GEOGRAPHIC_DATA]" at bounding box center [536, 262] width 1022 height 32
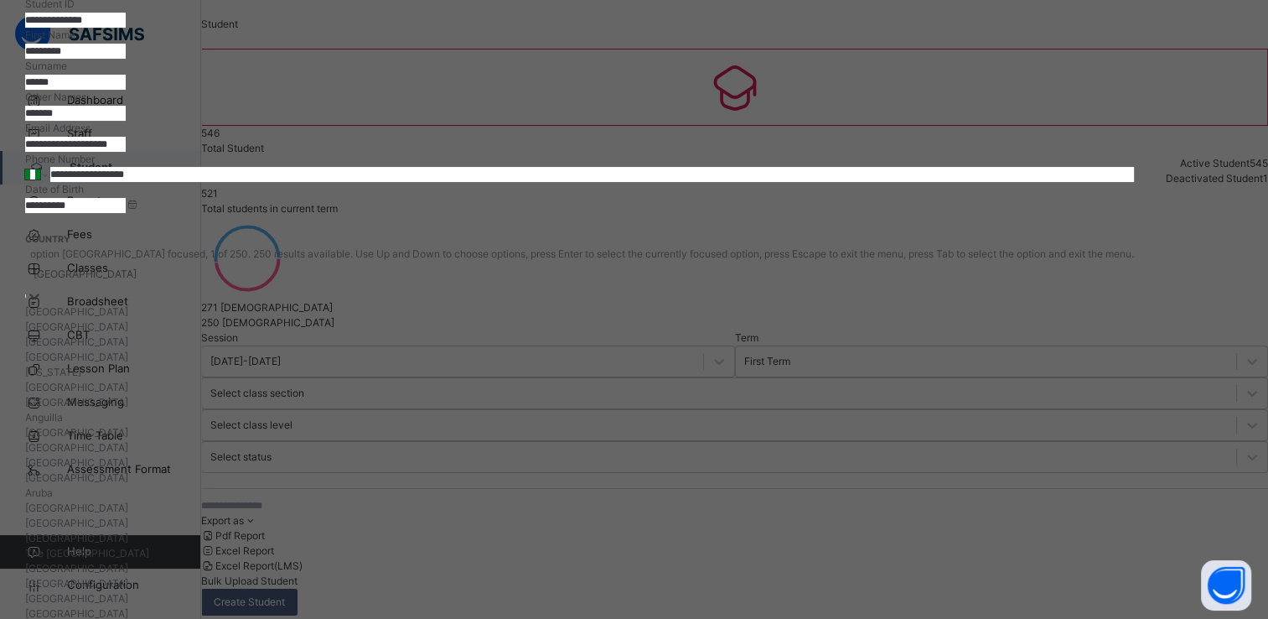
scroll to position [305, 0]
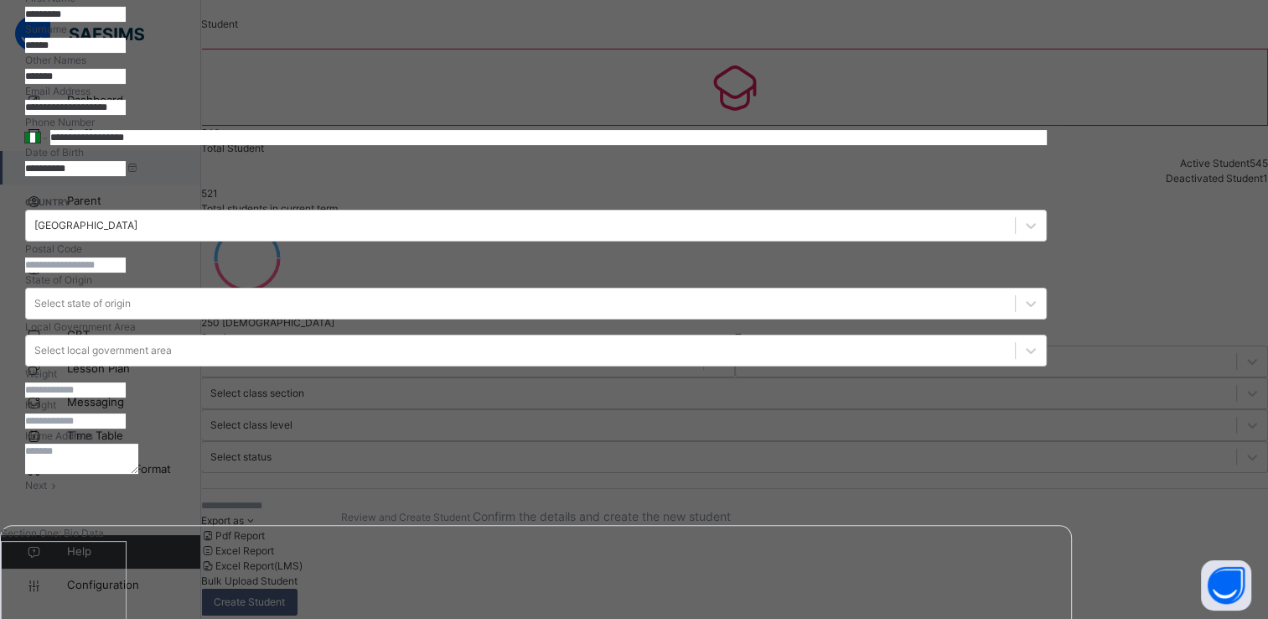
click at [126, 272] on input "text" at bounding box center [75, 264] width 101 height 15
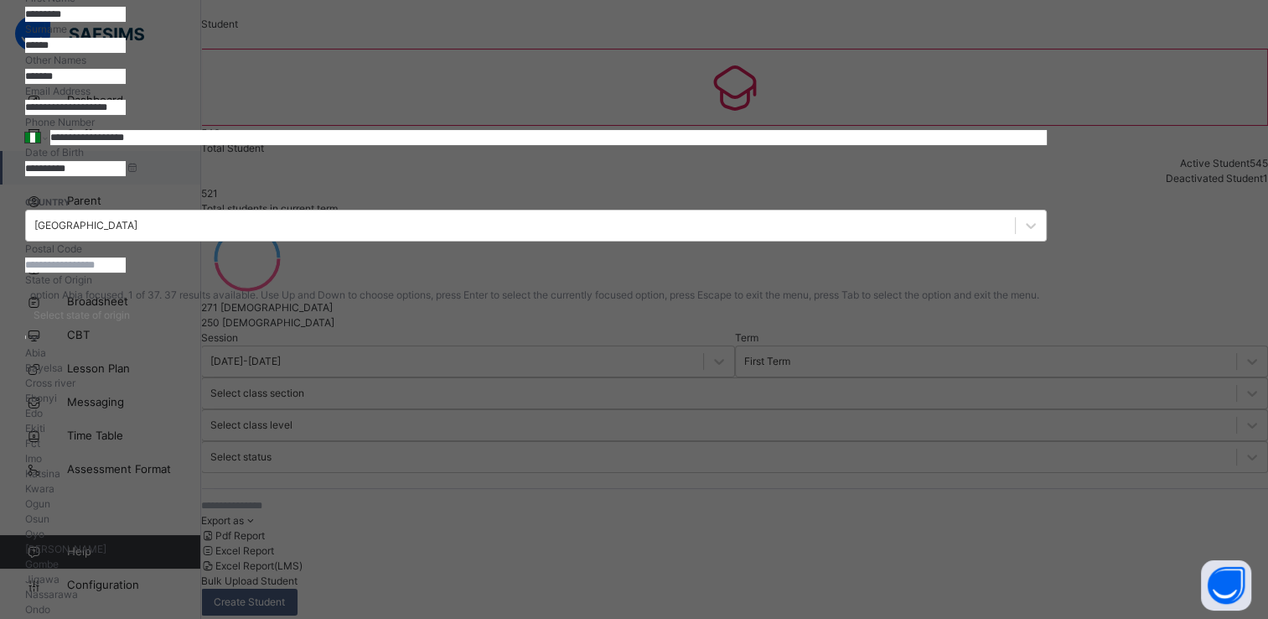
click at [1047, 329] on div "Select state of origin" at bounding box center [536, 316] width 1022 height 26
click at [941, 587] on div "Nassarawa" at bounding box center [565, 594] width 1081 height 15
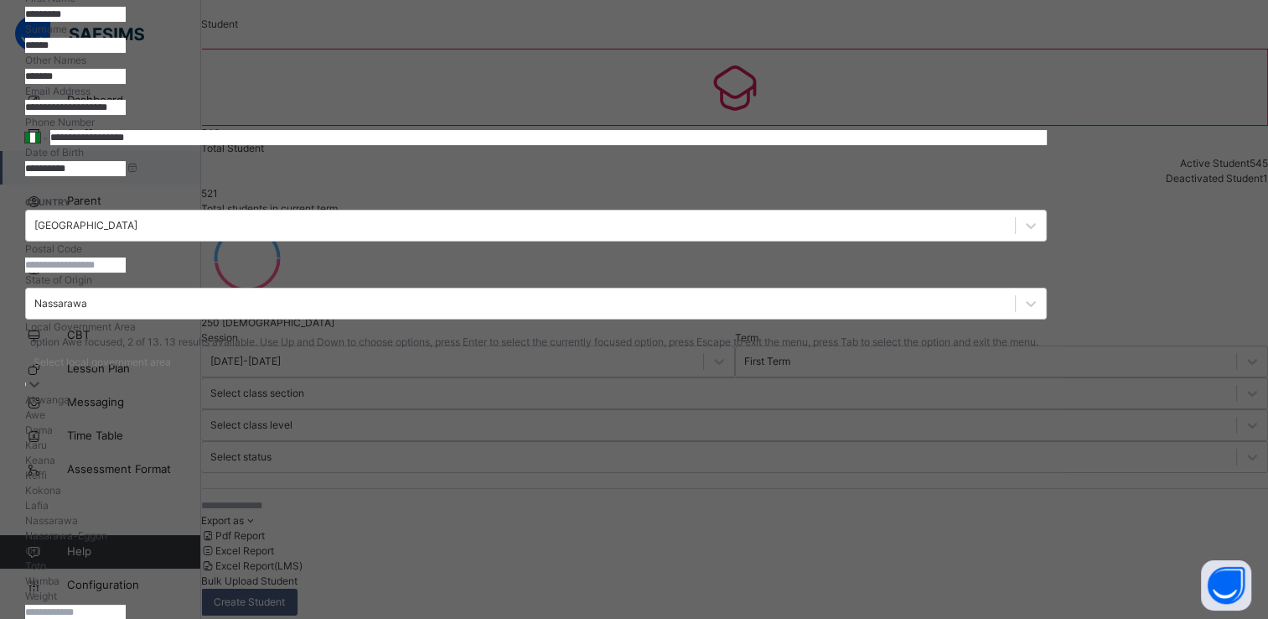
scroll to position [380, 0]
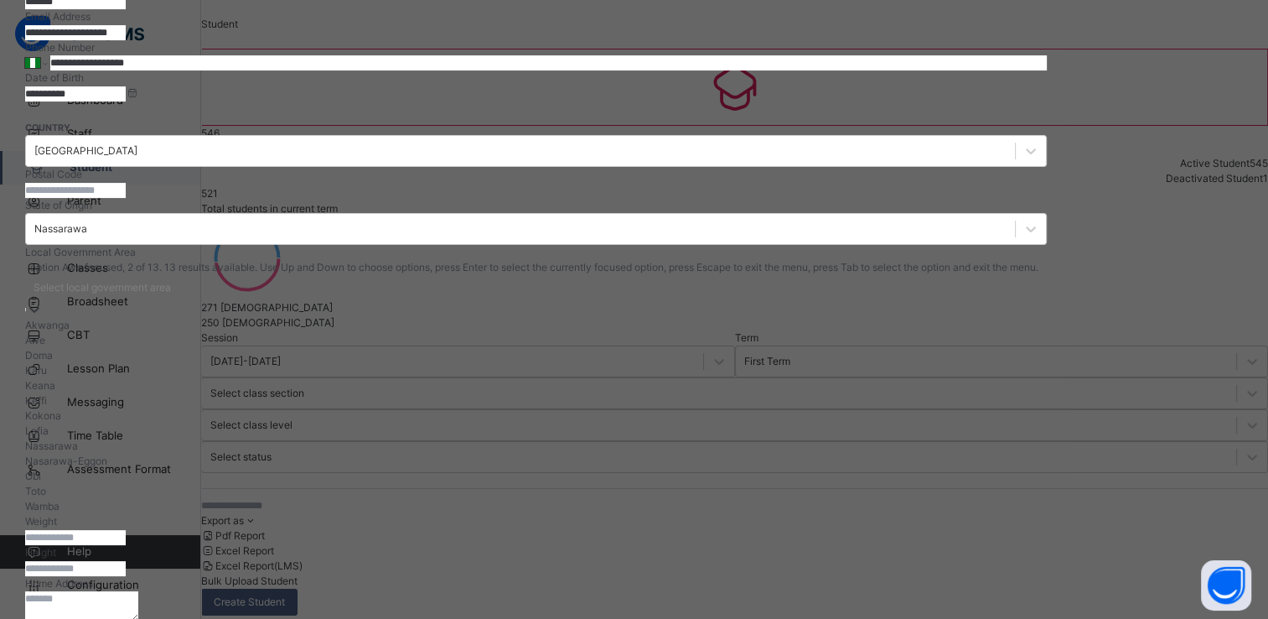
click at [758, 414] on div "option Awe focused, 2 of 13. 13 results available. Use Up and Down to choose op…" at bounding box center [536, 387] width 1022 height 254
click at [651, 438] on div "Lafia" at bounding box center [562, 430] width 1075 height 15
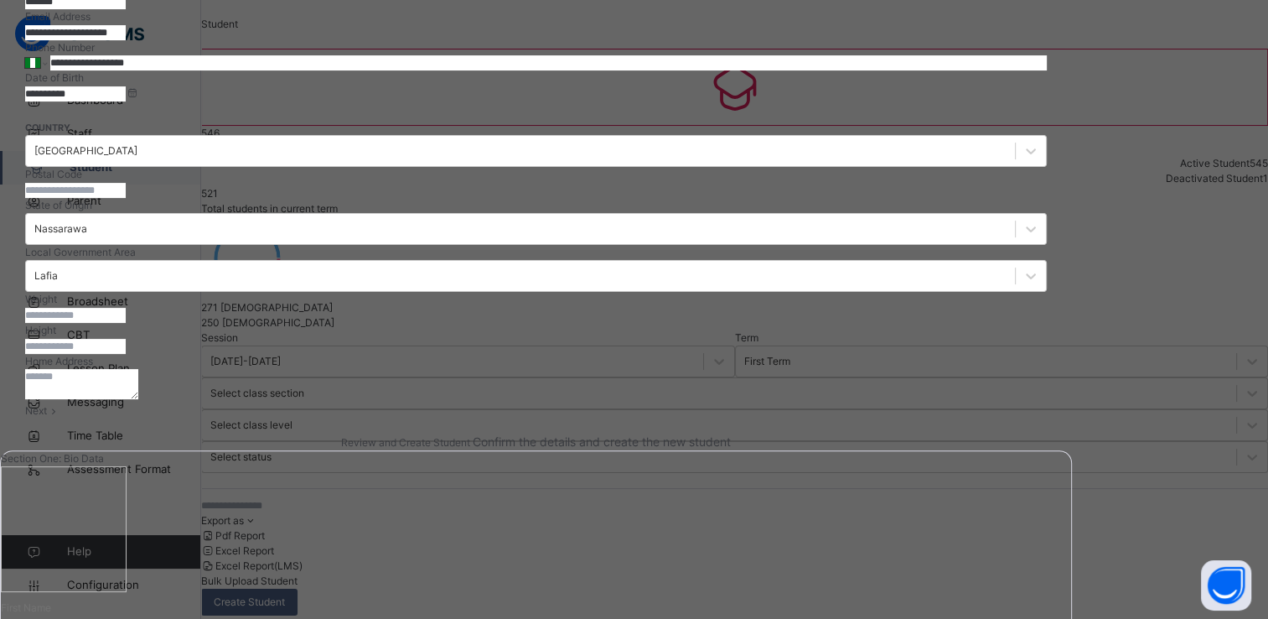
click at [138, 399] on textarea at bounding box center [81, 384] width 113 height 30
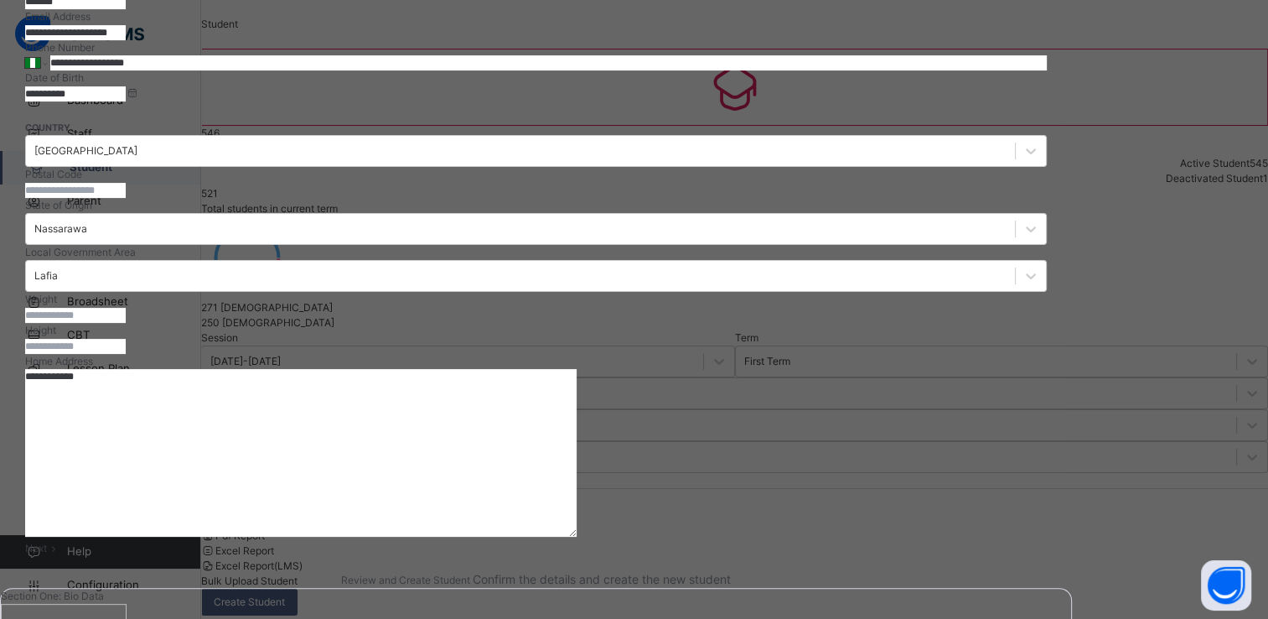
click at [577, 502] on textarea "**********" at bounding box center [301, 453] width 552 height 168
type textarea "**********"
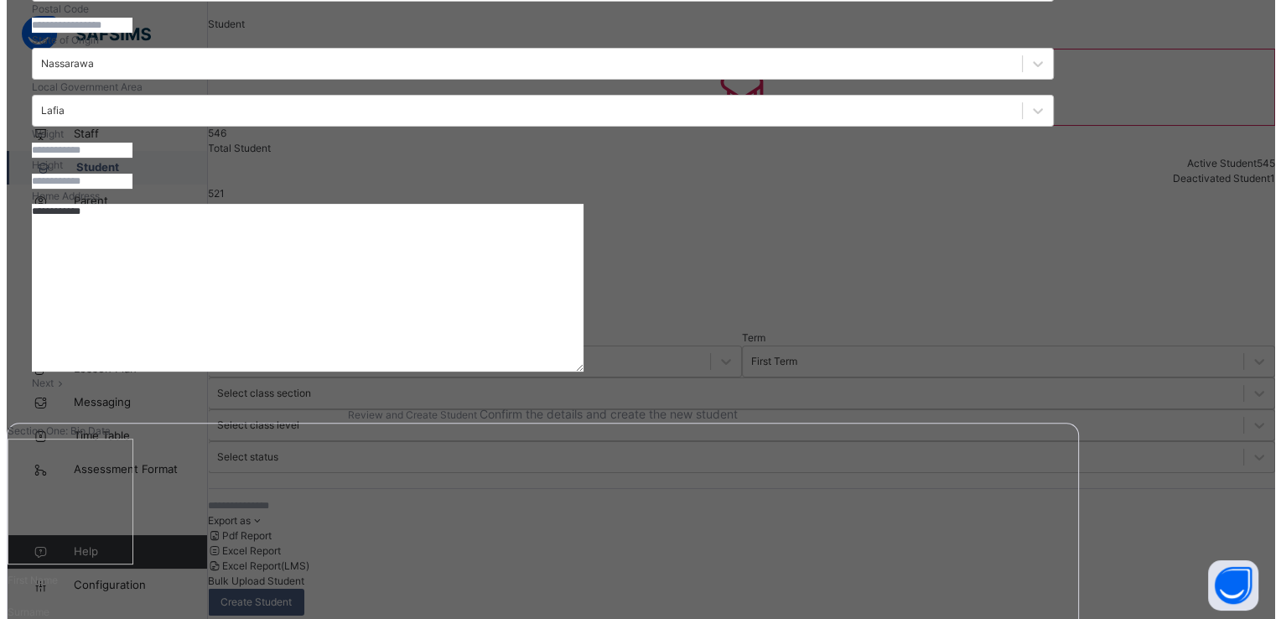
scroll to position [547, 0]
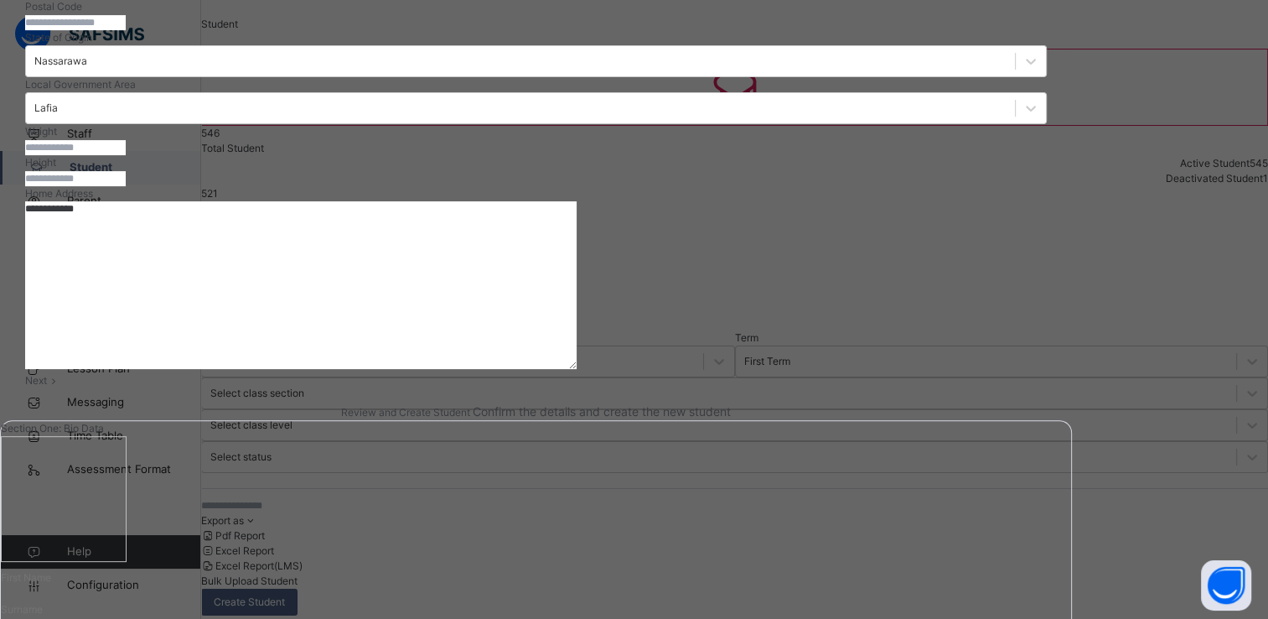
click at [47, 386] on span "Next" at bounding box center [36, 380] width 22 height 13
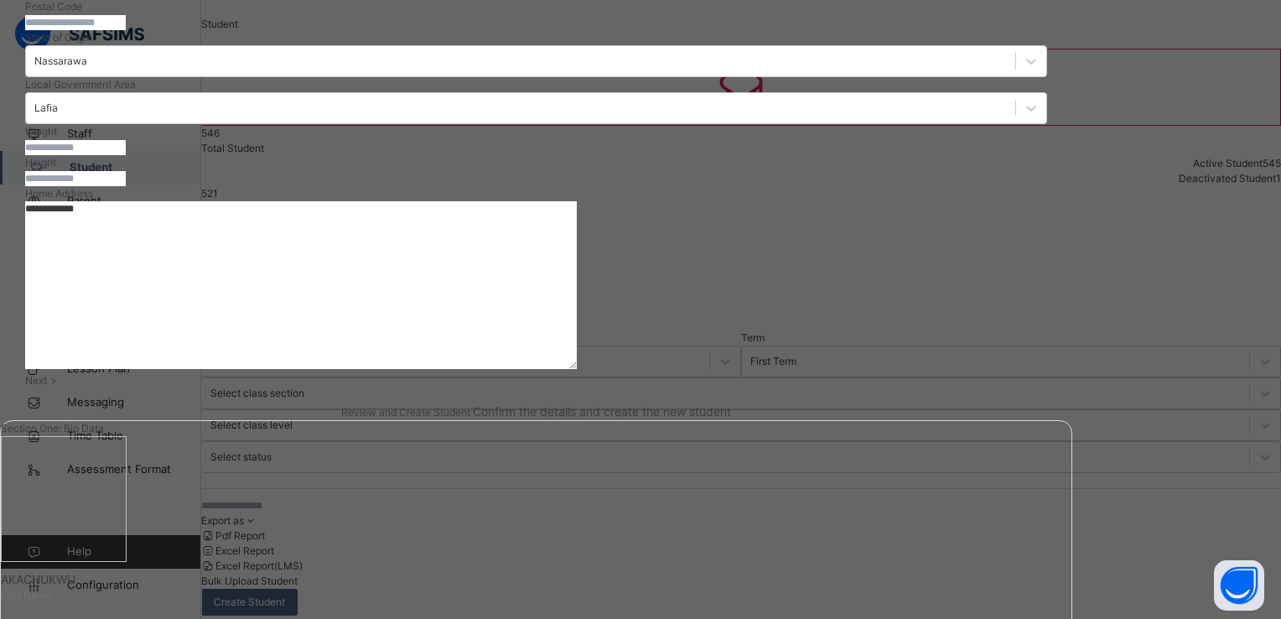
scroll to position [302, 0]
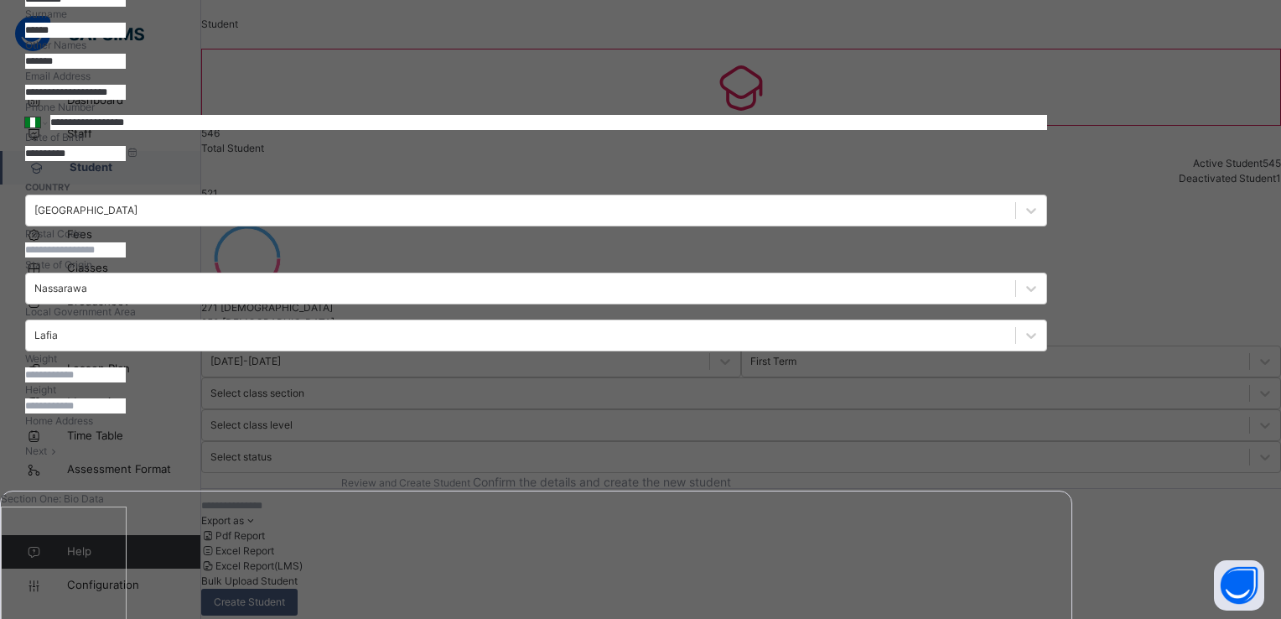
click at [1072, 187] on div "**********" at bounding box center [536, 573] width 1072 height 1577
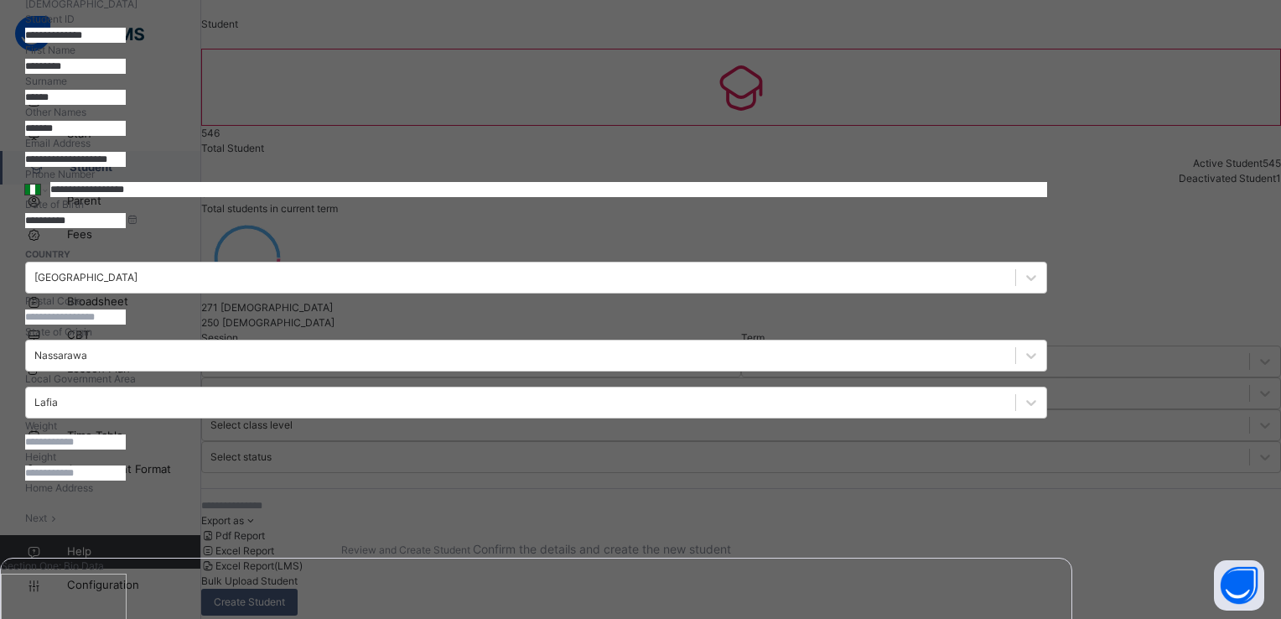
scroll to position [235, 0]
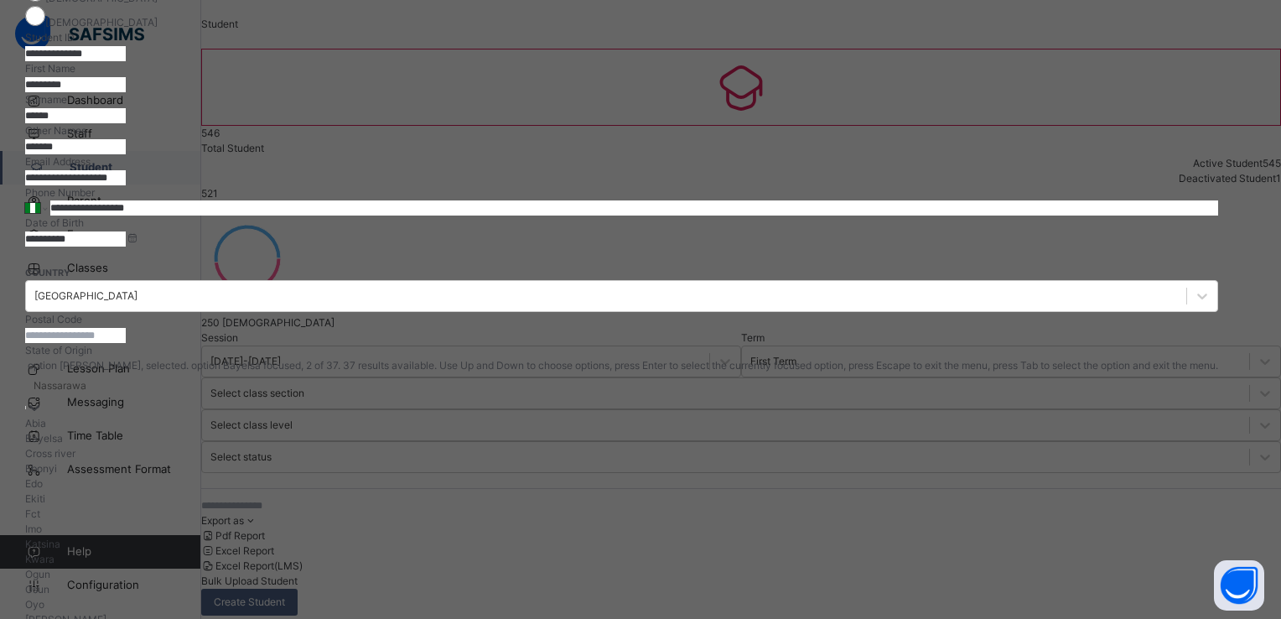
scroll to position [303, 0]
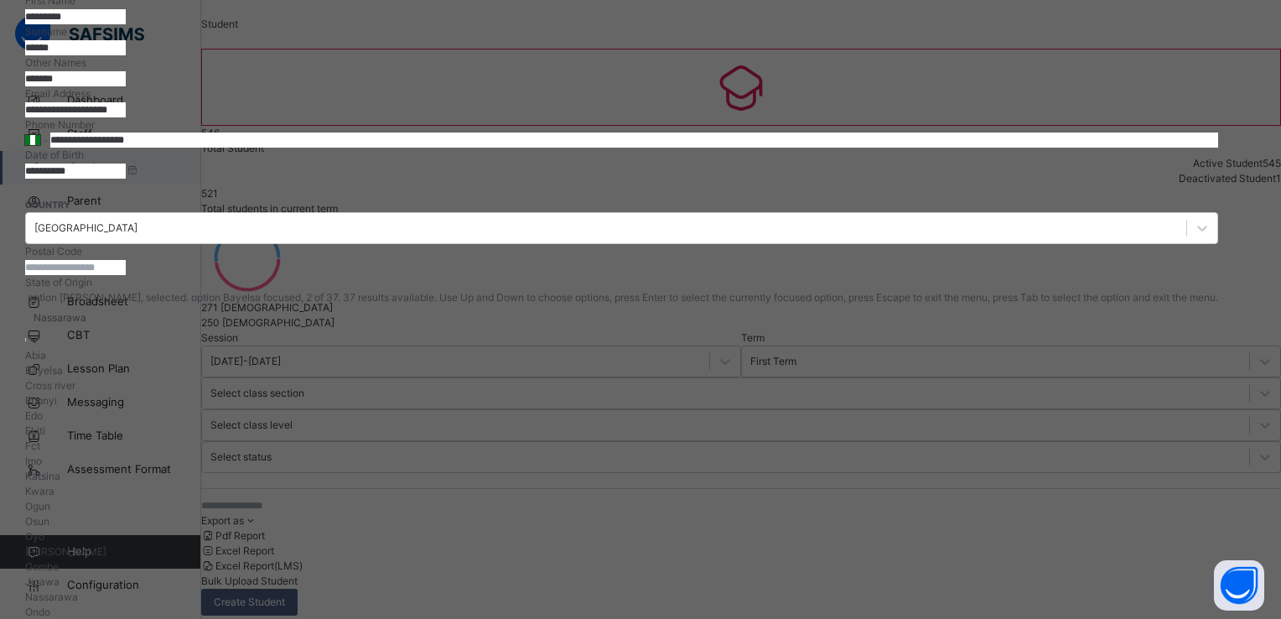
click at [1152, 398] on div "option [PERSON_NAME], selected. option Bayelsa focused, 2 of 37. 37 results ava…" at bounding box center [621, 598] width 1193 height 616
type input "**"
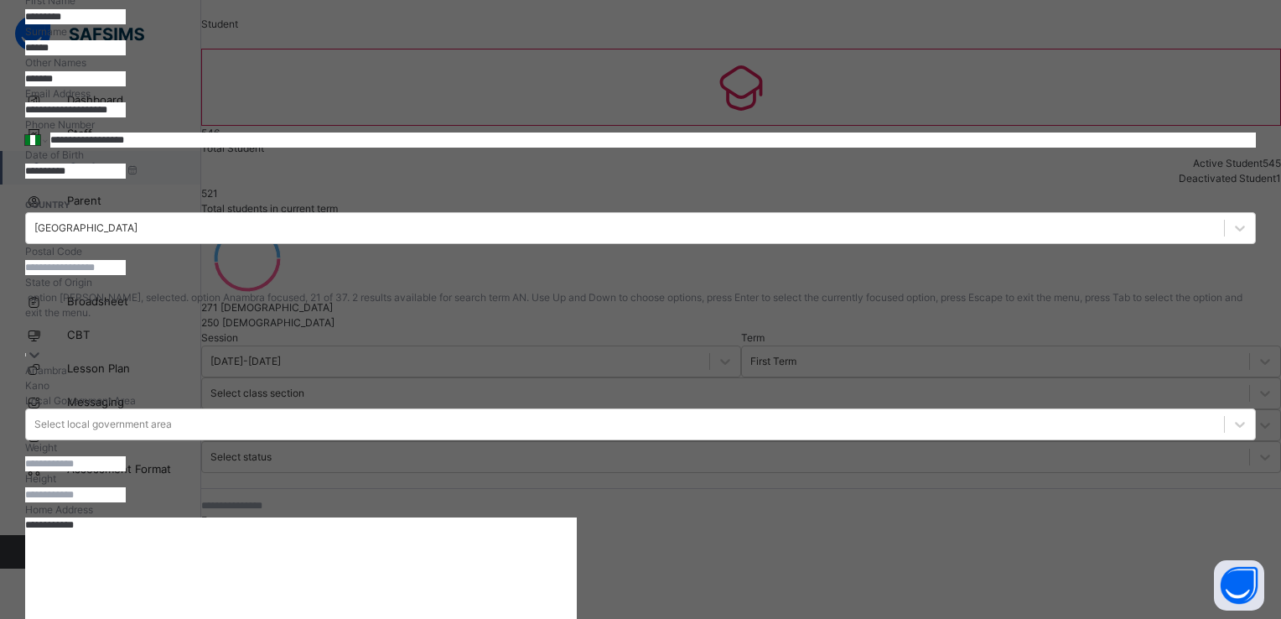
click at [1135, 365] on div "Anambra" at bounding box center [640, 370] width 1231 height 15
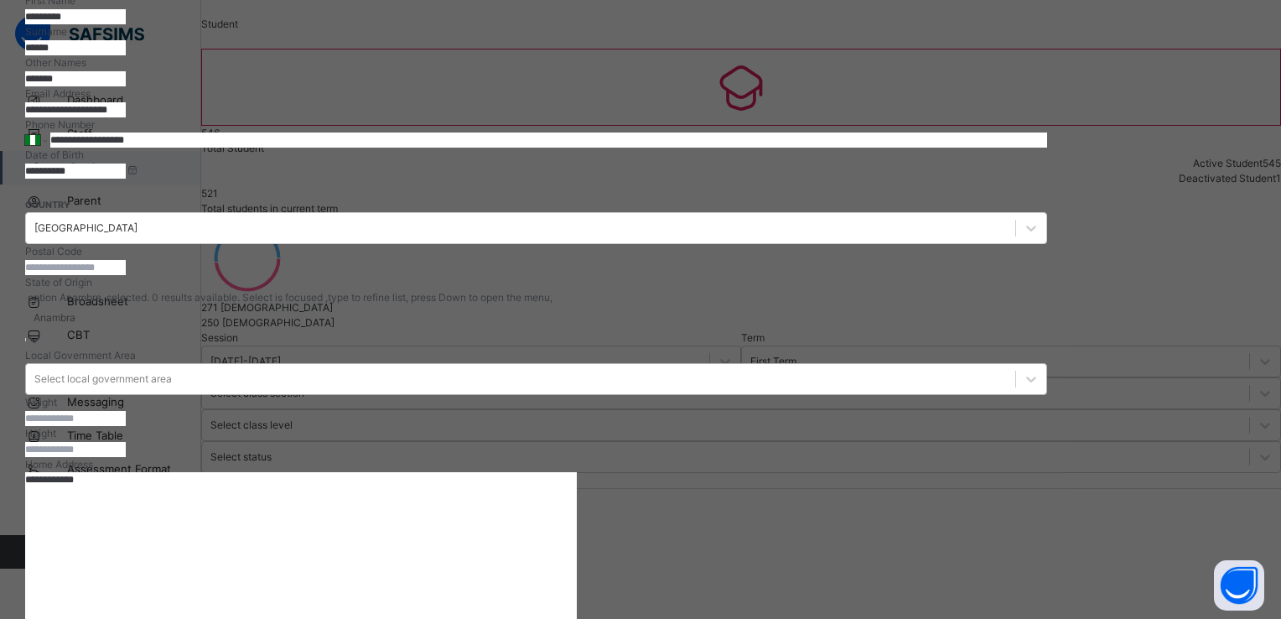
scroll to position [380, 0]
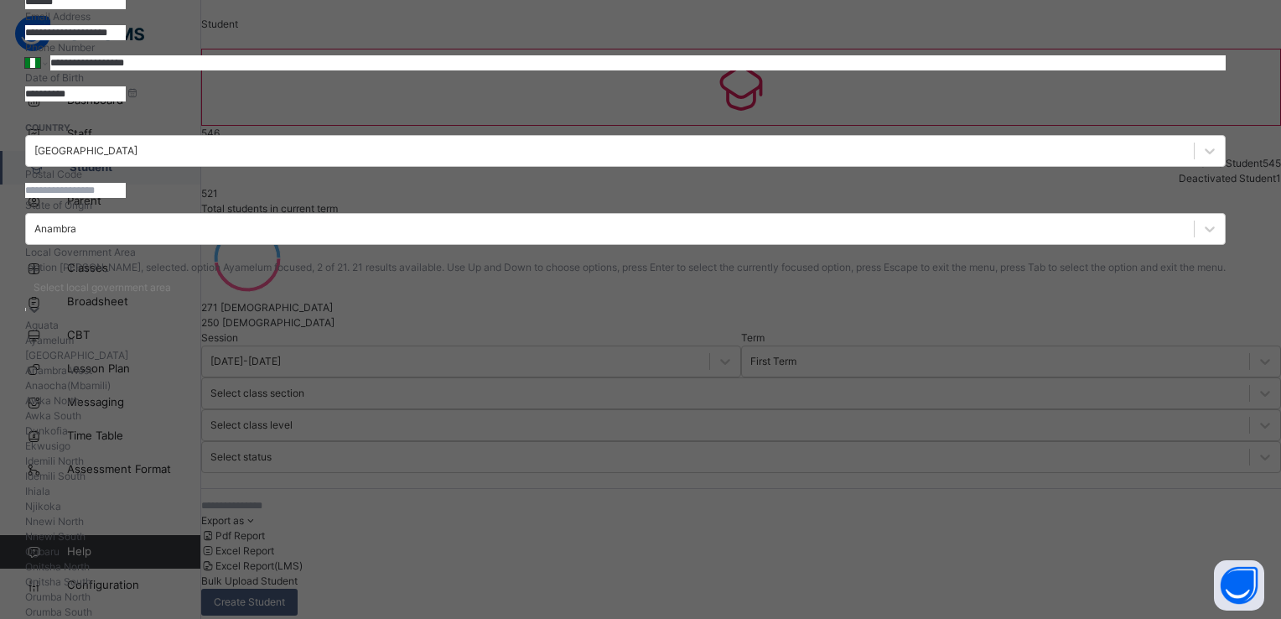
click at [777, 412] on div "option [PERSON_NAME], selected. option Ayamelum focused, 2 of 21. 21 results av…" at bounding box center [625, 447] width 1201 height 375
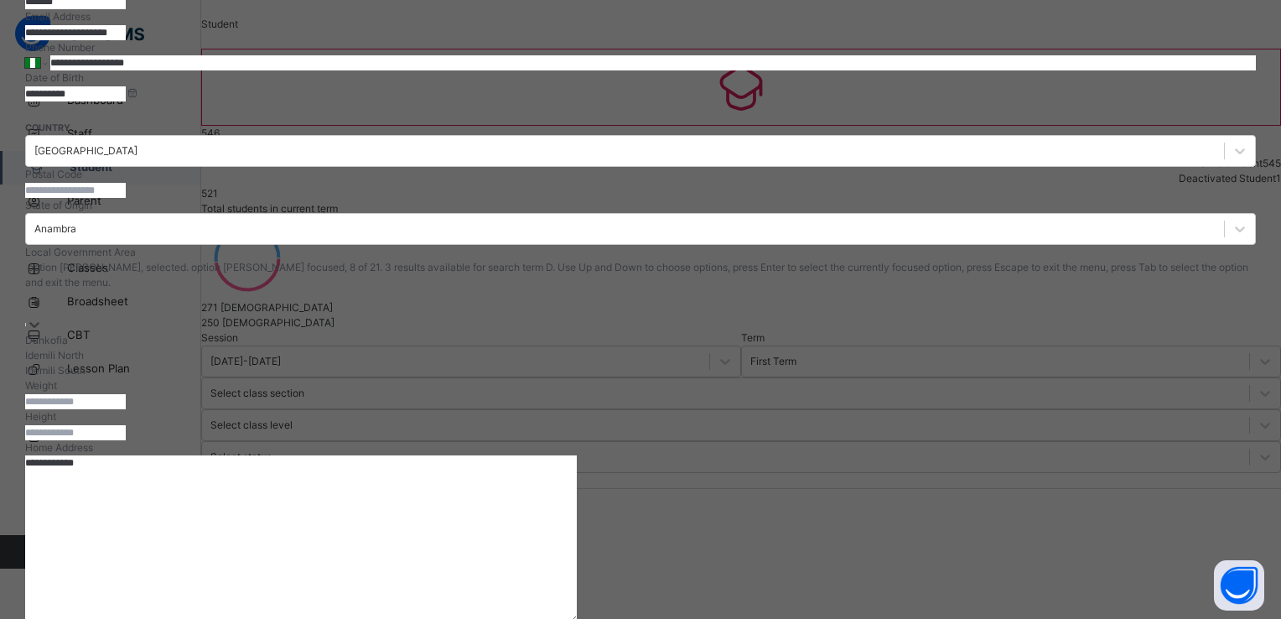
type input "**"
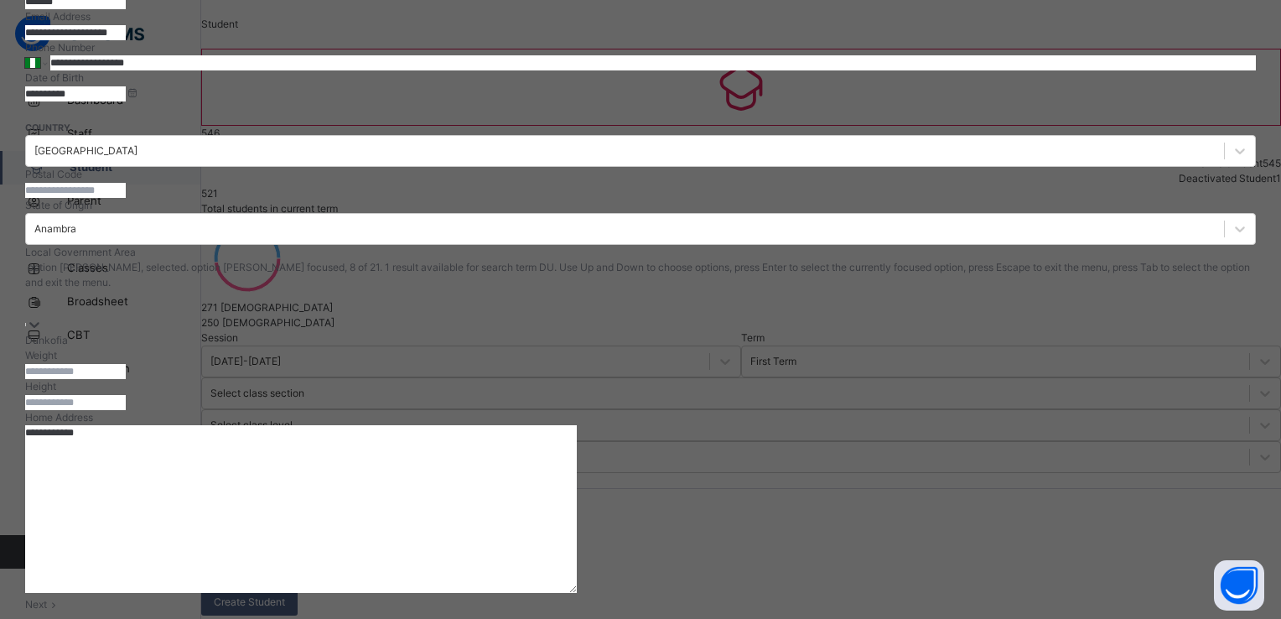
click at [711, 348] on div "Dunkofia" at bounding box center [640, 340] width 1231 height 15
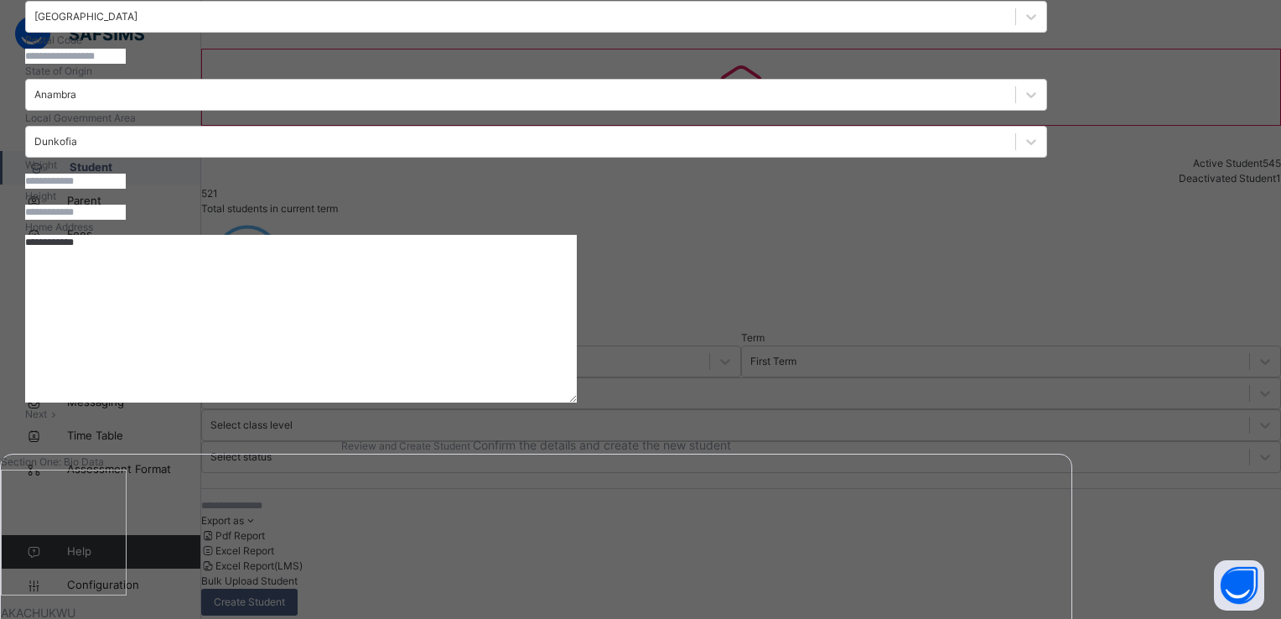
scroll to position [547, 0]
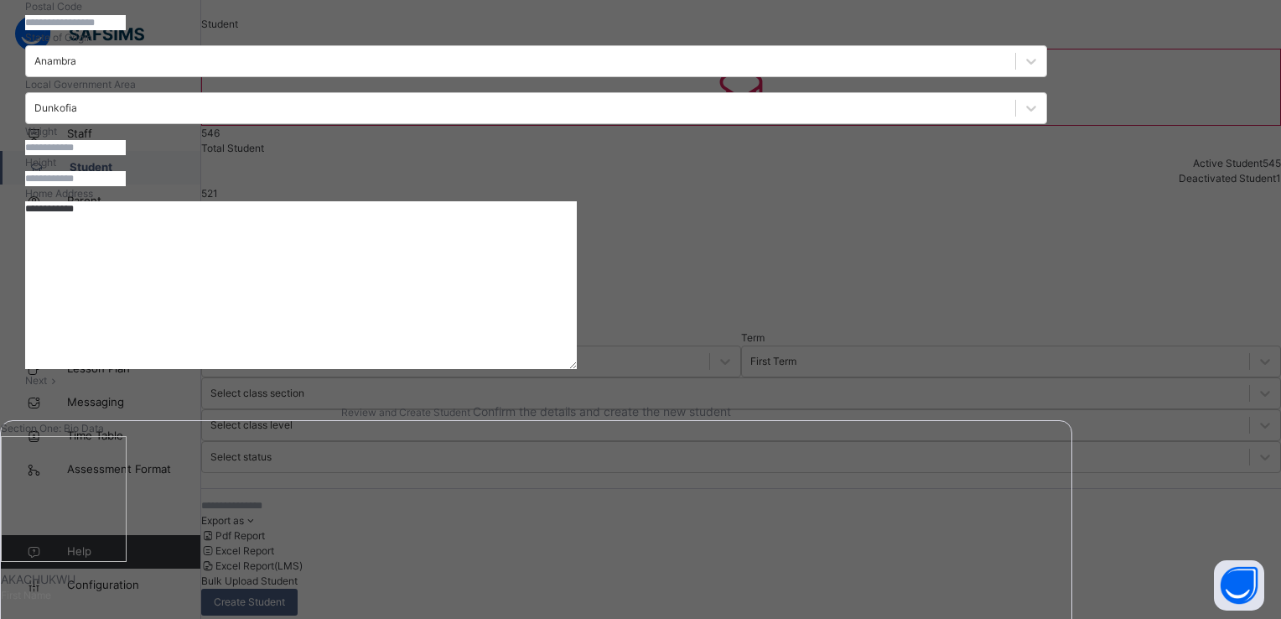
click at [47, 386] on span "Next" at bounding box center [36, 380] width 22 height 13
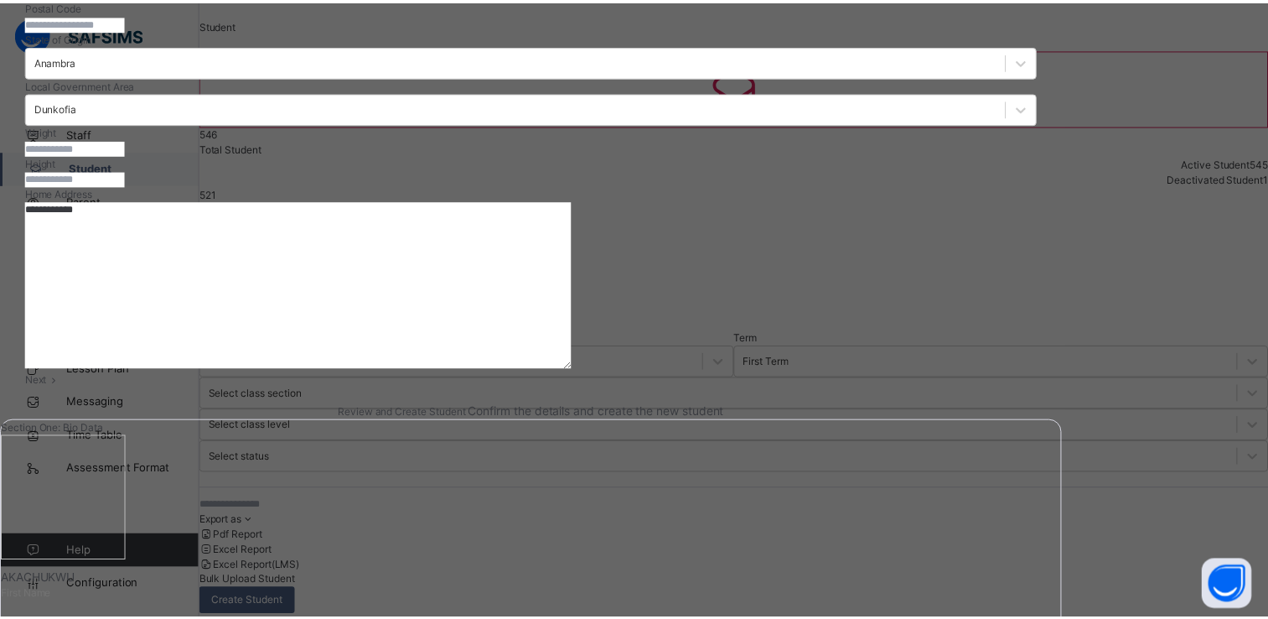
scroll to position [302, 0]
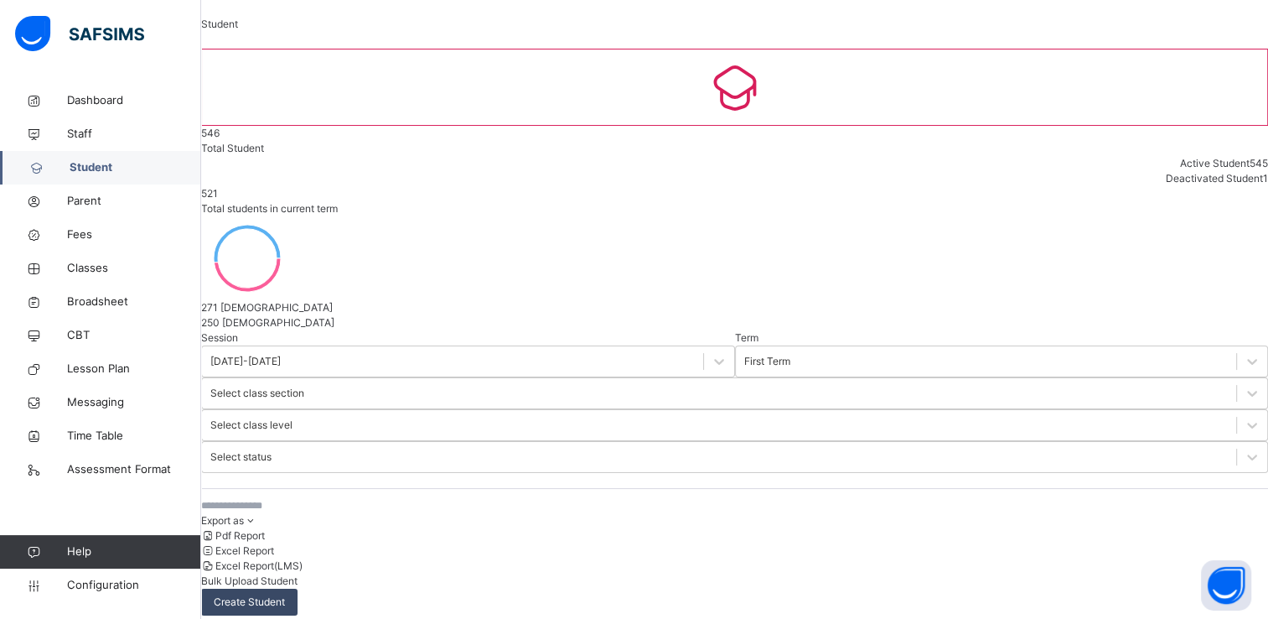
click at [285, 594] on span "Create Student" at bounding box center [249, 601] width 71 height 15
select select "**"
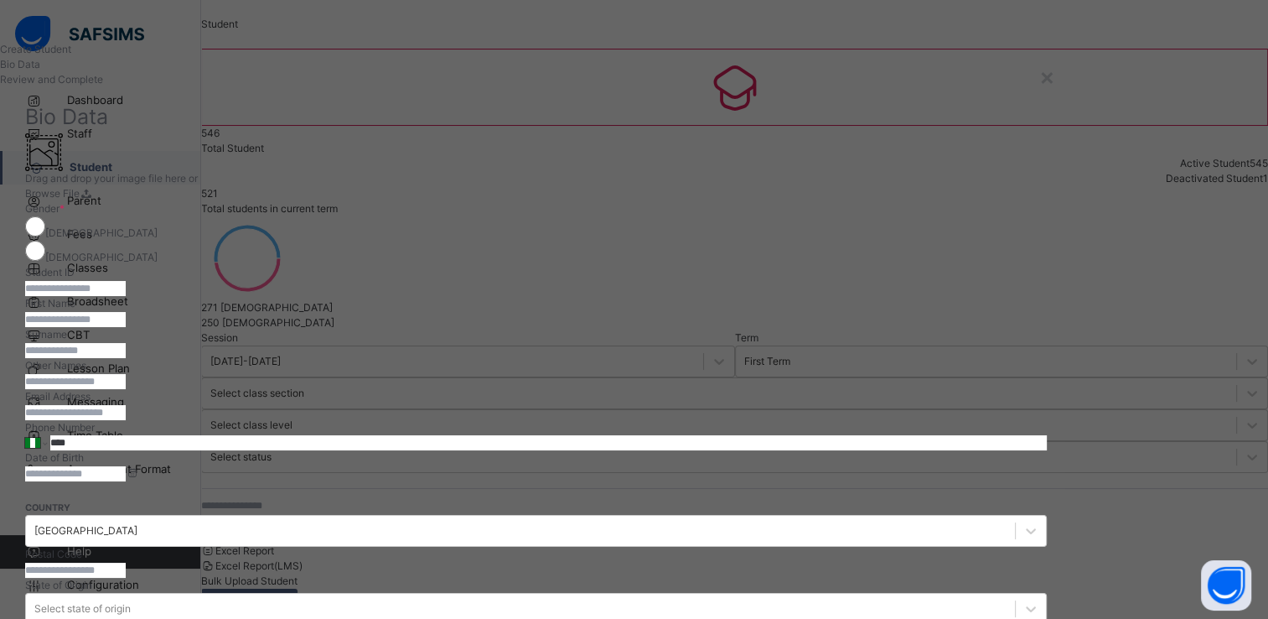
click at [126, 296] on input "text" at bounding box center [75, 288] width 101 height 15
type input "**********"
click at [126, 327] on input "text" at bounding box center [75, 319] width 101 height 15
type input "********"
click at [126, 358] on input "text" at bounding box center [75, 350] width 101 height 15
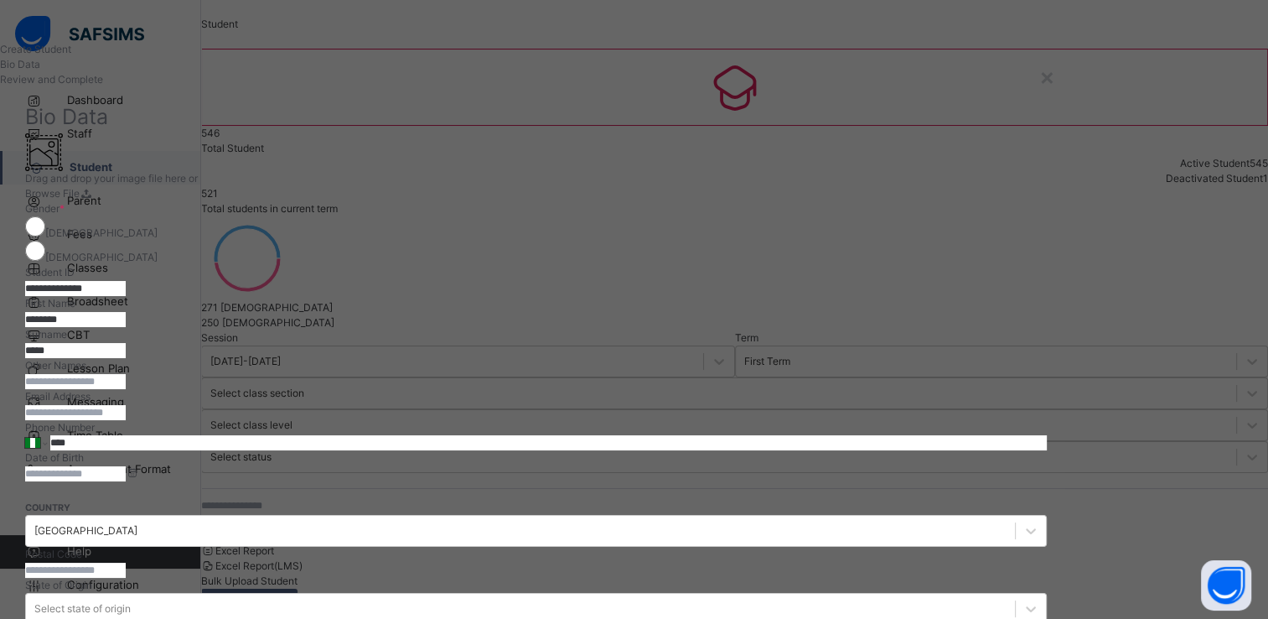
type input "*****"
click at [126, 389] on input "text" at bounding box center [75, 381] width 101 height 15
click at [126, 389] on input "*******" at bounding box center [75, 381] width 101 height 15
type input "*******"
click at [126, 420] on input "email" at bounding box center [75, 412] width 101 height 15
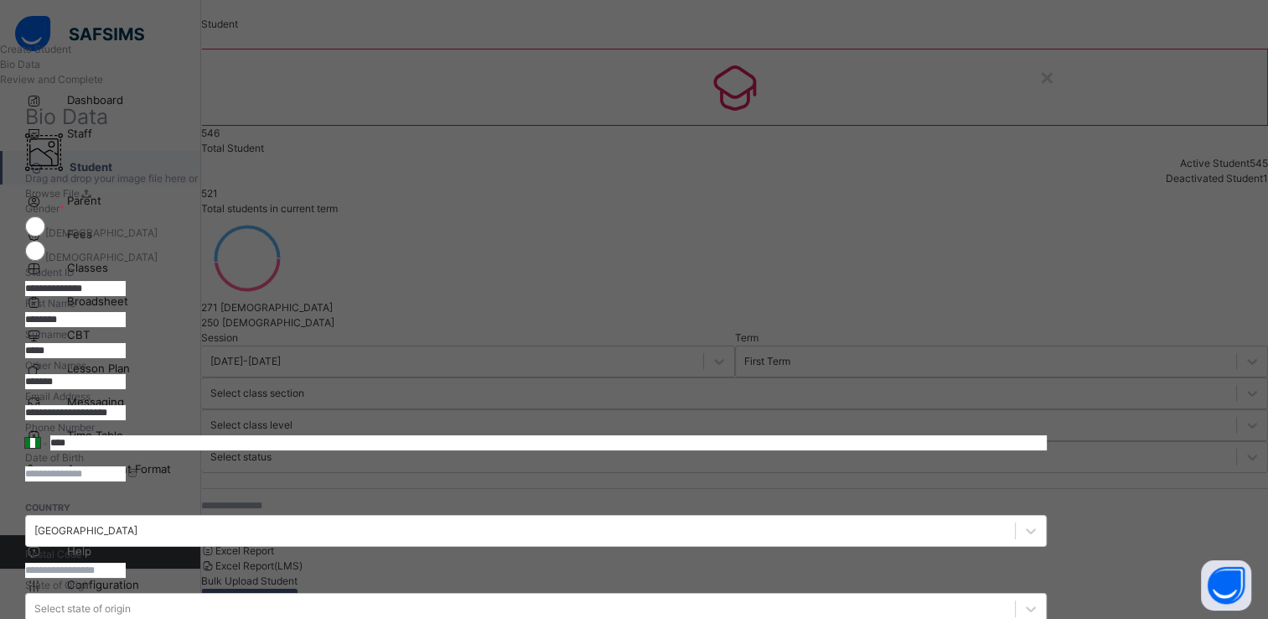
type input "**********"
click at [755, 450] on input "****" at bounding box center [548, 442] width 997 height 15
type input "**********"
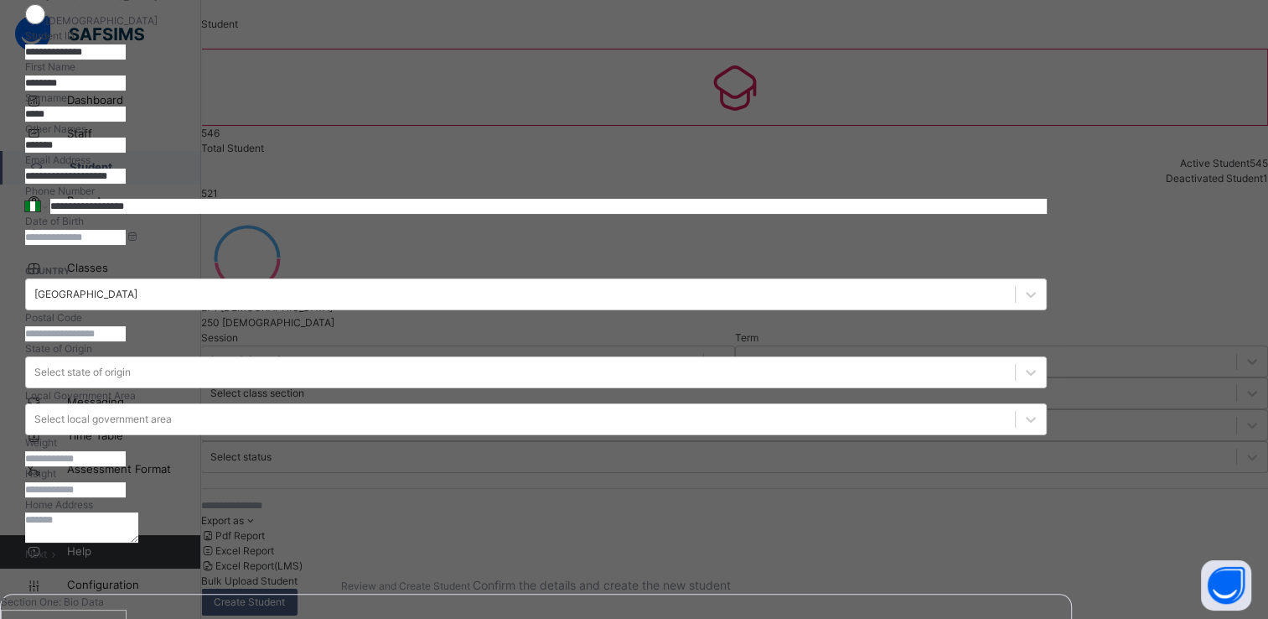
scroll to position [268, 0]
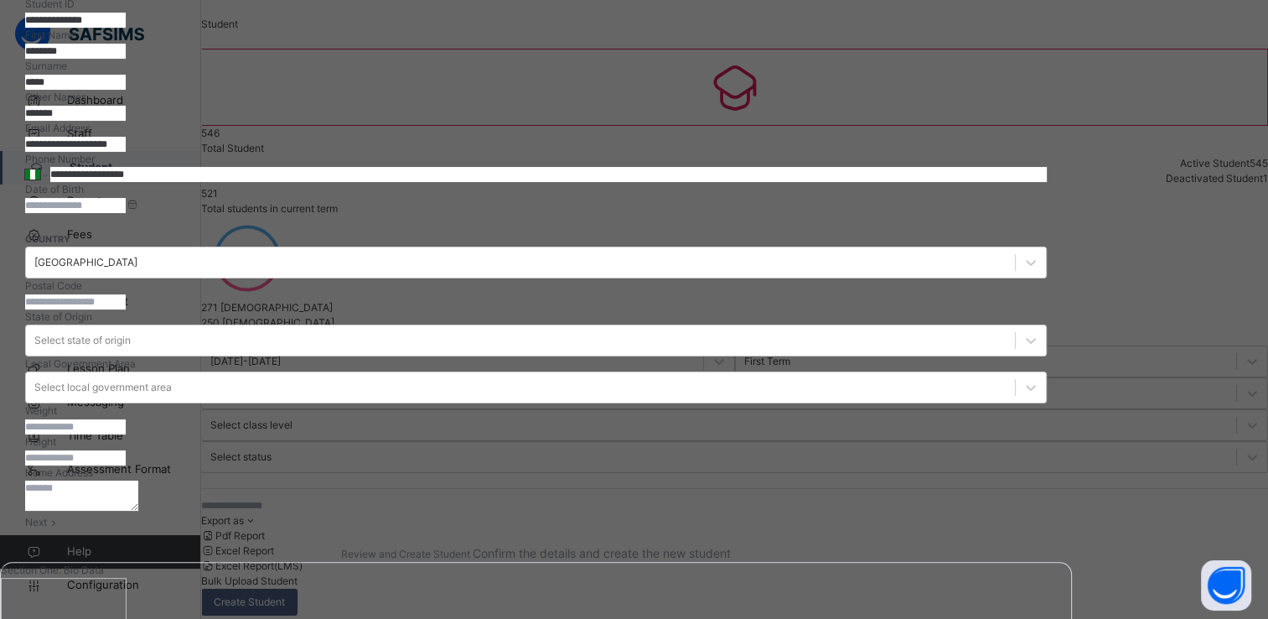
click at [126, 213] on input at bounding box center [75, 205] width 101 height 15
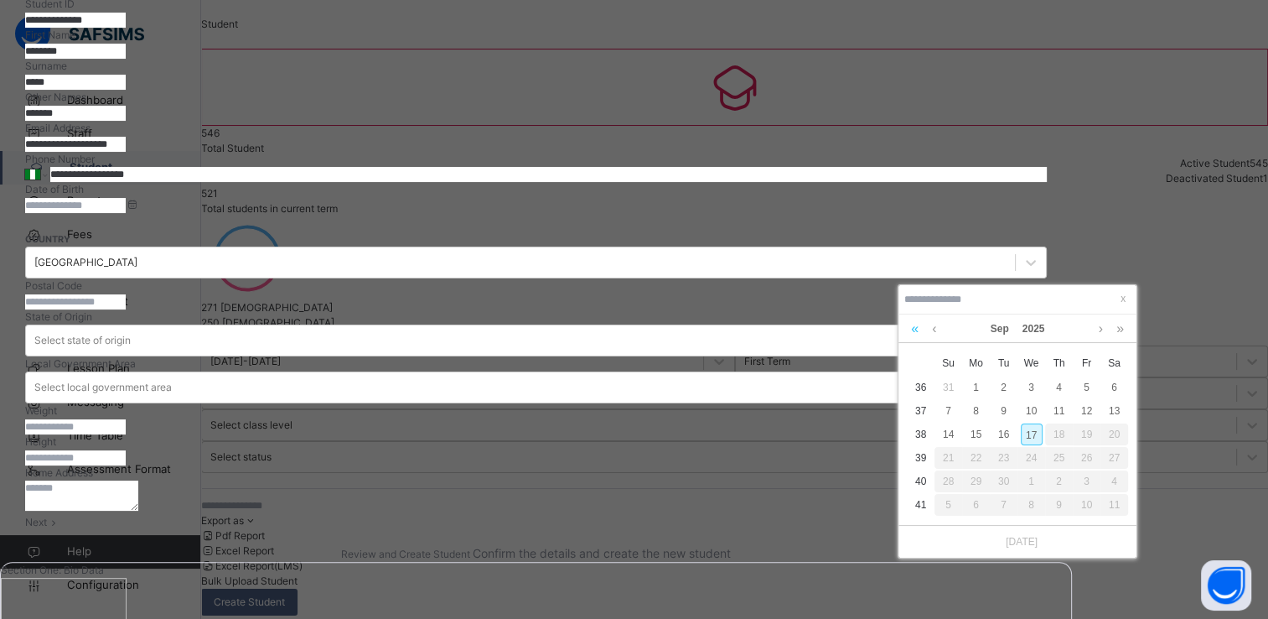
click at [916, 328] on link at bounding box center [915, 328] width 16 height 29
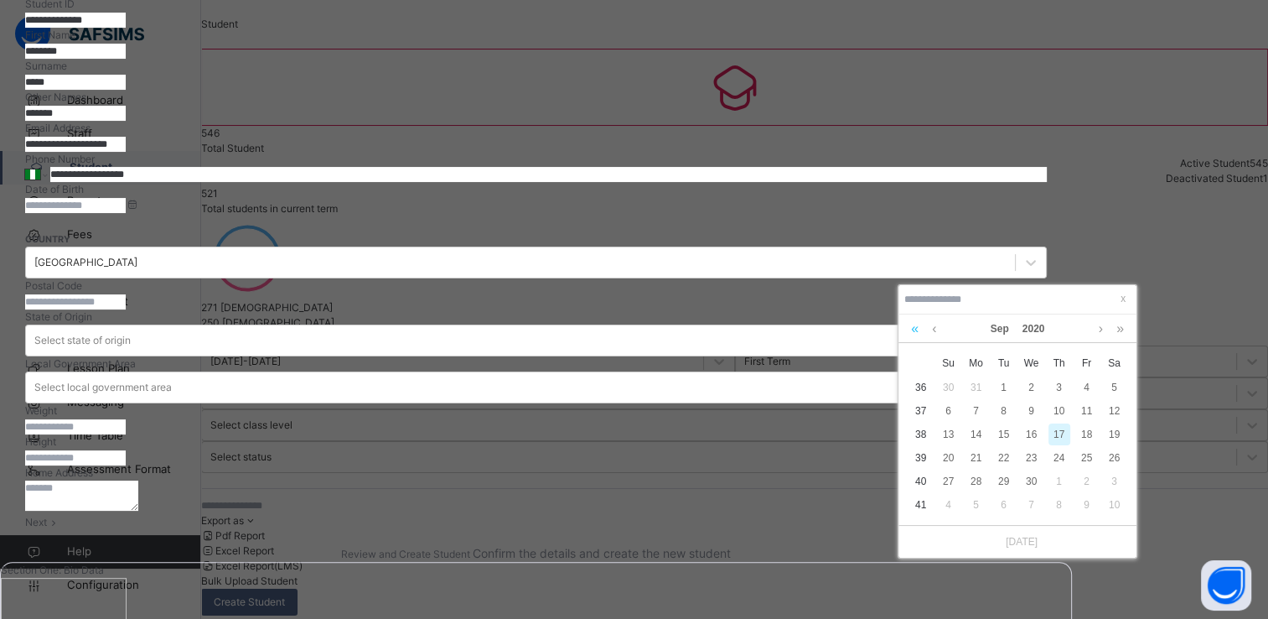
click at [916, 328] on link at bounding box center [915, 328] width 16 height 29
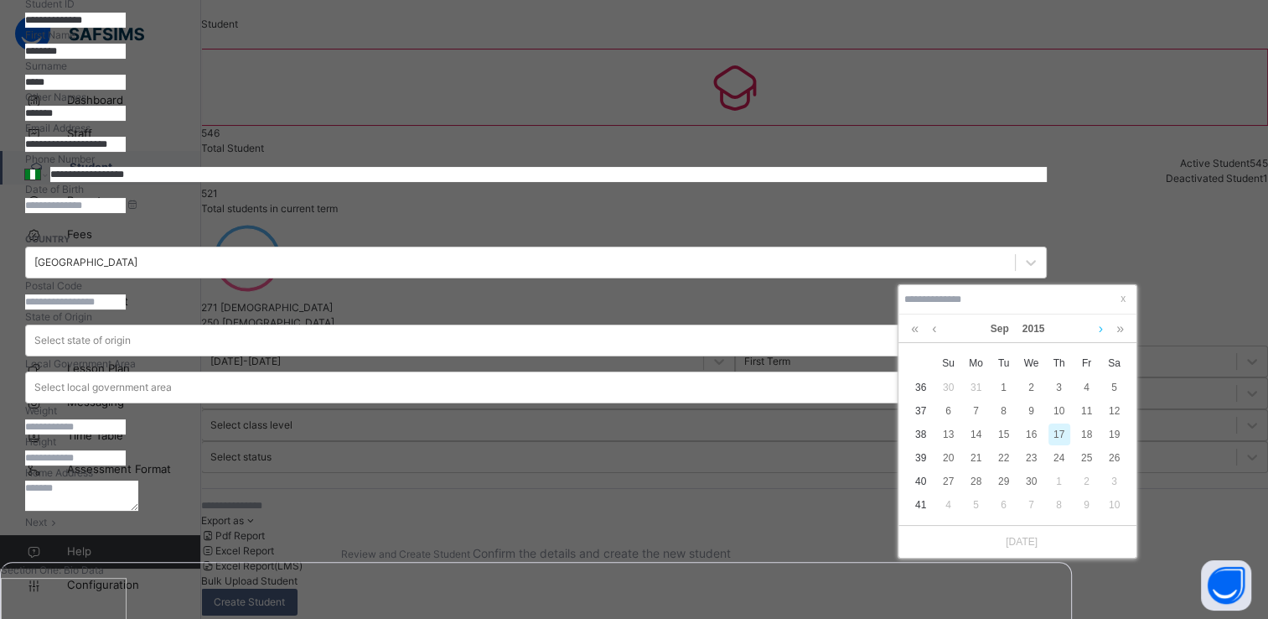
click at [1102, 324] on link at bounding box center [1101, 328] width 13 height 29
click at [1003, 412] on div "10" at bounding box center [1004, 411] width 22 height 22
type input "**********"
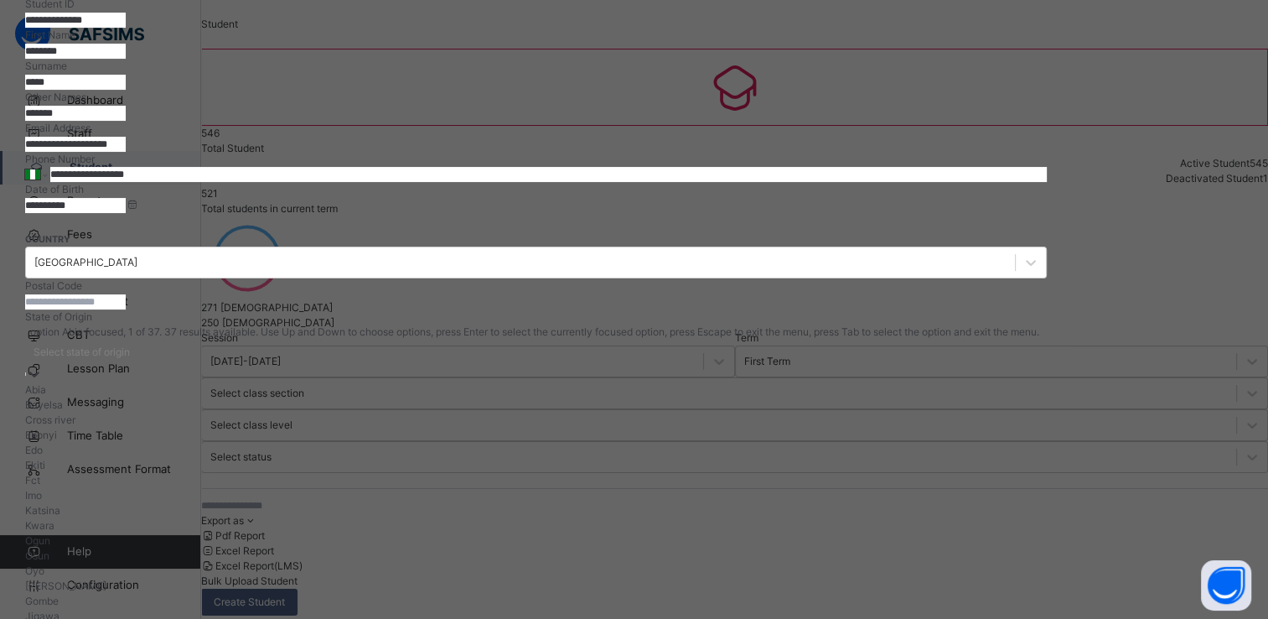
scroll to position [303, 0]
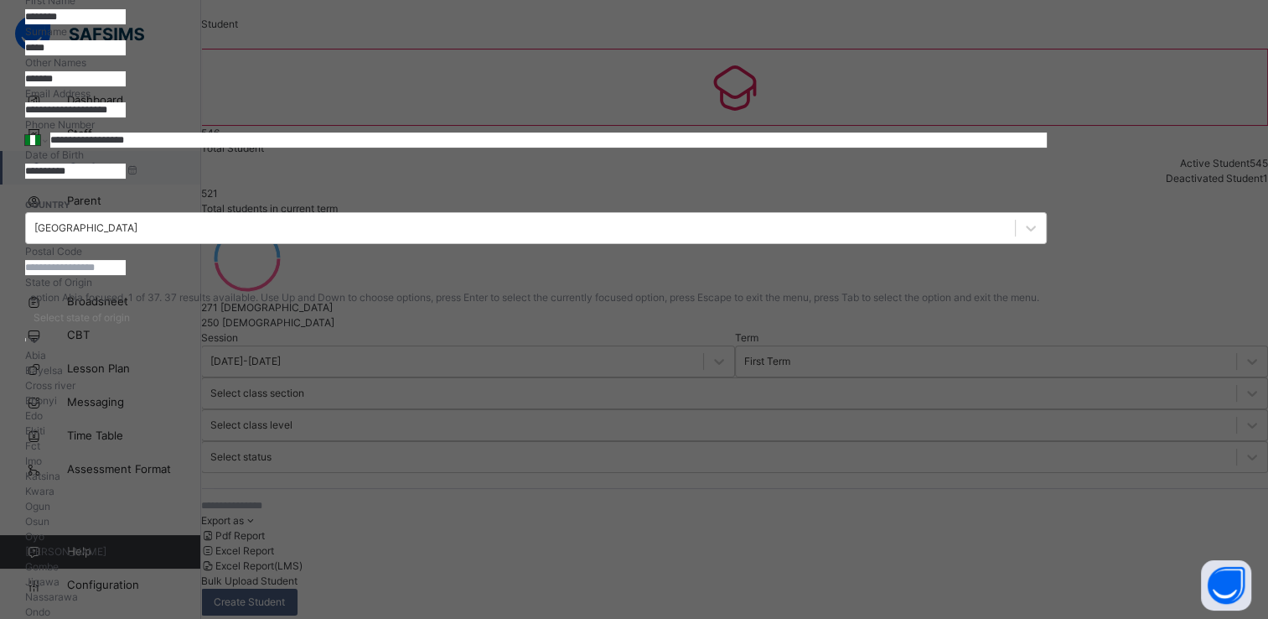
click at [934, 372] on div "option Abia focused, 1 of 37. 37 results available. Use Up and Down to choose o…" at bounding box center [536, 598] width 1022 height 616
type input "*"
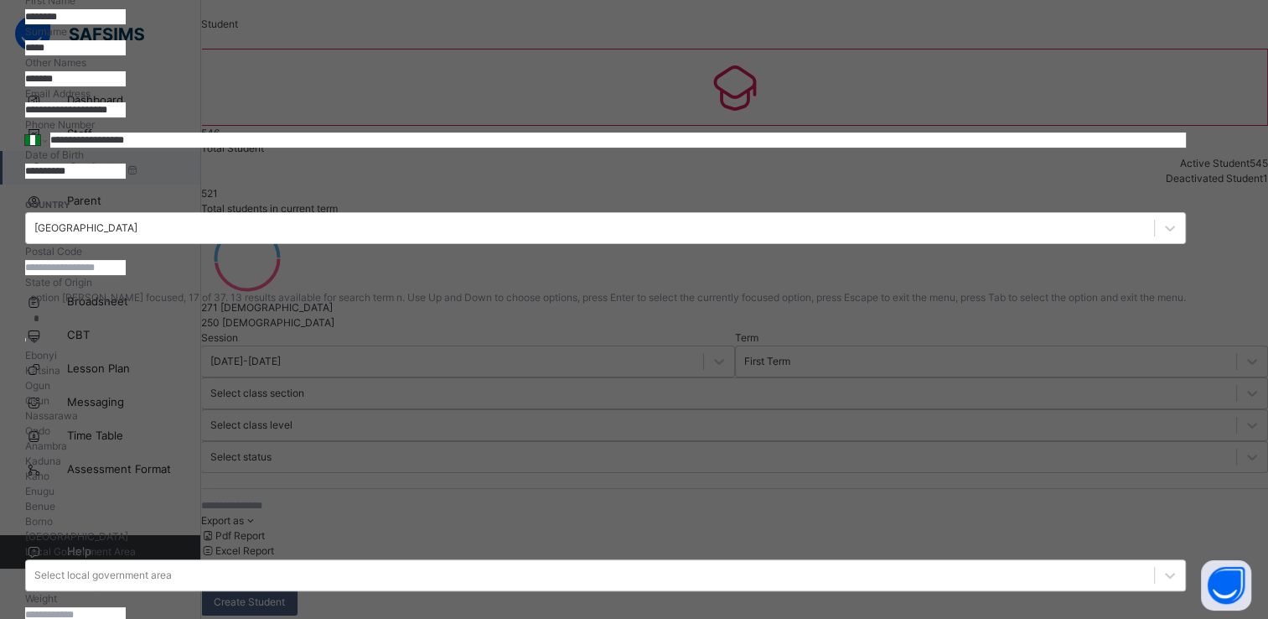
click at [957, 423] on div "Nassarawa" at bounding box center [605, 415] width 1161 height 15
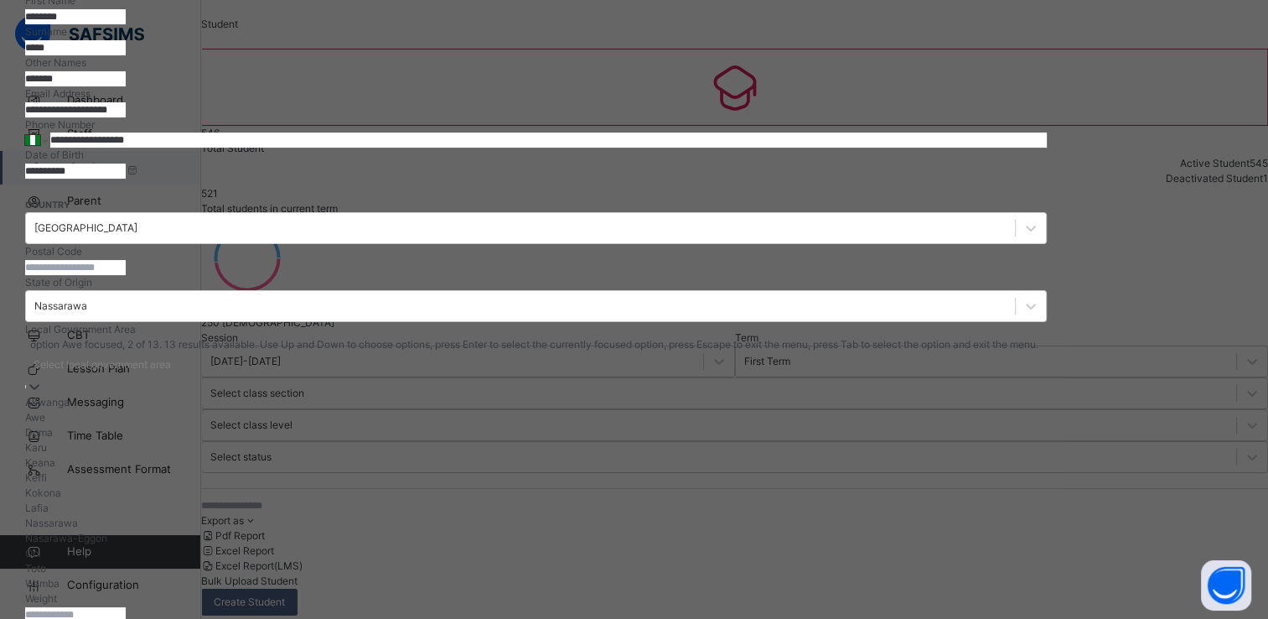
scroll to position [380, 0]
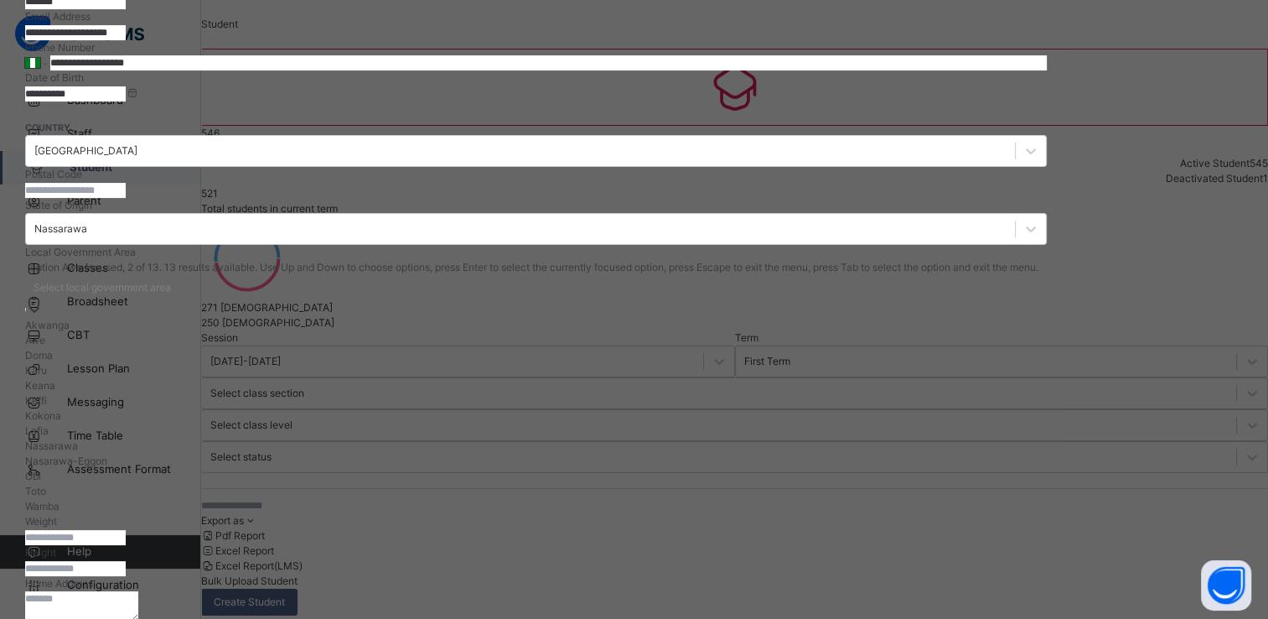
click at [832, 416] on div "option Awe focused, 2 of 13. 13 results available. Use Up and Down to choose op…" at bounding box center [536, 387] width 1022 height 254
click at [721, 438] on div "Lafia" at bounding box center [562, 430] width 1075 height 15
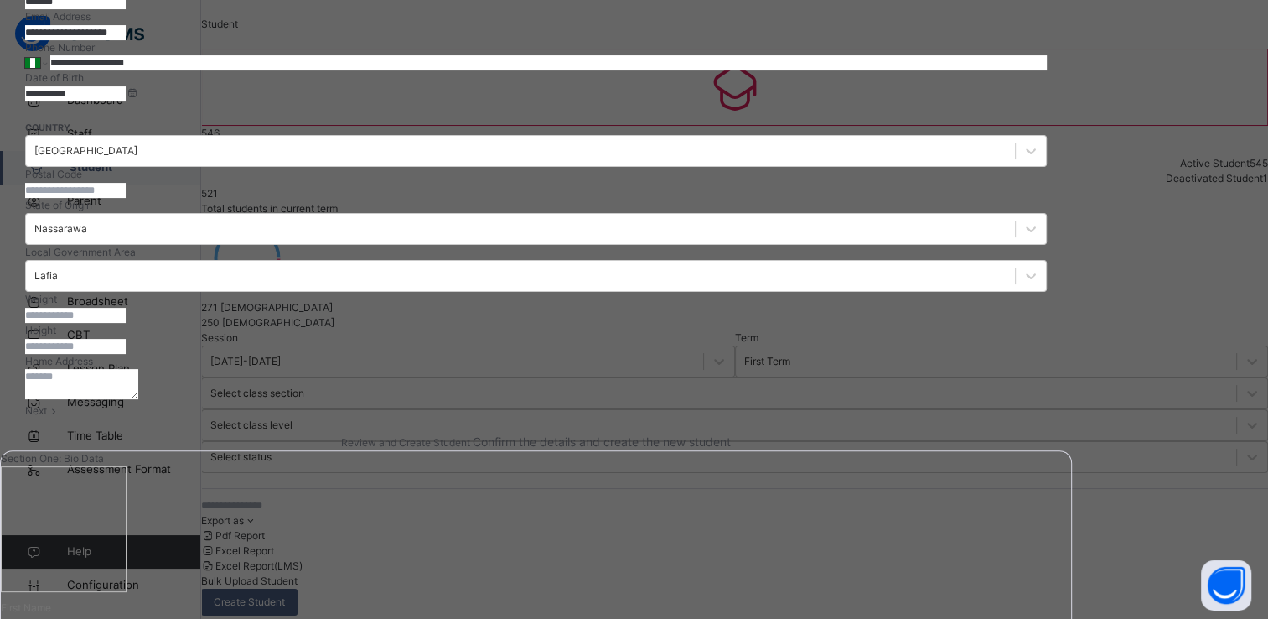
click at [138, 399] on textarea at bounding box center [81, 384] width 113 height 30
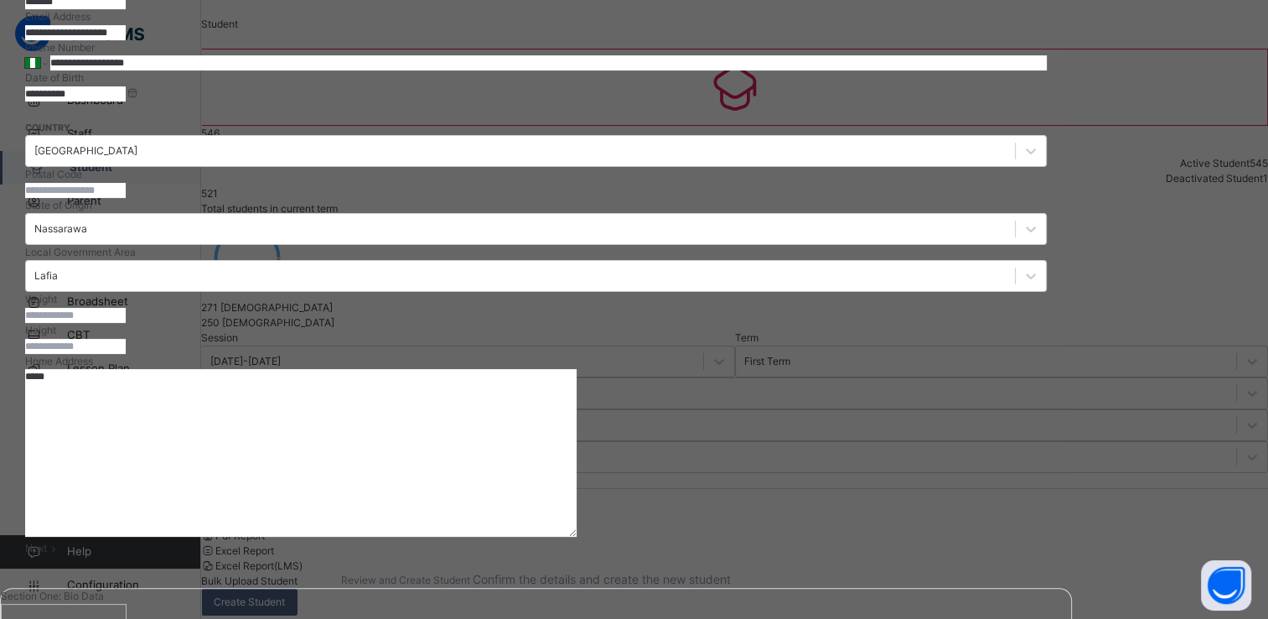
type textarea "*****"
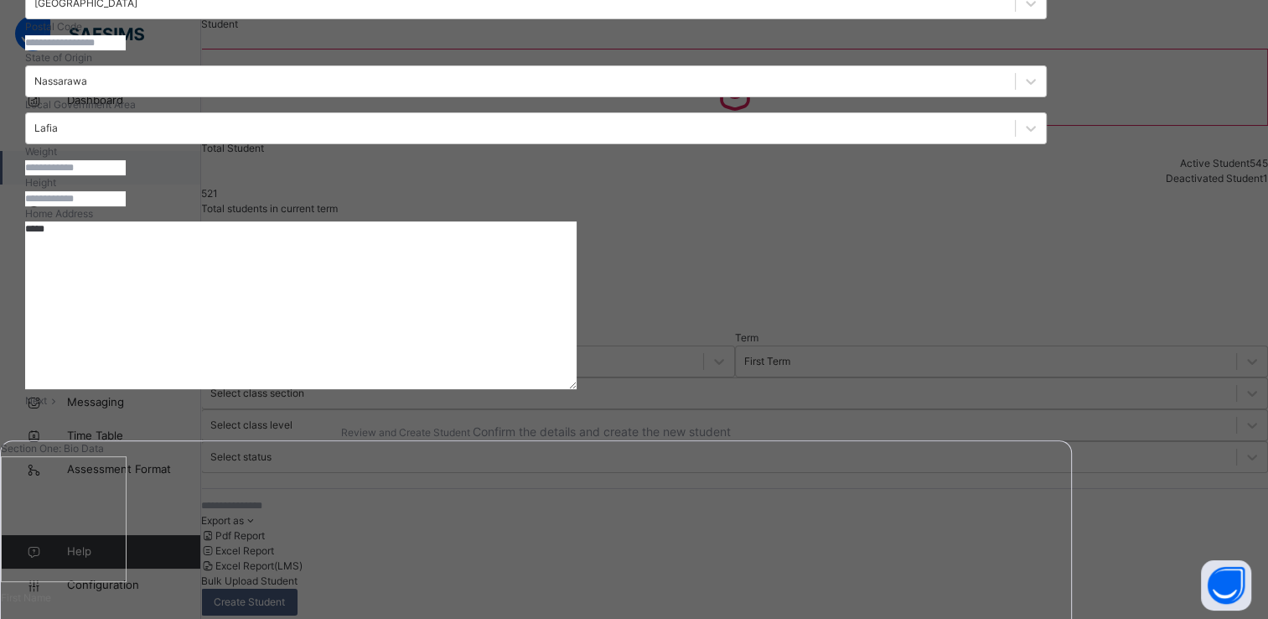
scroll to position [547, 0]
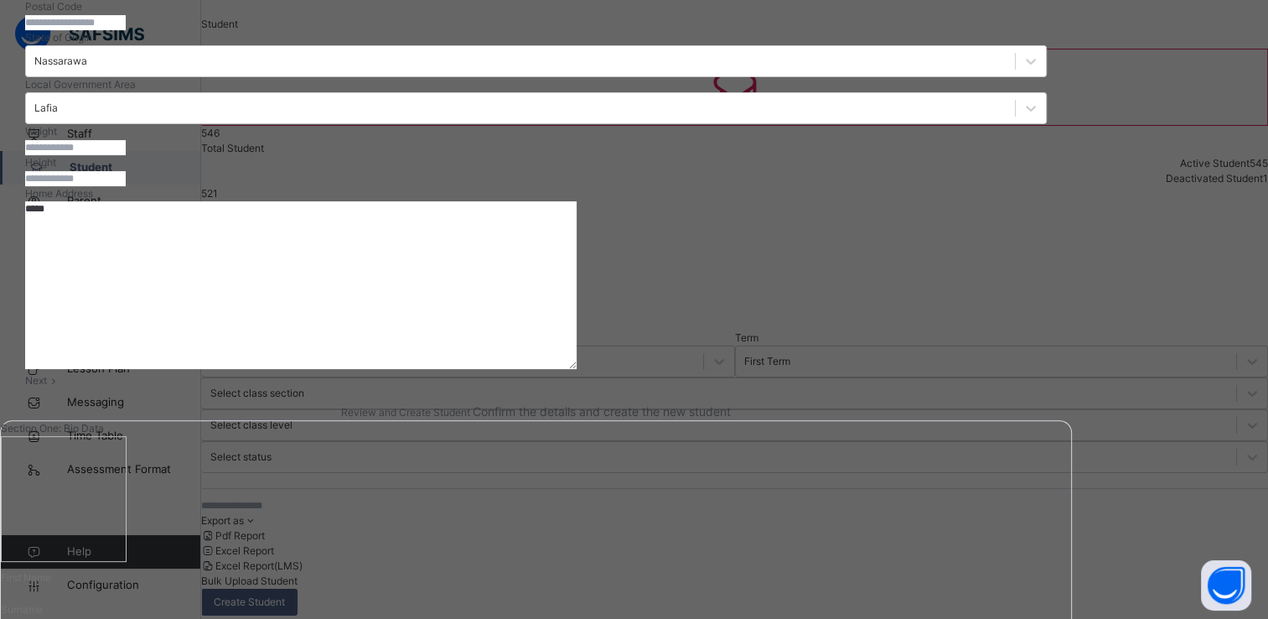
click at [1047, 388] on div "Next" at bounding box center [536, 380] width 1022 height 15
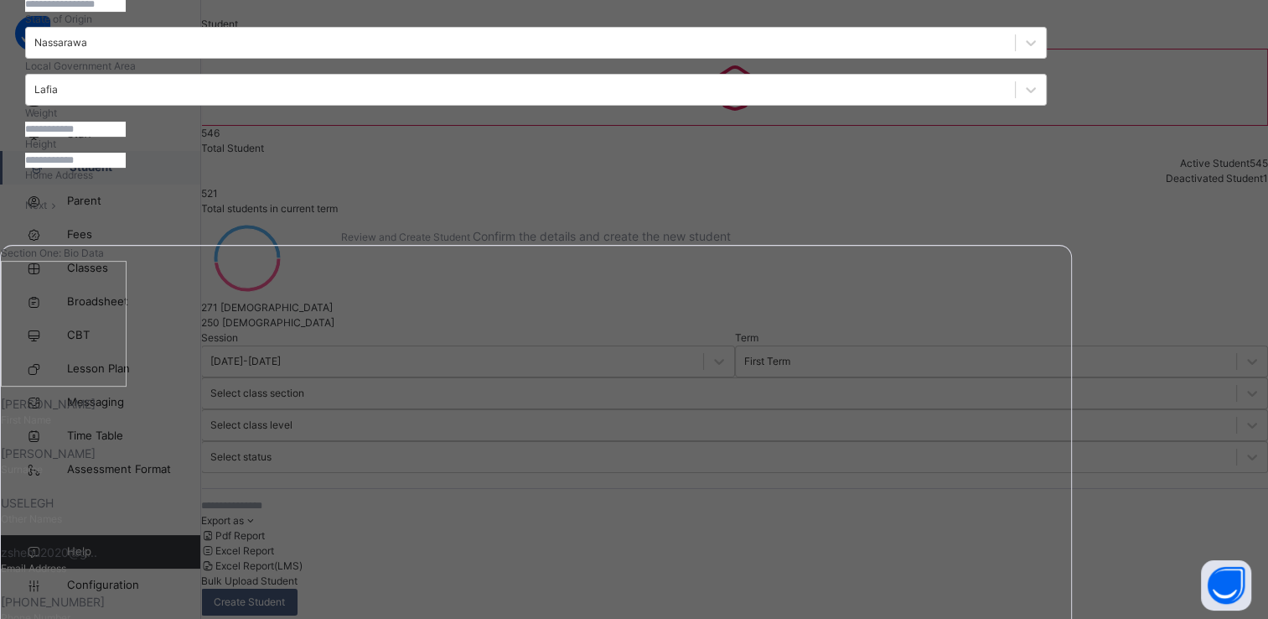
scroll to position [302, 0]
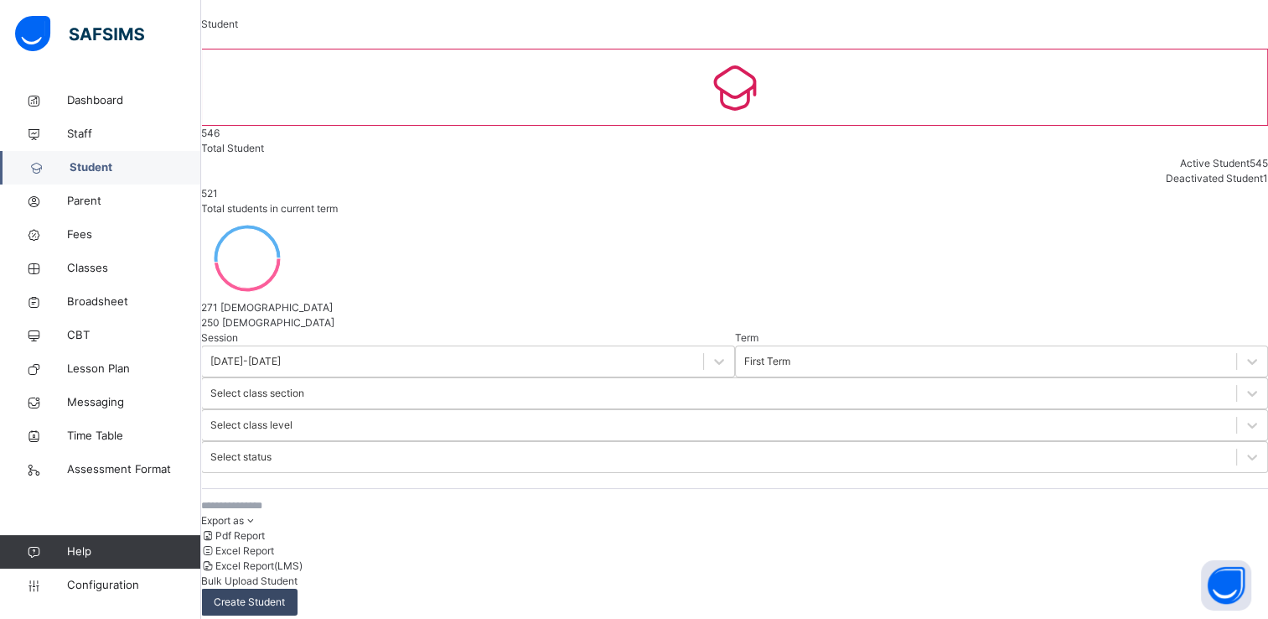
click at [285, 594] on span "Create Student" at bounding box center [249, 601] width 71 height 15
select select "**"
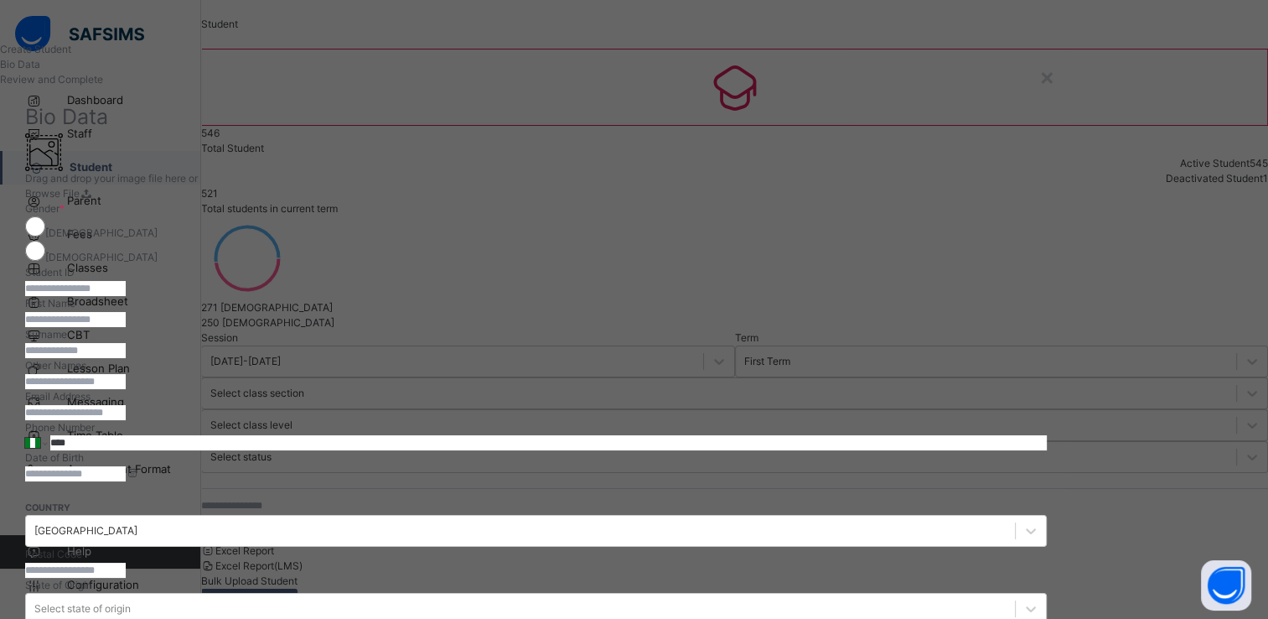
click at [126, 296] on input "text" at bounding box center [75, 288] width 101 height 15
type input "**********"
click at [126, 327] on input "text" at bounding box center [75, 319] width 101 height 15
type input "*******"
click at [126, 358] on input "text" at bounding box center [75, 350] width 101 height 15
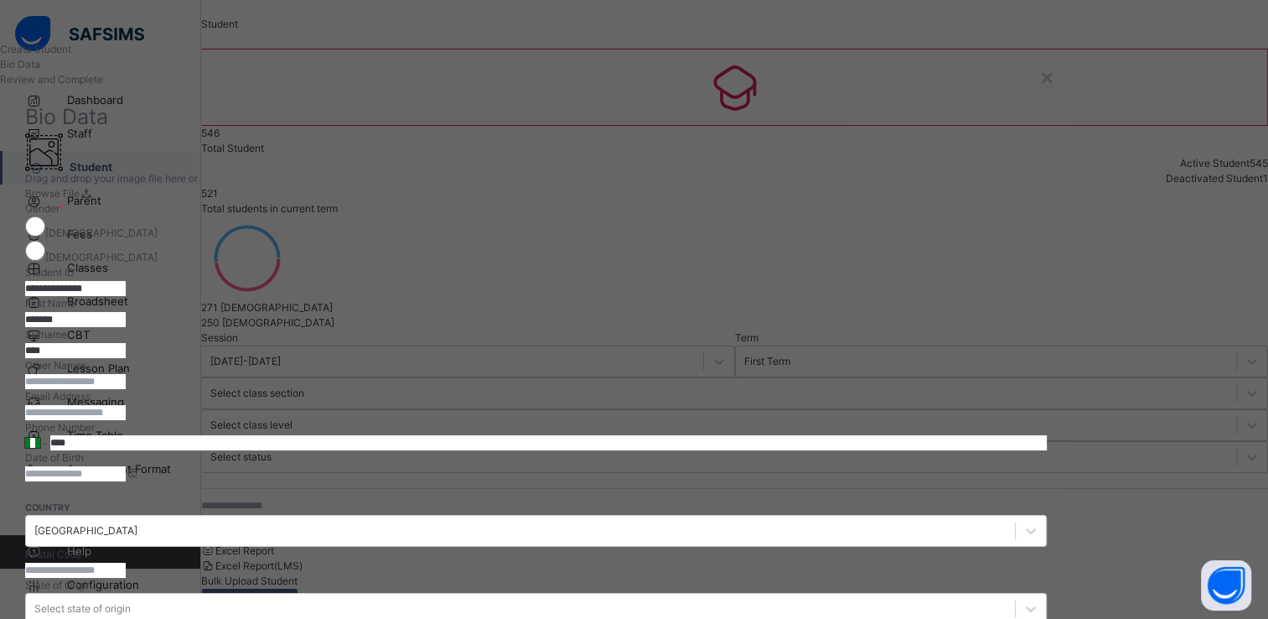
type input "****"
click at [126, 389] on input "text" at bounding box center [75, 381] width 101 height 15
type input "******"
click at [126, 420] on input "email" at bounding box center [75, 412] width 101 height 15
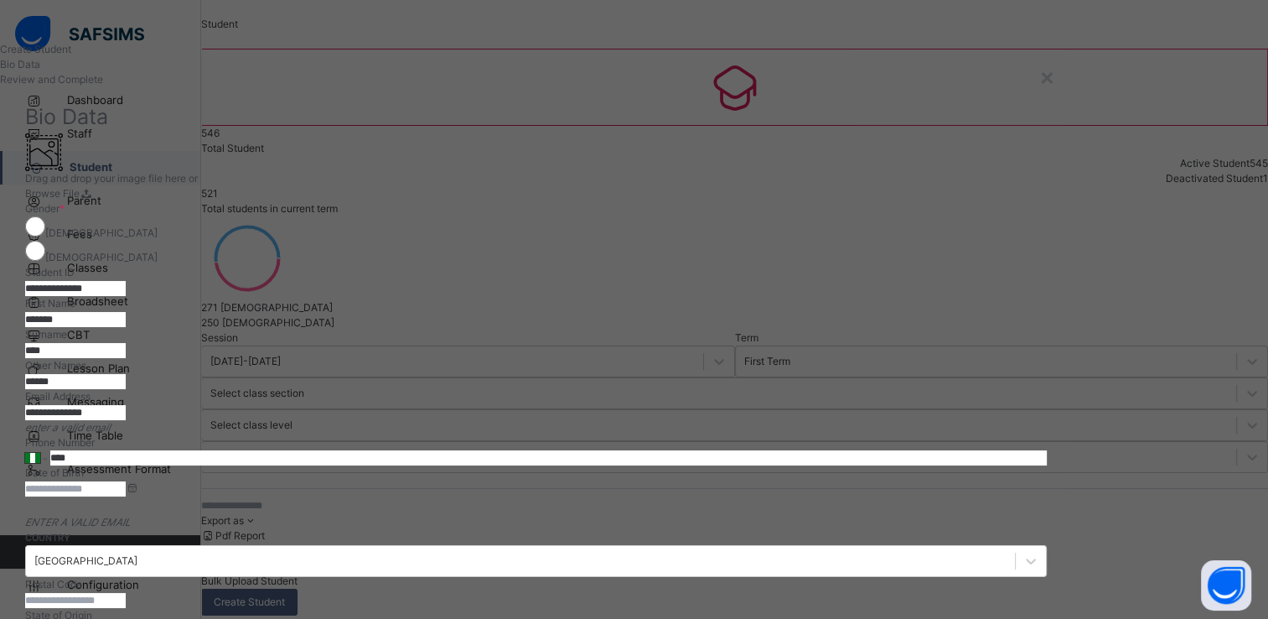
type input "**********"
click at [801, 465] on input "****" at bounding box center [548, 457] width 997 height 15
type input "**********"
click at [126, 496] on input at bounding box center [75, 488] width 101 height 15
click at [1043, 435] on div "**********" at bounding box center [536, 412] width 1022 height 46
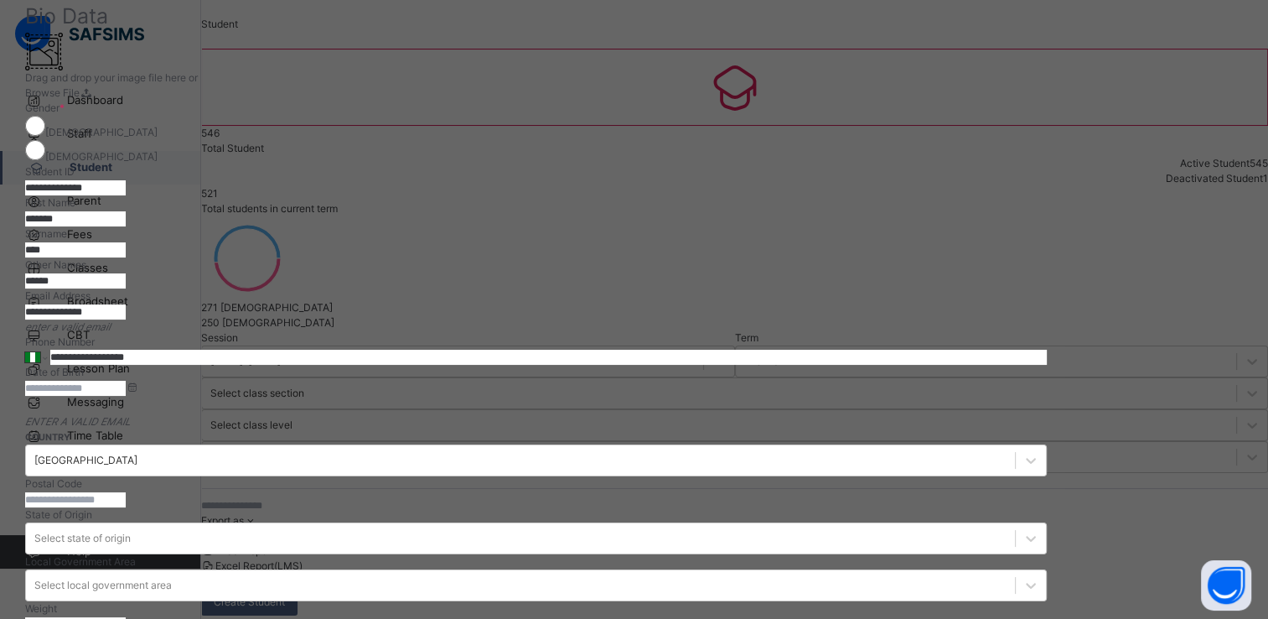
scroll to position [134, 0]
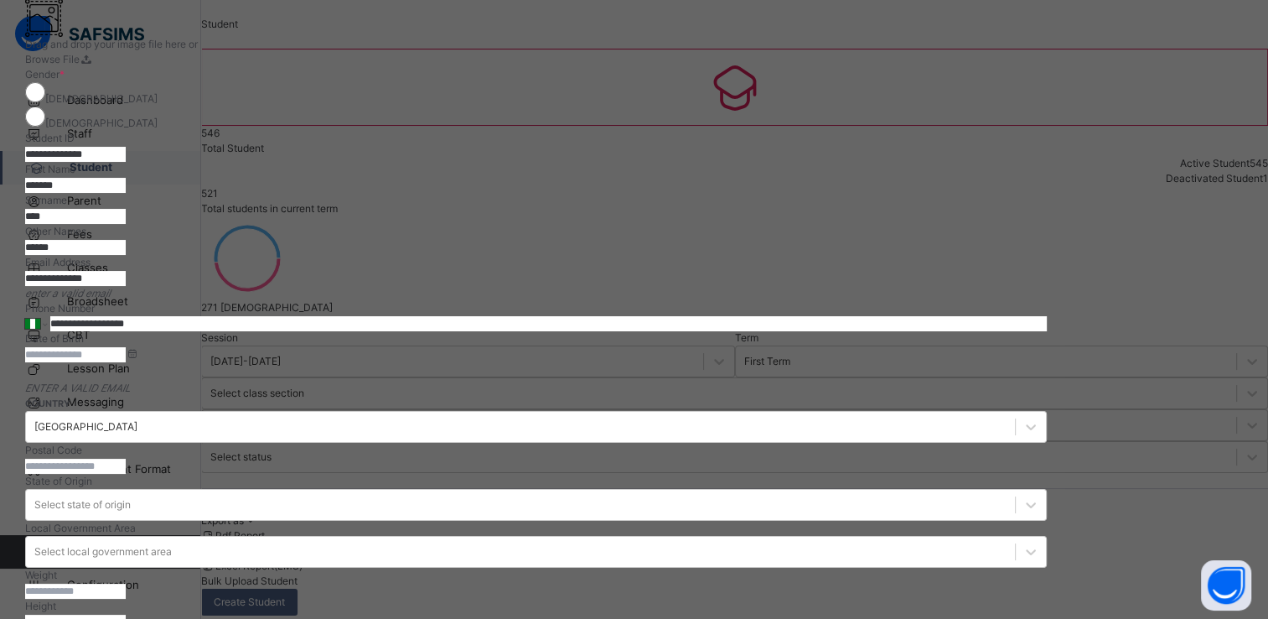
click at [126, 286] on input "**********" at bounding box center [75, 278] width 101 height 15
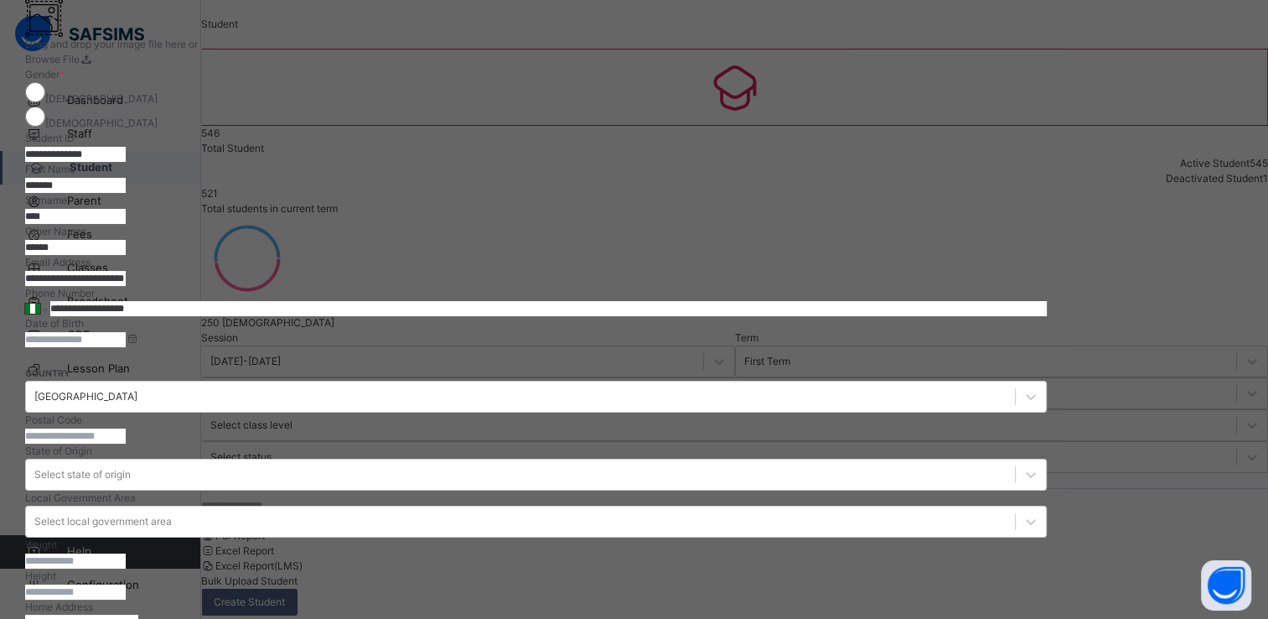
type input "**********"
click at [126, 347] on input at bounding box center [75, 339] width 101 height 15
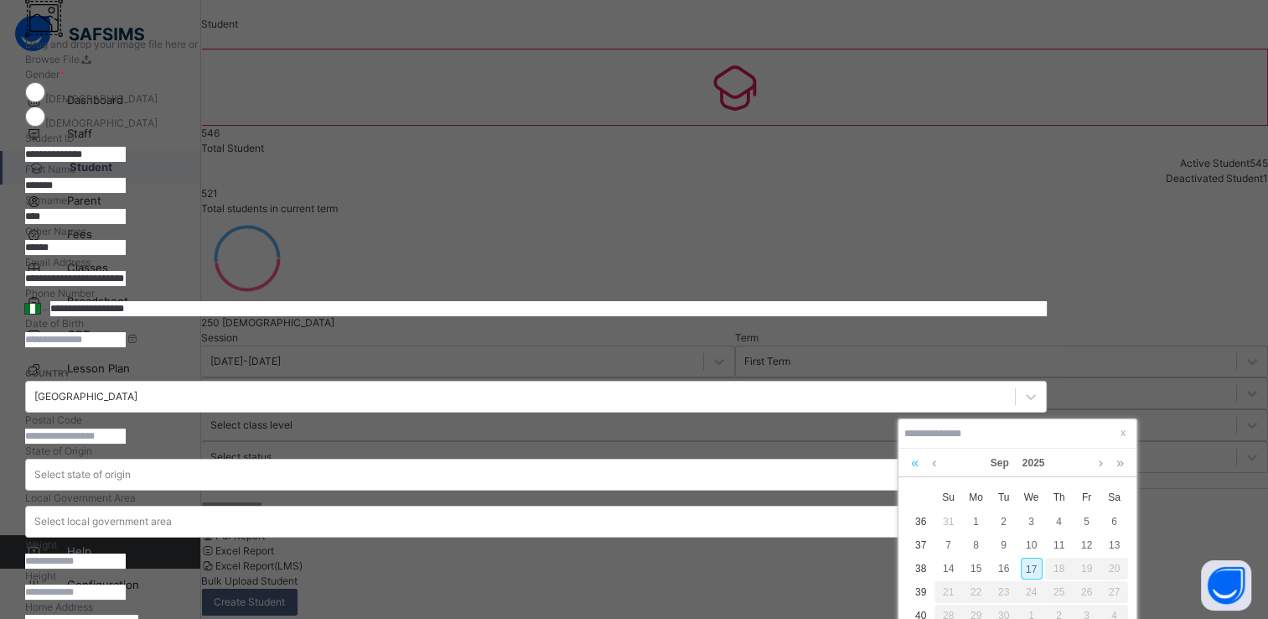
click at [910, 461] on link at bounding box center [915, 463] width 16 height 29
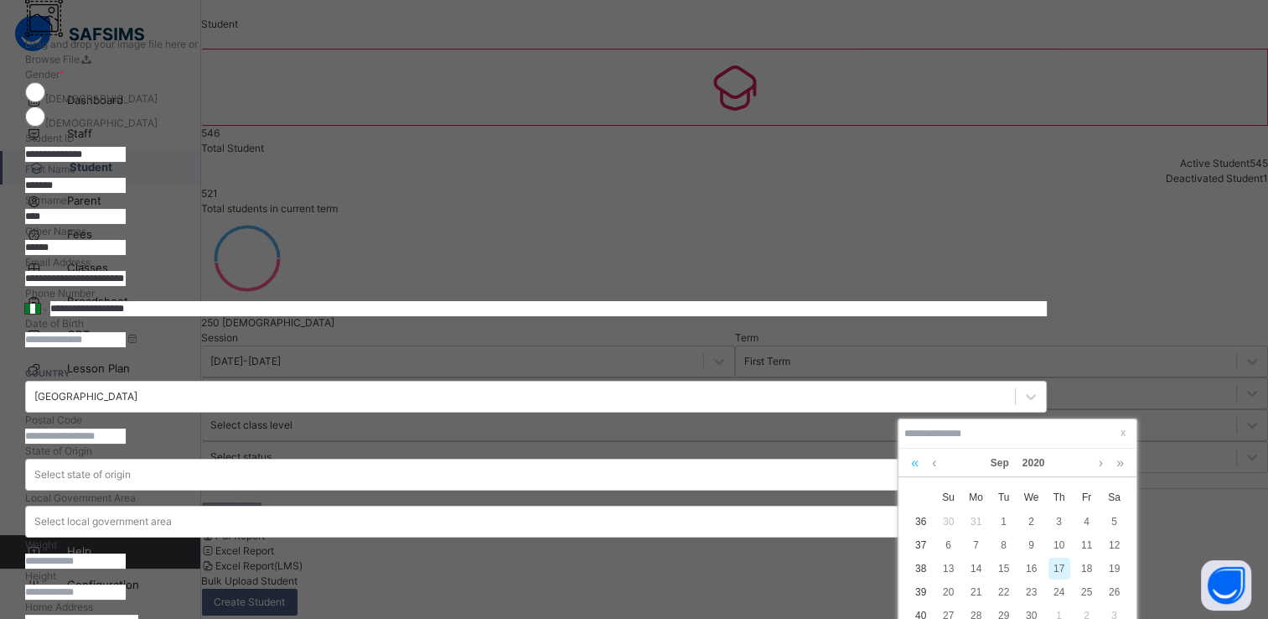
click at [910, 461] on link at bounding box center [915, 463] width 16 height 29
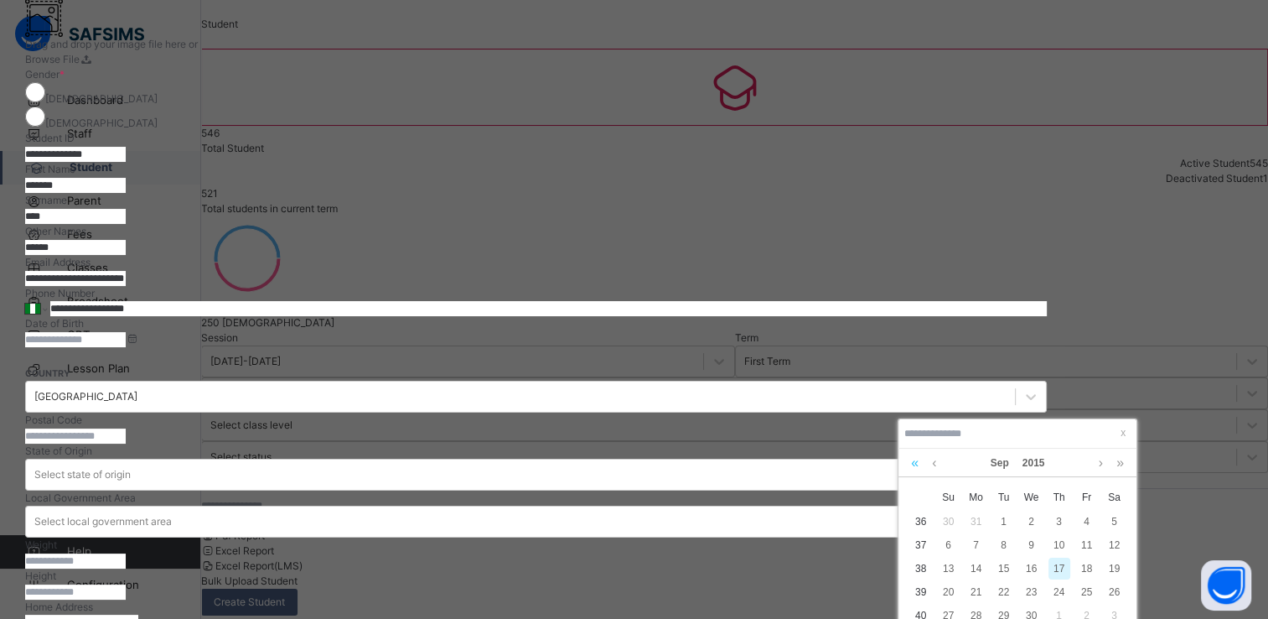
click at [910, 461] on link at bounding box center [915, 463] width 16 height 29
click at [935, 464] on link at bounding box center [934, 463] width 13 height 29
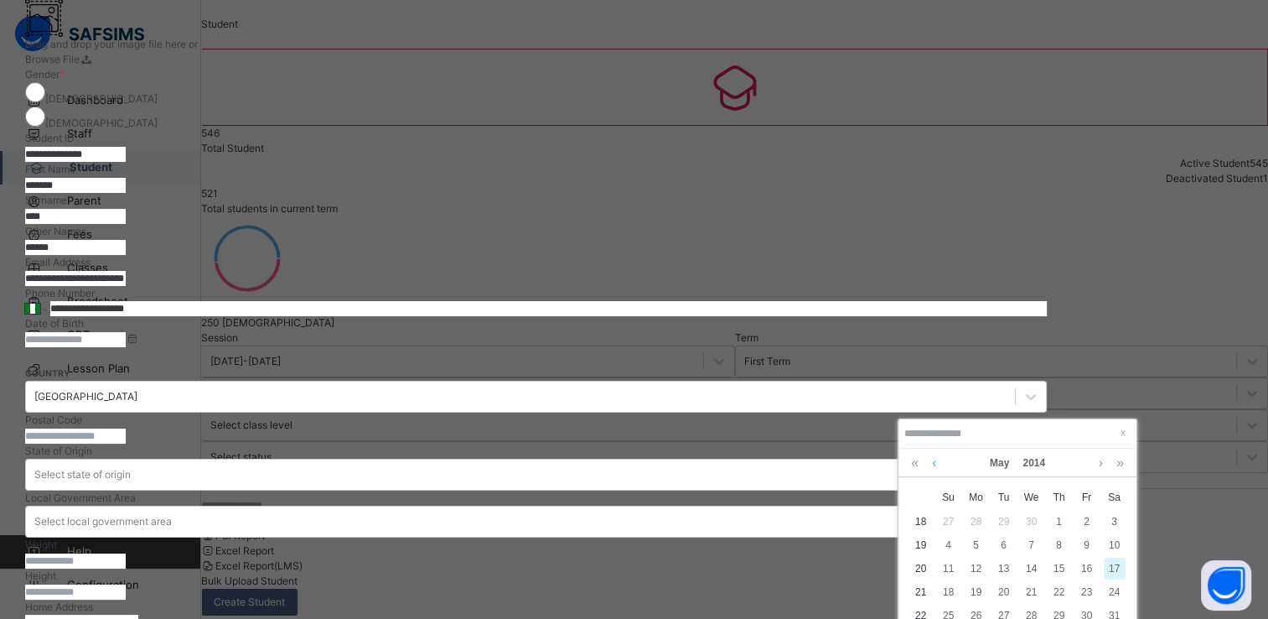
click at [935, 464] on link at bounding box center [934, 463] width 13 height 29
click at [1002, 518] on div "1" at bounding box center [1004, 522] width 22 height 22
type input "**********"
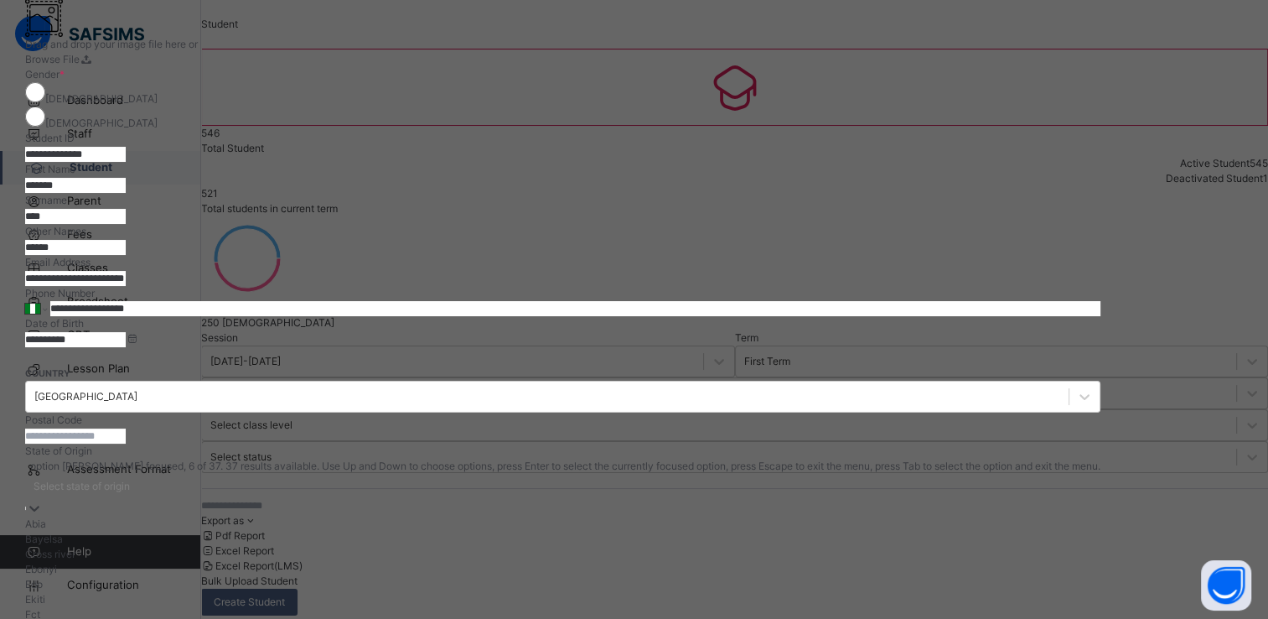
scroll to position [303, 0]
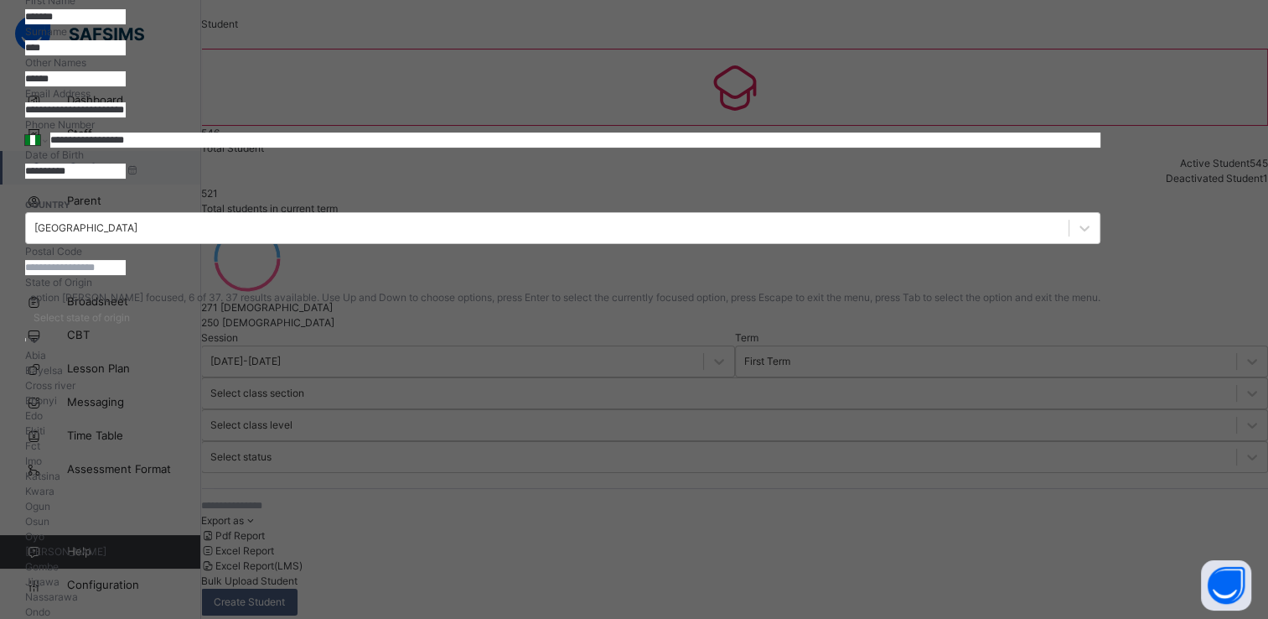
click at [1029, 512] on div "option [PERSON_NAME] focused, 6 of 37. 37 results available. Use Up and Down to…" at bounding box center [563, 598] width 1076 height 616
type input "*"
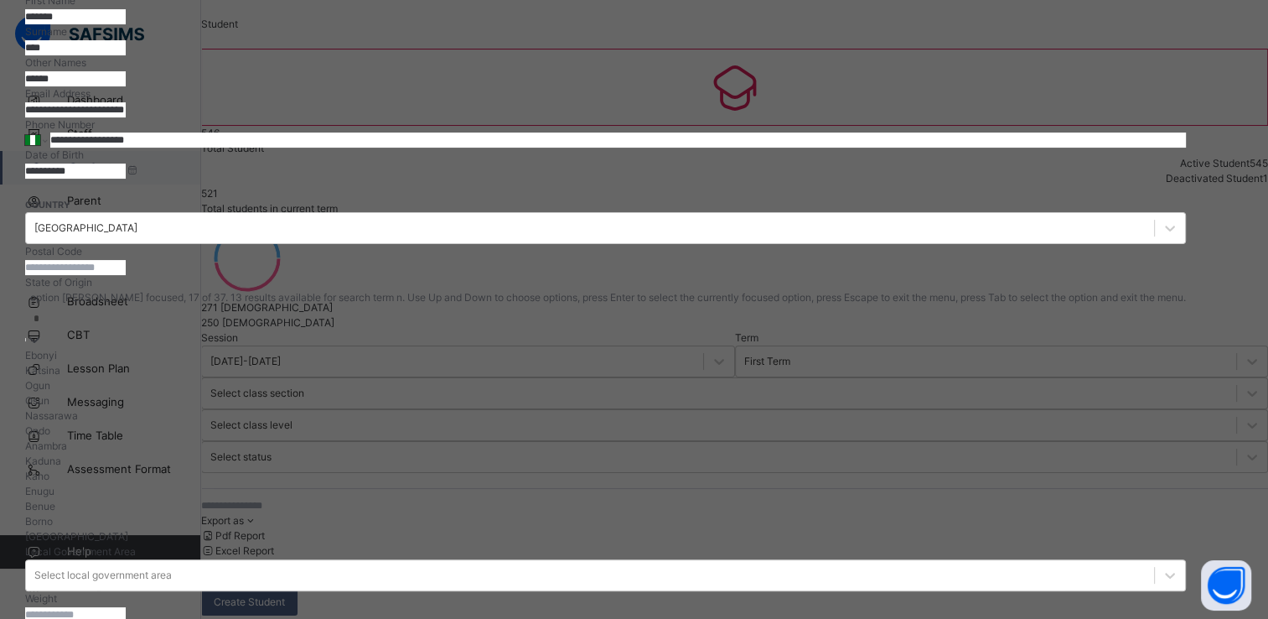
click at [999, 423] on div "Nassarawa" at bounding box center [605, 415] width 1161 height 15
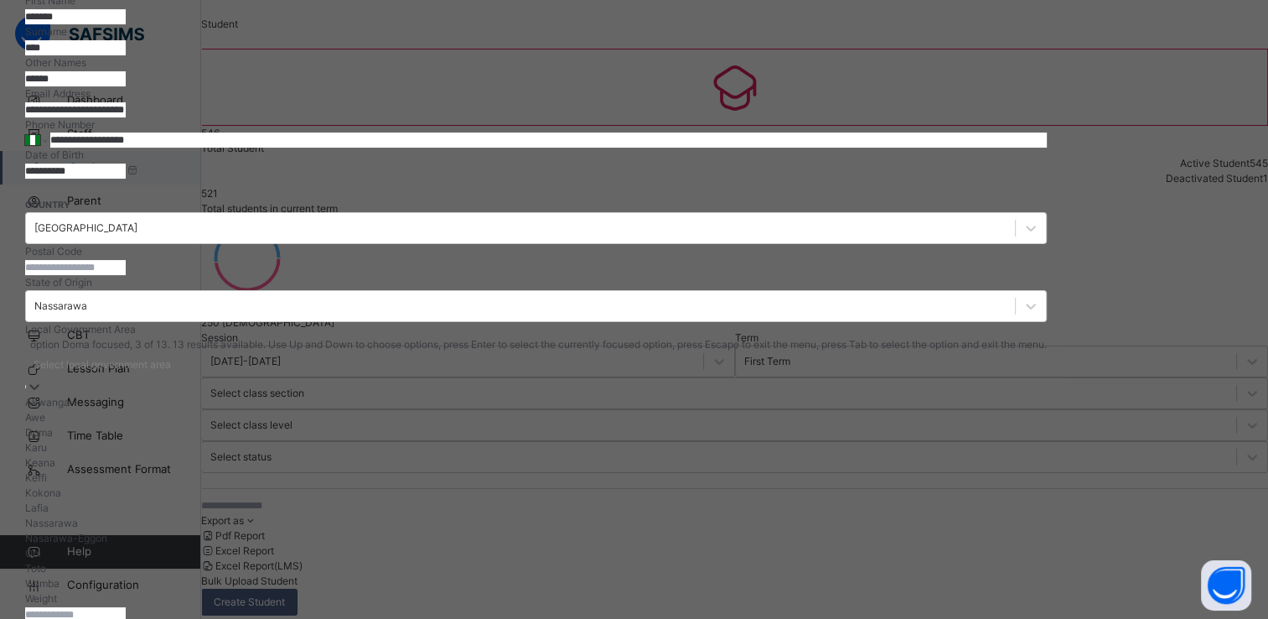
scroll to position [380, 0]
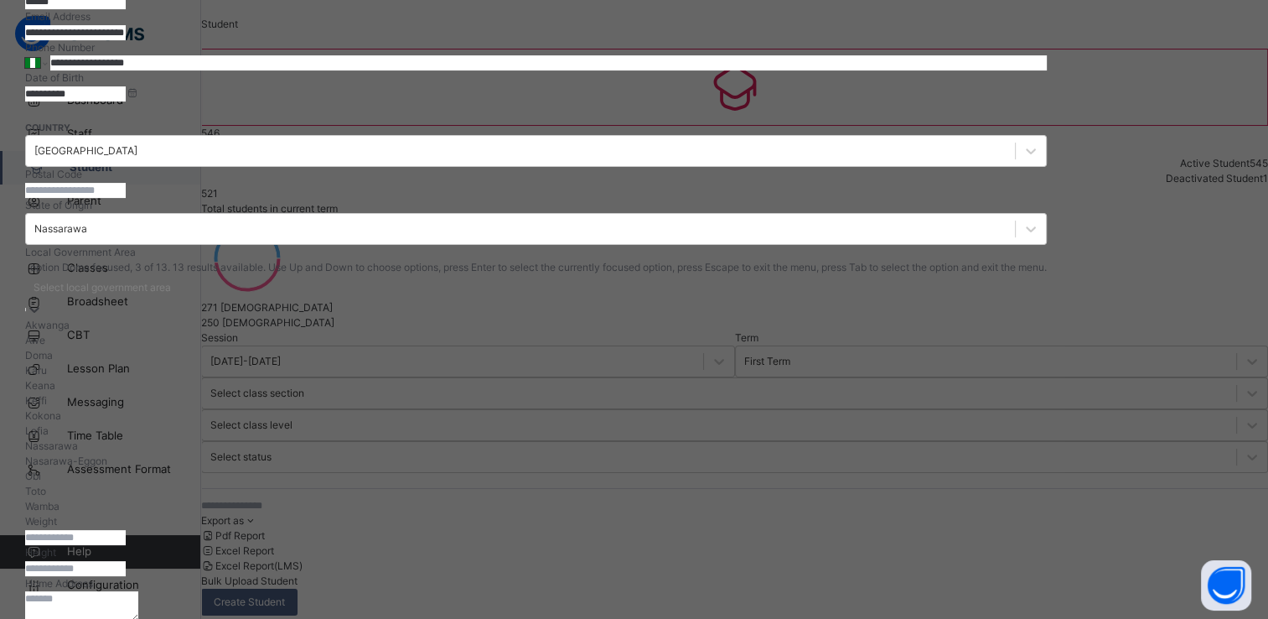
click at [823, 421] on div "option Doma focused, 3 of 13. 13 results available. Use Up and Down to choose o…" at bounding box center [536, 387] width 1022 height 254
click at [679, 438] on div "Lafia" at bounding box center [562, 430] width 1075 height 15
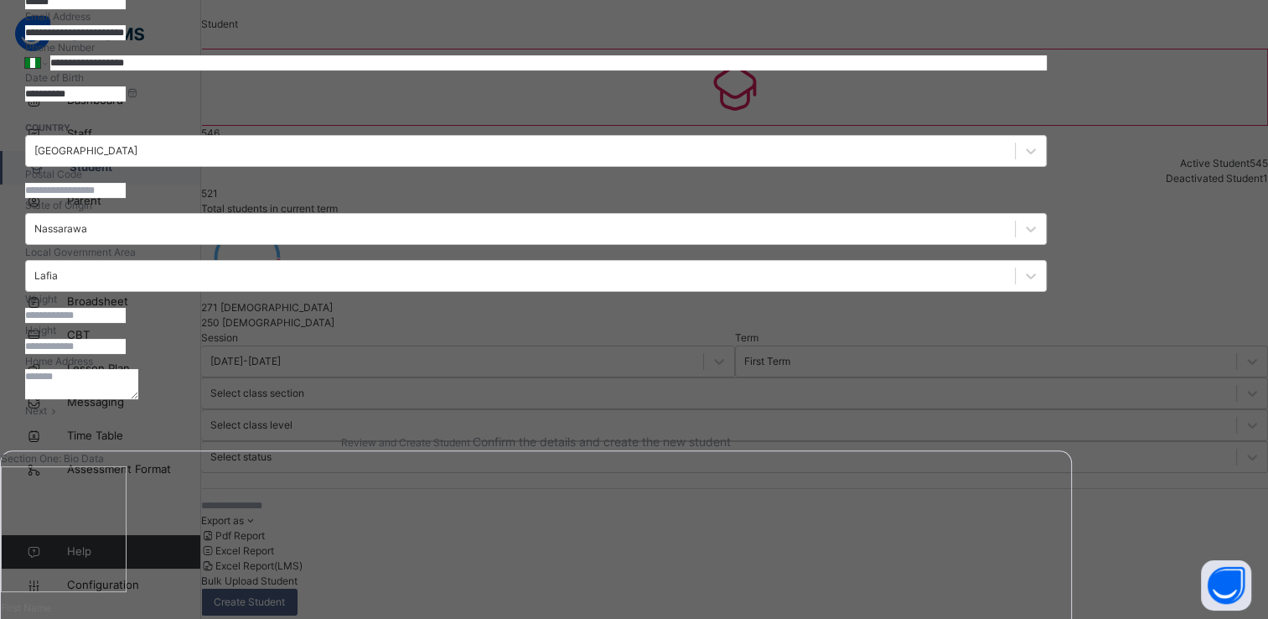
click at [138, 399] on textarea at bounding box center [81, 384] width 113 height 30
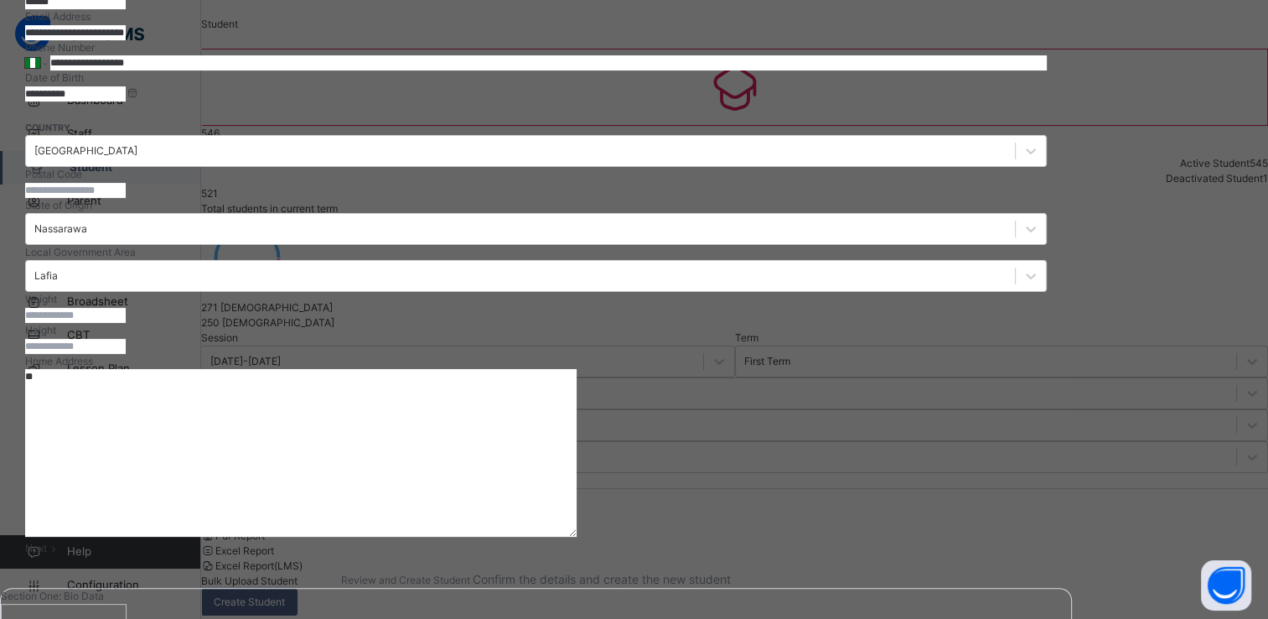
type textarea "*"
type textarea "**********"
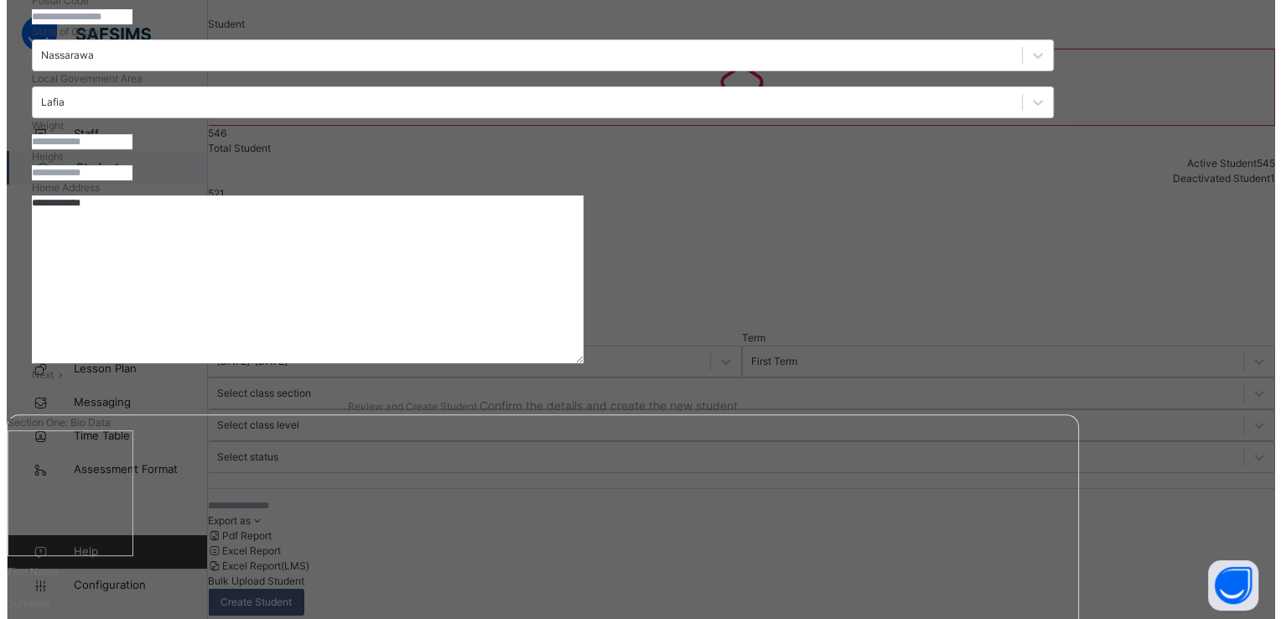
scroll to position [581, 0]
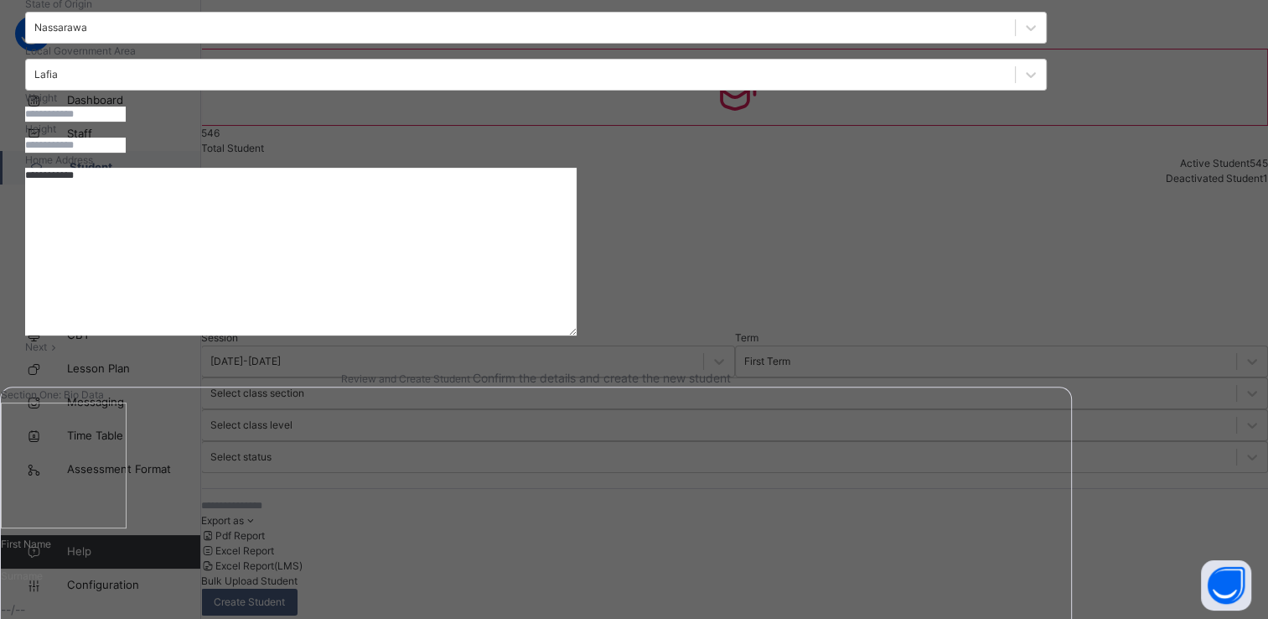
click at [47, 353] on span "Next" at bounding box center [36, 346] width 22 height 13
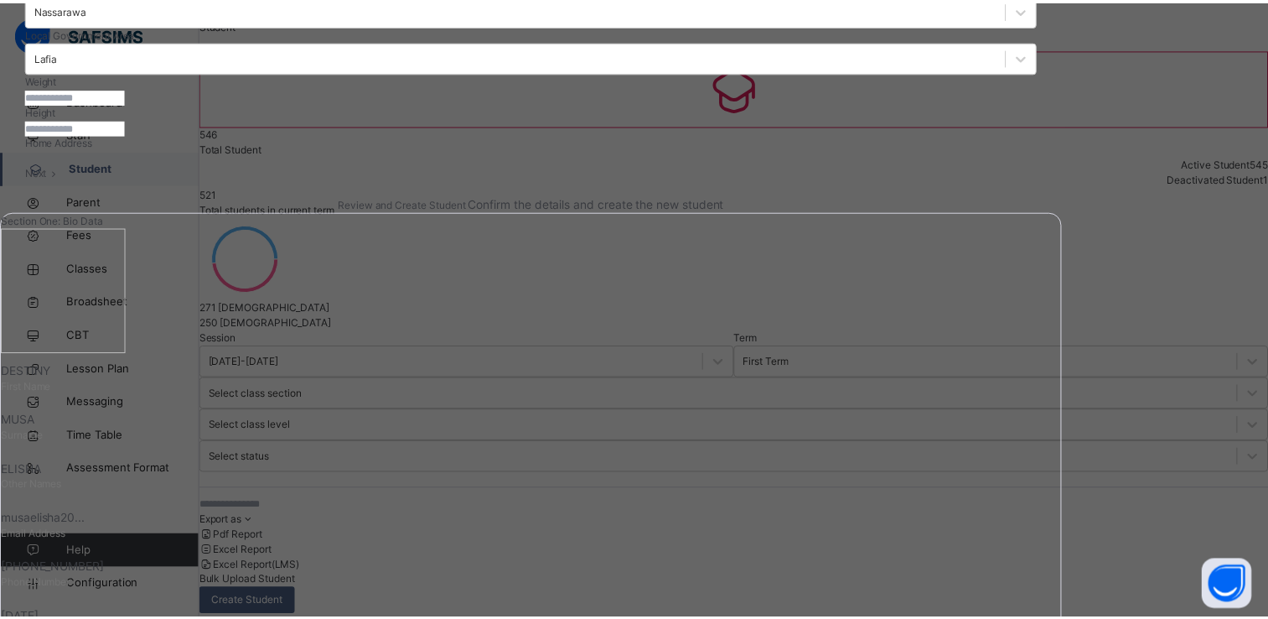
scroll to position [302, 0]
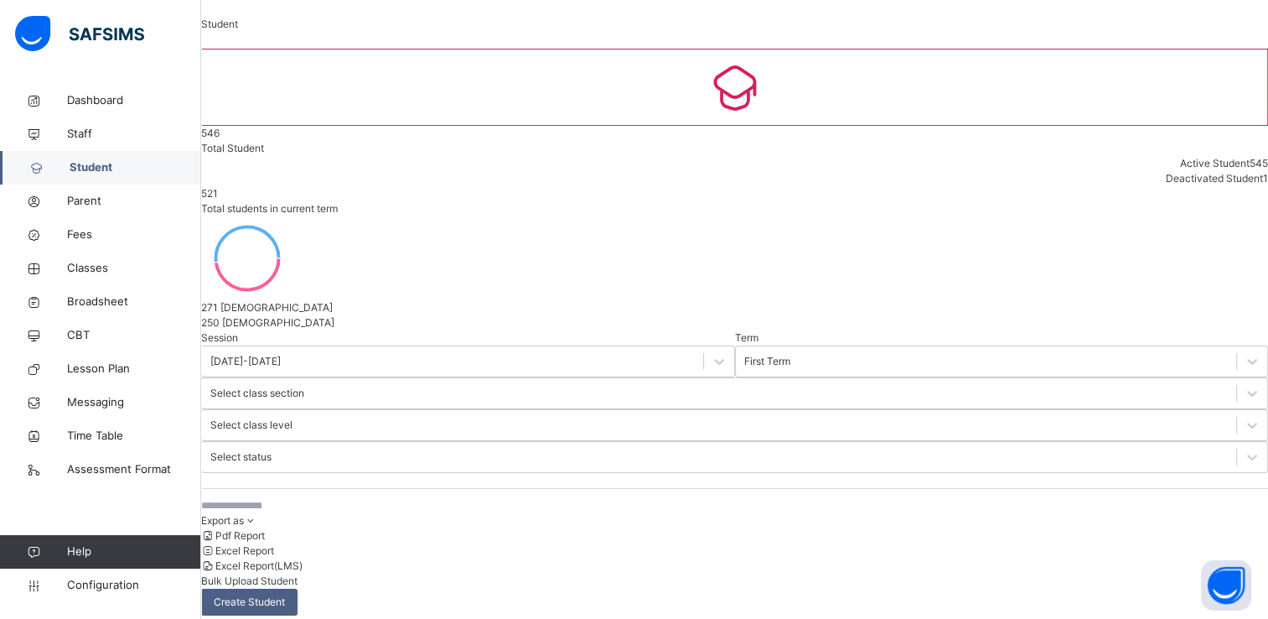
click at [285, 594] on span "Create Student" at bounding box center [249, 601] width 71 height 15
select select "**"
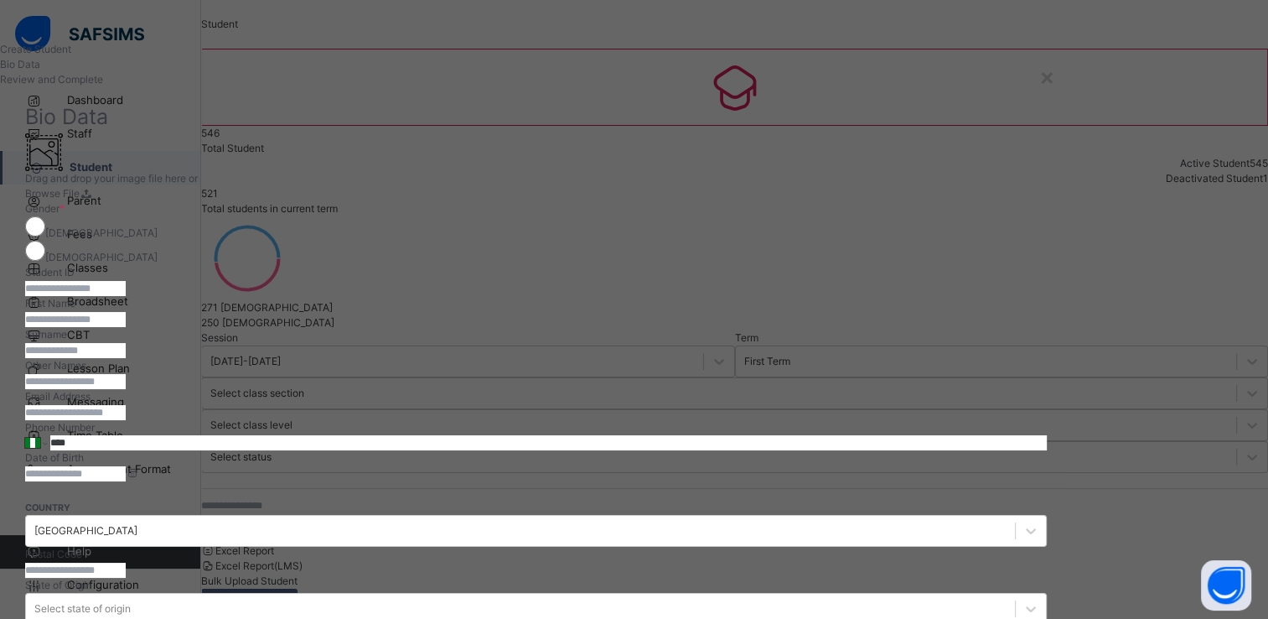
click at [126, 296] on input "text" at bounding box center [75, 288] width 101 height 15
type input "**********"
click at [126, 327] on input "text" at bounding box center [75, 319] width 101 height 15
type input "***"
click at [126, 358] on input "text" at bounding box center [75, 350] width 101 height 15
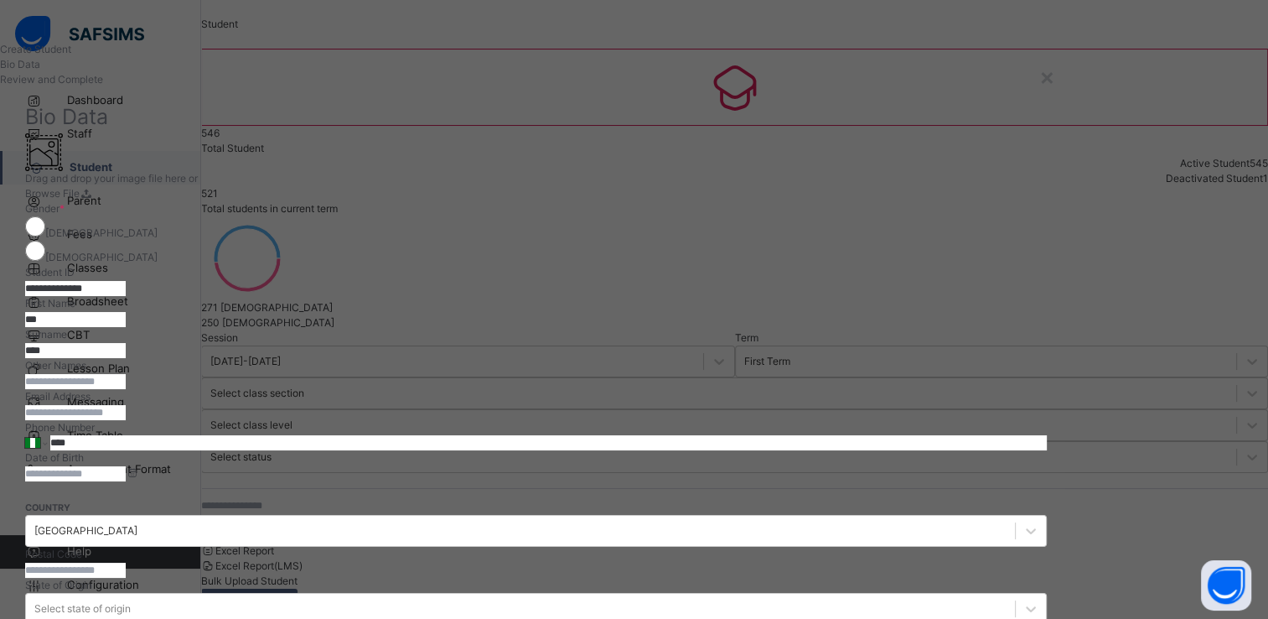
type input "****"
click at [126, 389] on input "text" at bounding box center [75, 381] width 101 height 15
type input "*****"
click at [126, 420] on input "email" at bounding box center [75, 412] width 101 height 15
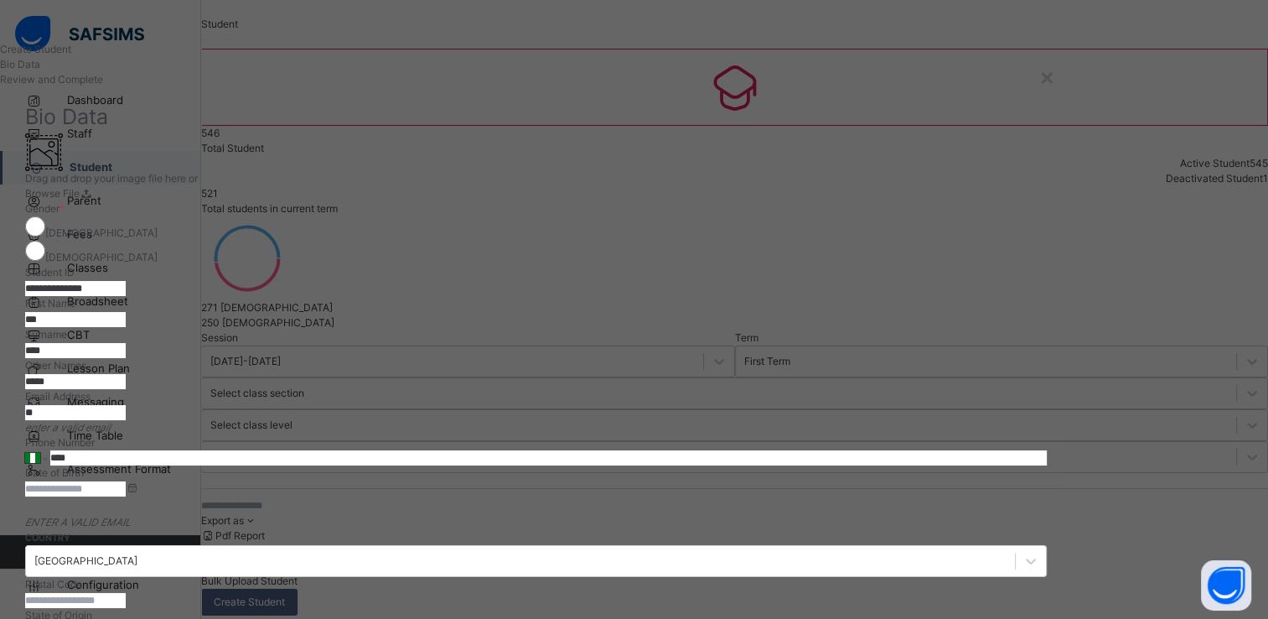
type input "*"
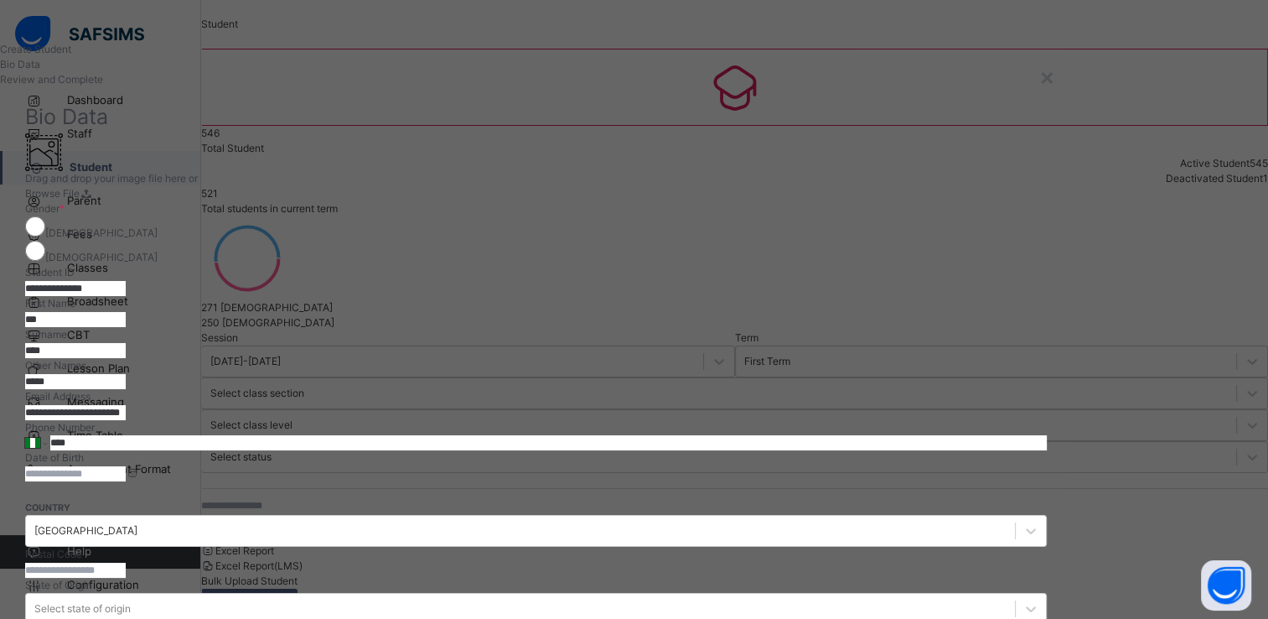
type input "**********"
click at [735, 450] on input "****" at bounding box center [548, 442] width 997 height 15
type input "**********"
click at [840, 450] on div "**********" at bounding box center [536, 435] width 1022 height 30
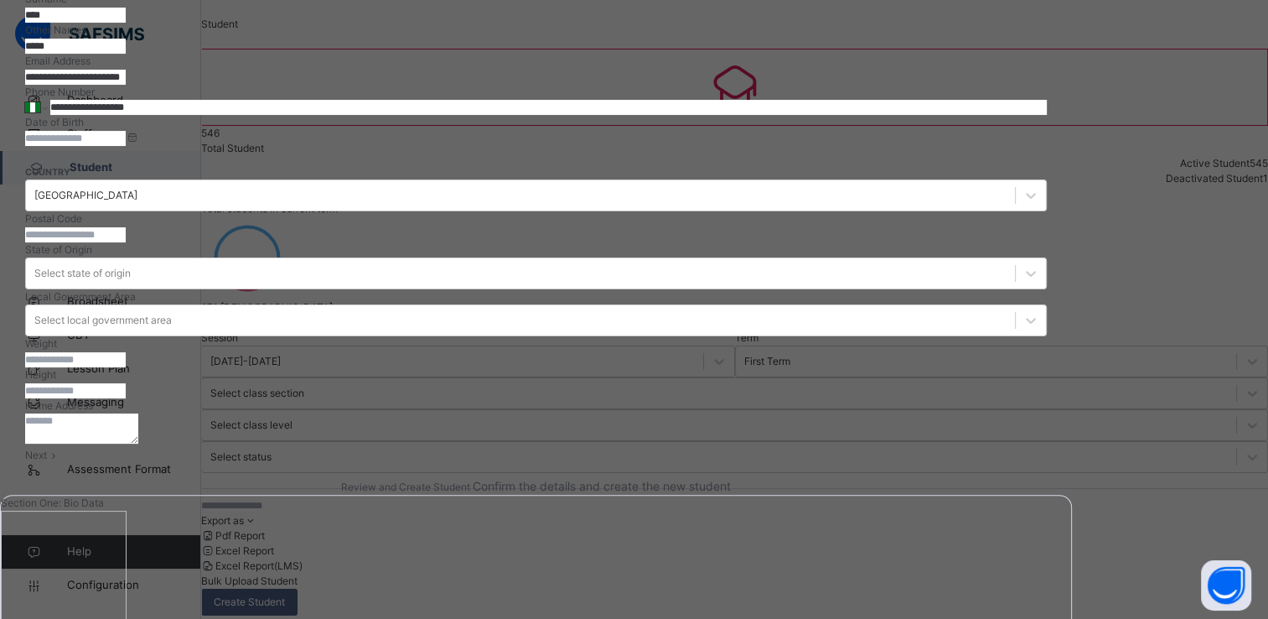
scroll to position [369, 0]
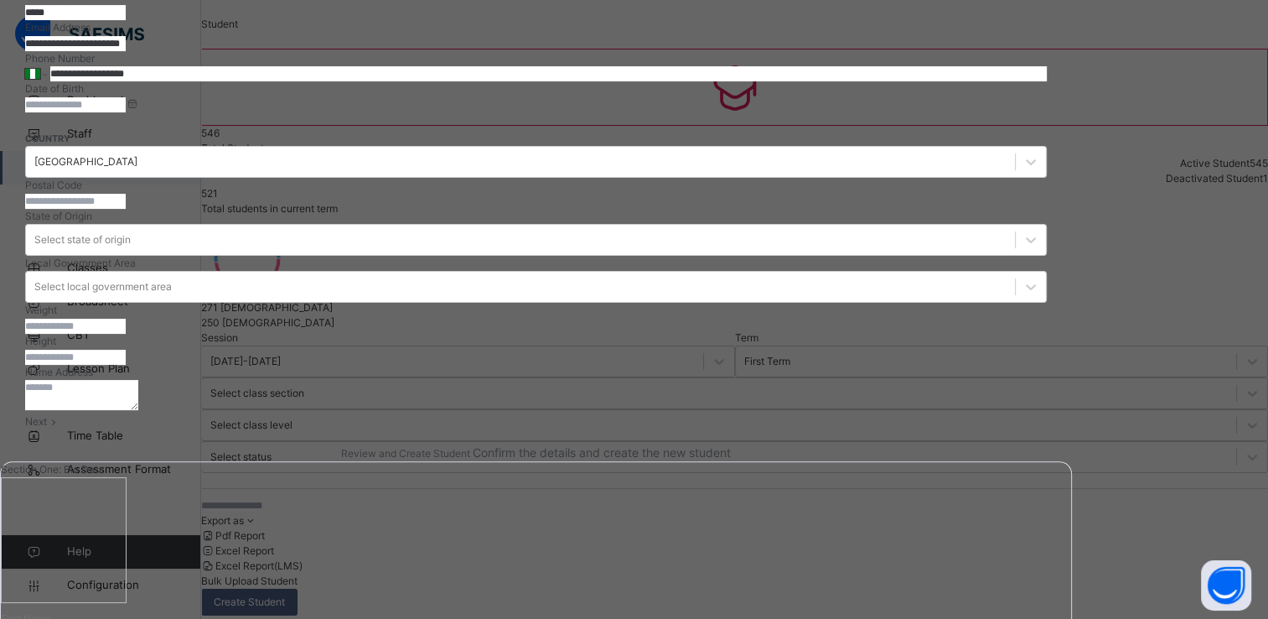
click at [126, 112] on input at bounding box center [75, 104] width 101 height 15
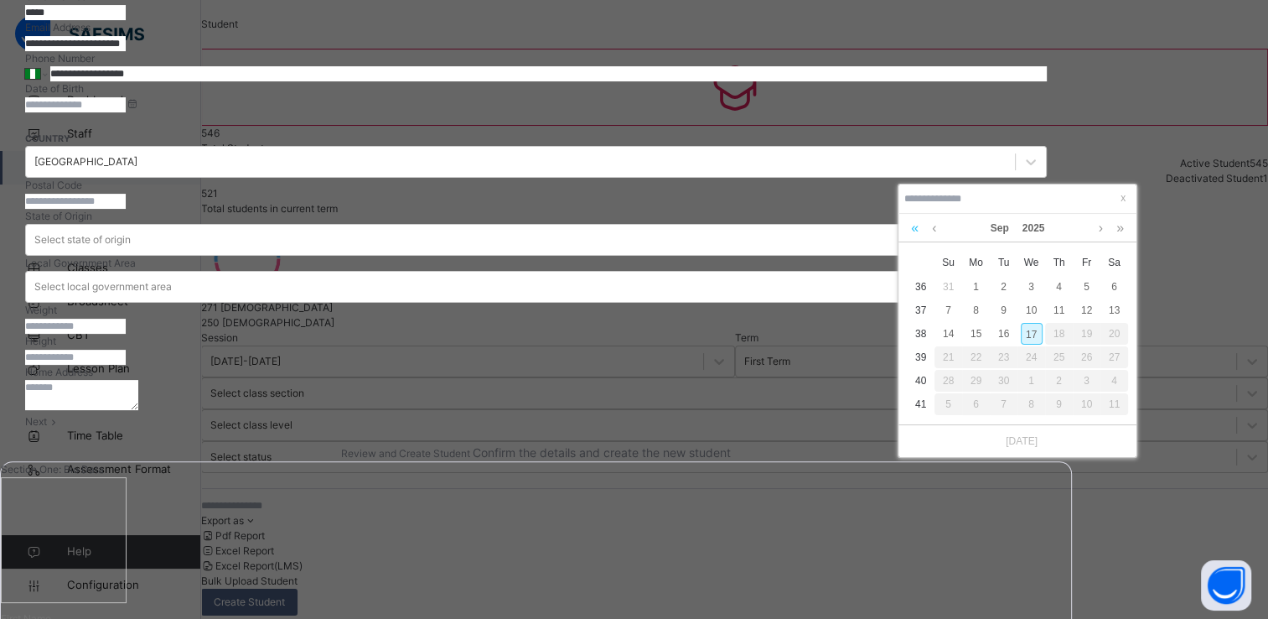
click at [912, 226] on link at bounding box center [915, 228] width 16 height 29
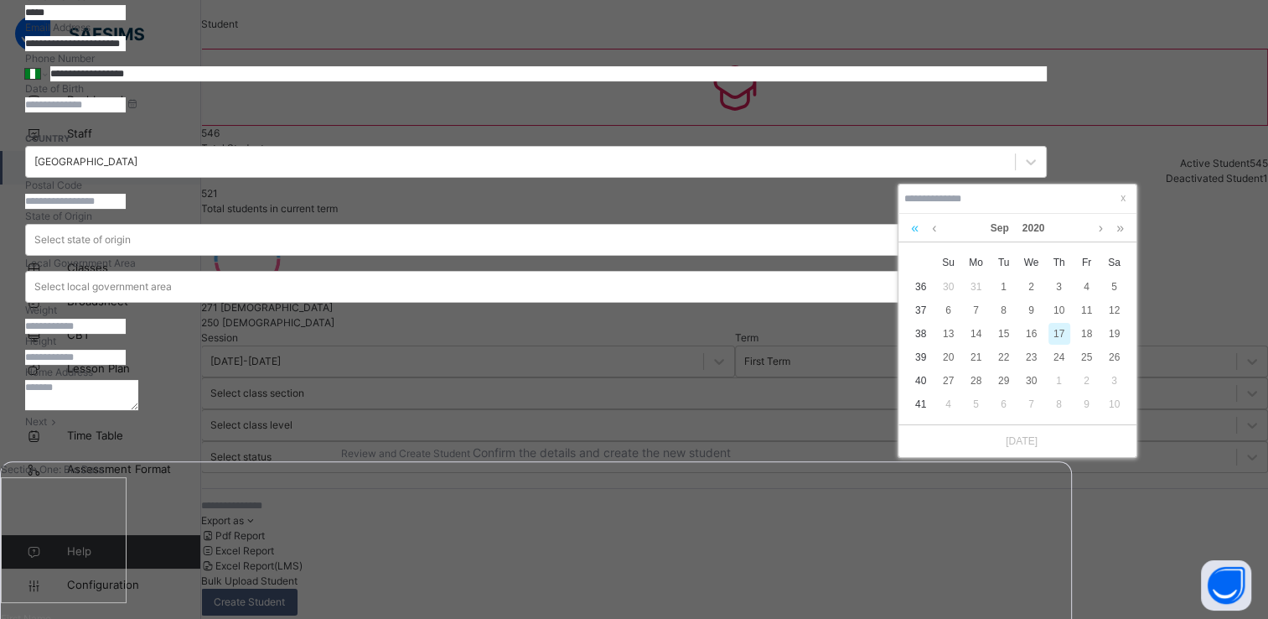
click at [912, 226] on link at bounding box center [915, 228] width 16 height 29
click at [930, 231] on link at bounding box center [934, 228] width 13 height 29
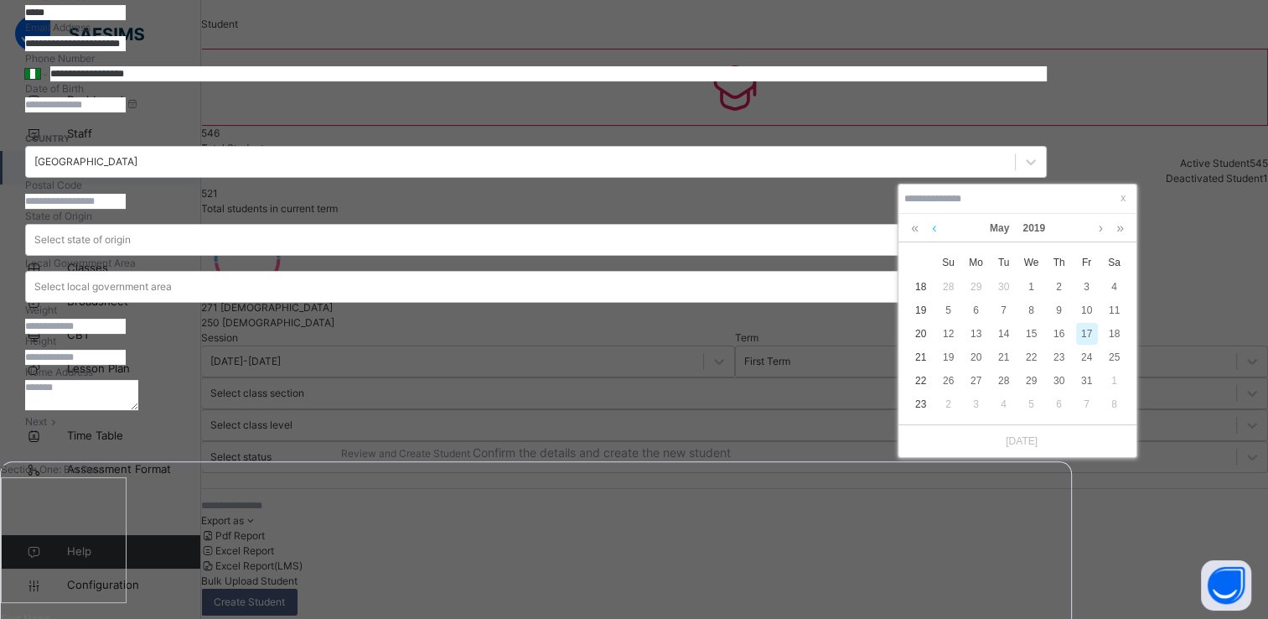
click at [930, 231] on link at bounding box center [934, 228] width 13 height 29
click at [952, 314] on div "6" at bounding box center [949, 310] width 22 height 22
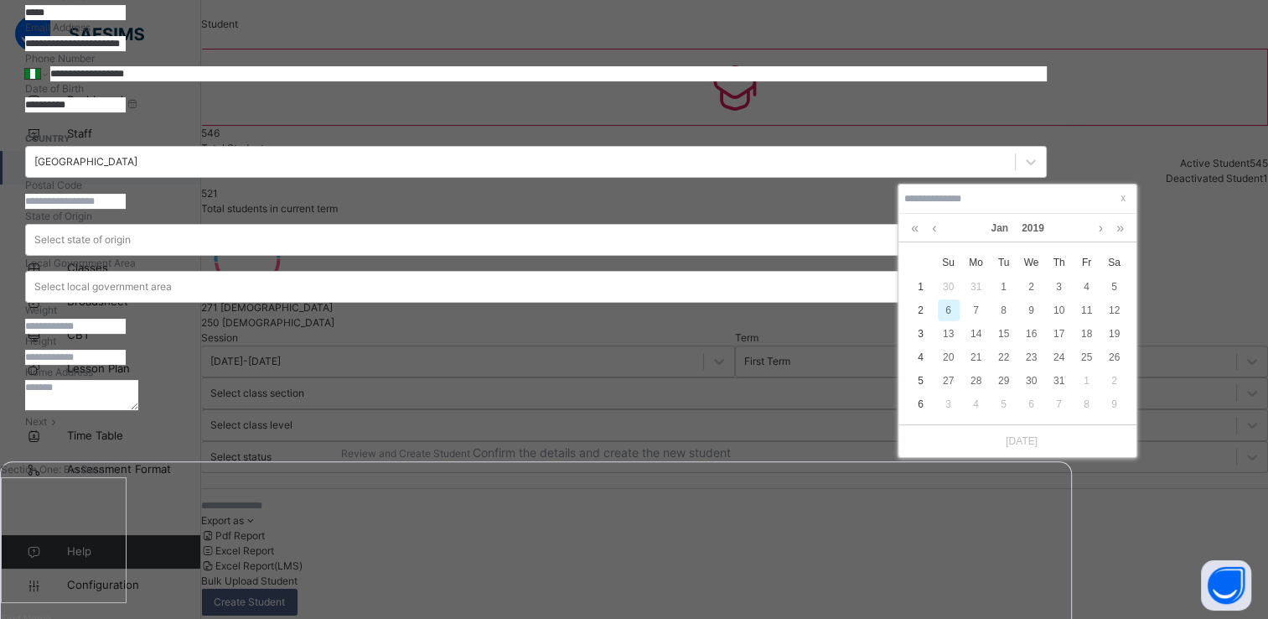
type input "**********"
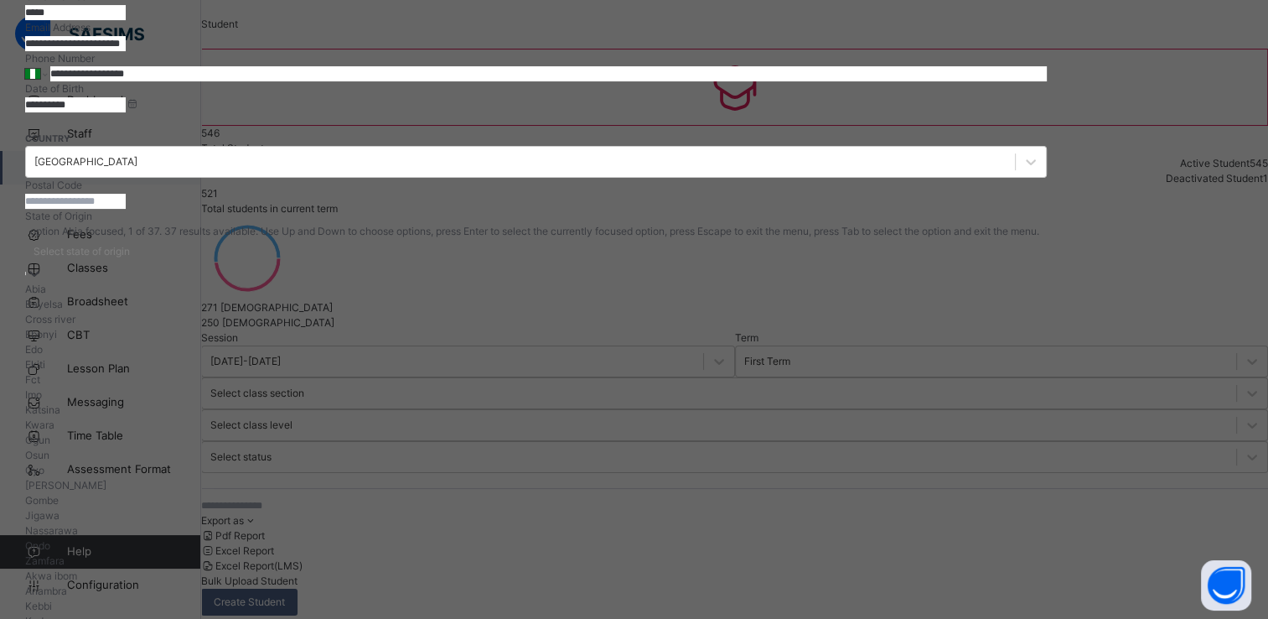
click at [130, 259] on div "Select state of origin" at bounding box center [82, 251] width 96 height 15
type input "*"
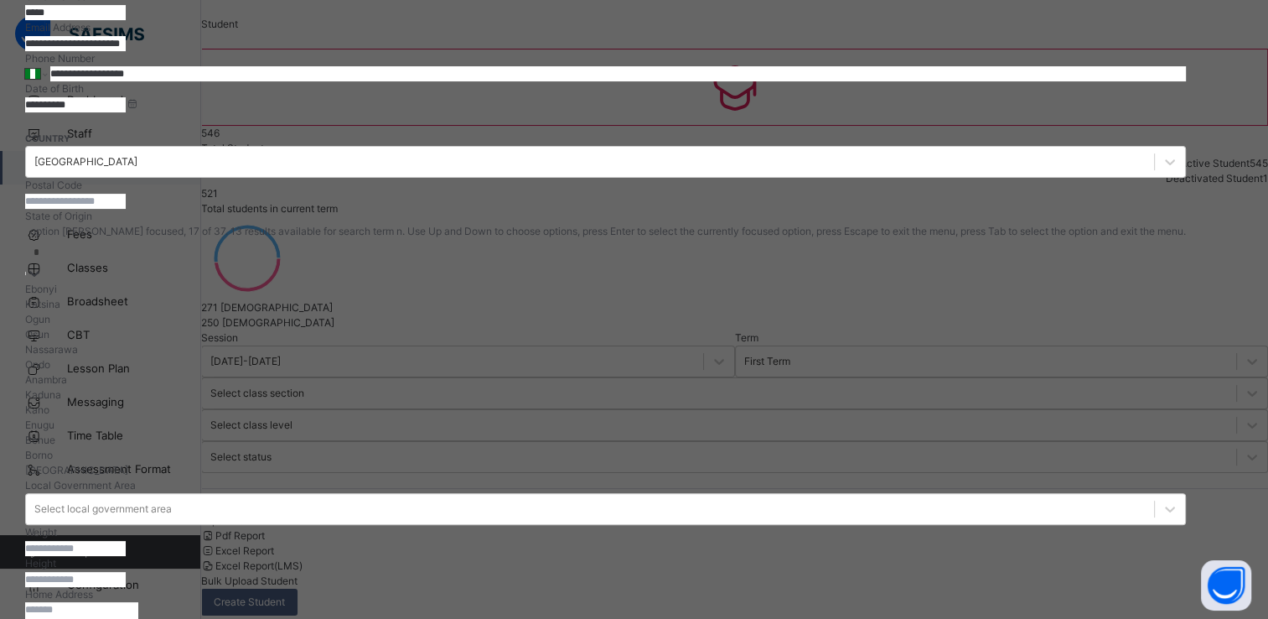
click at [957, 357] on div "Nassarawa" at bounding box center [605, 349] width 1161 height 15
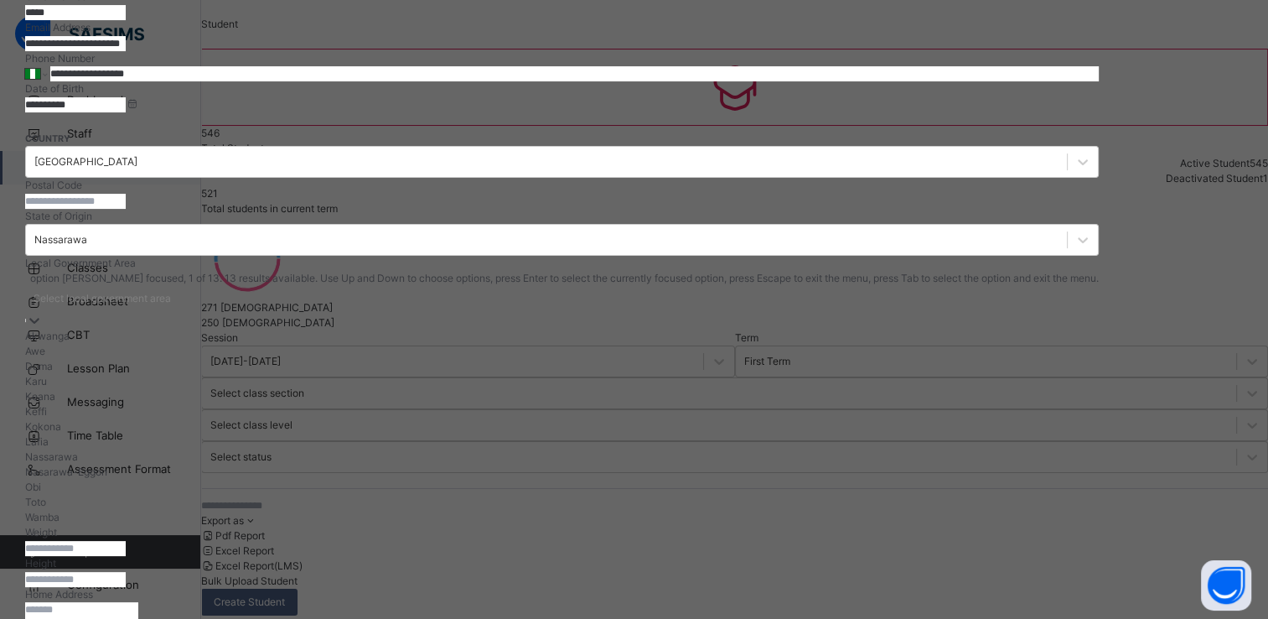
scroll to position [380, 0]
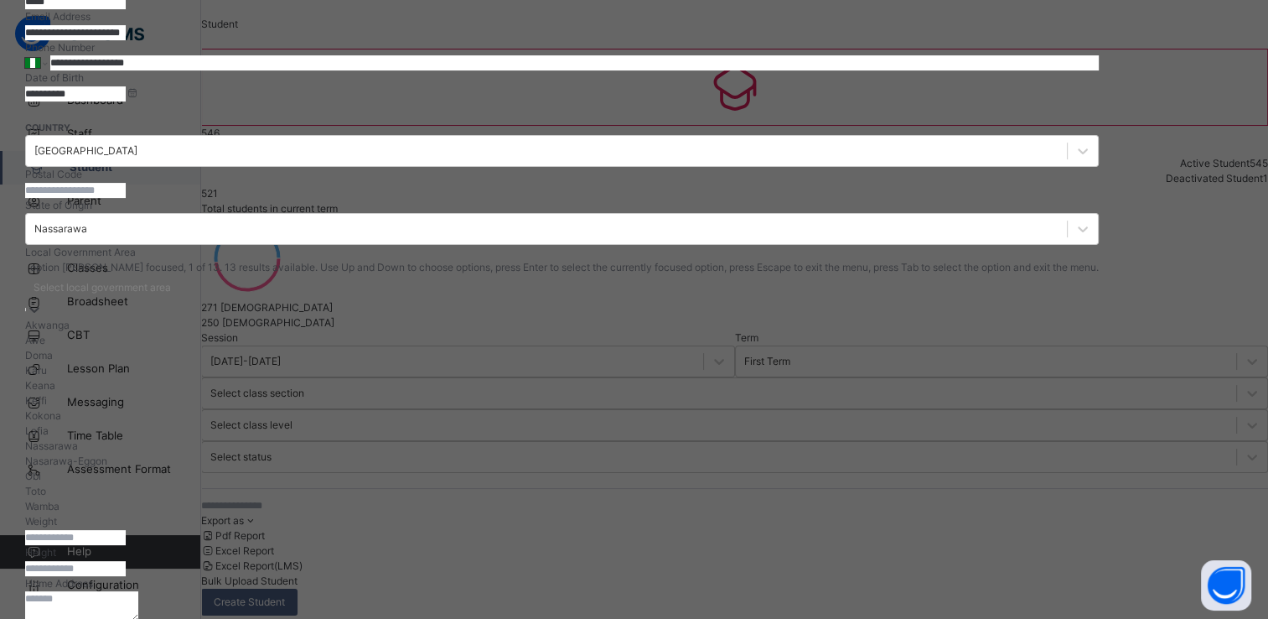
click at [737, 355] on div "Local Government Area option Akwanga focused, 1 of 13. 13 results available. Us…" at bounding box center [562, 379] width 1074 height 269
type input "*"
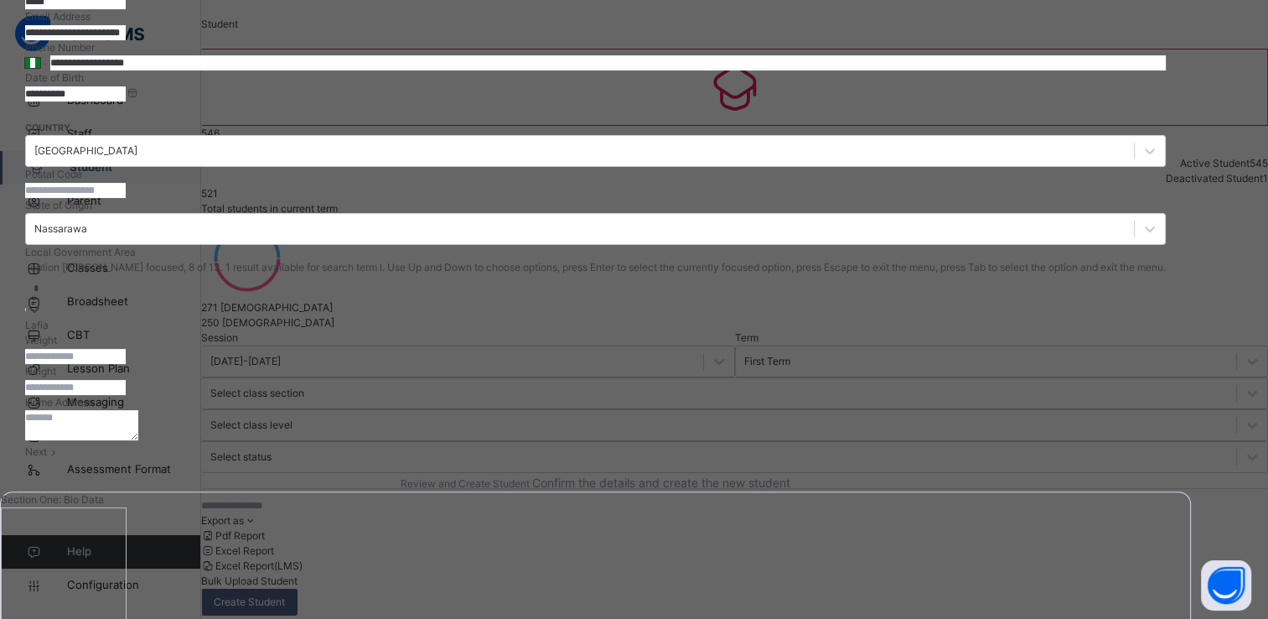
click at [738, 333] on div "Lafia" at bounding box center [595, 325] width 1141 height 15
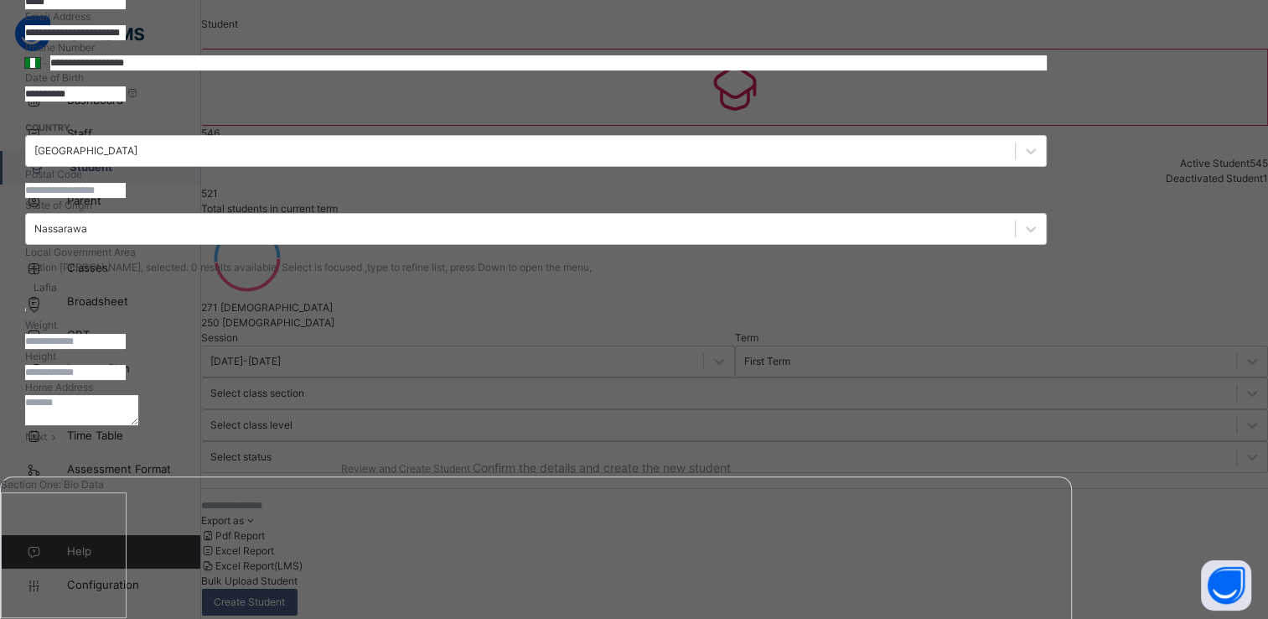
click at [138, 425] on textarea at bounding box center [81, 410] width 113 height 30
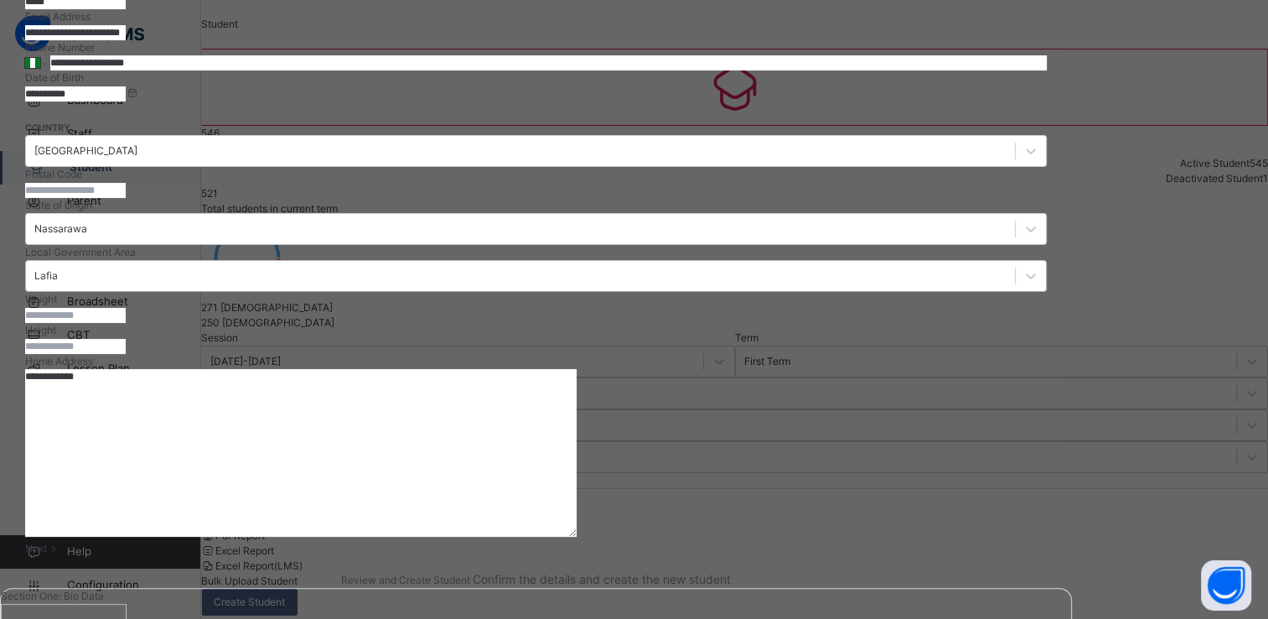
type textarea "**********"
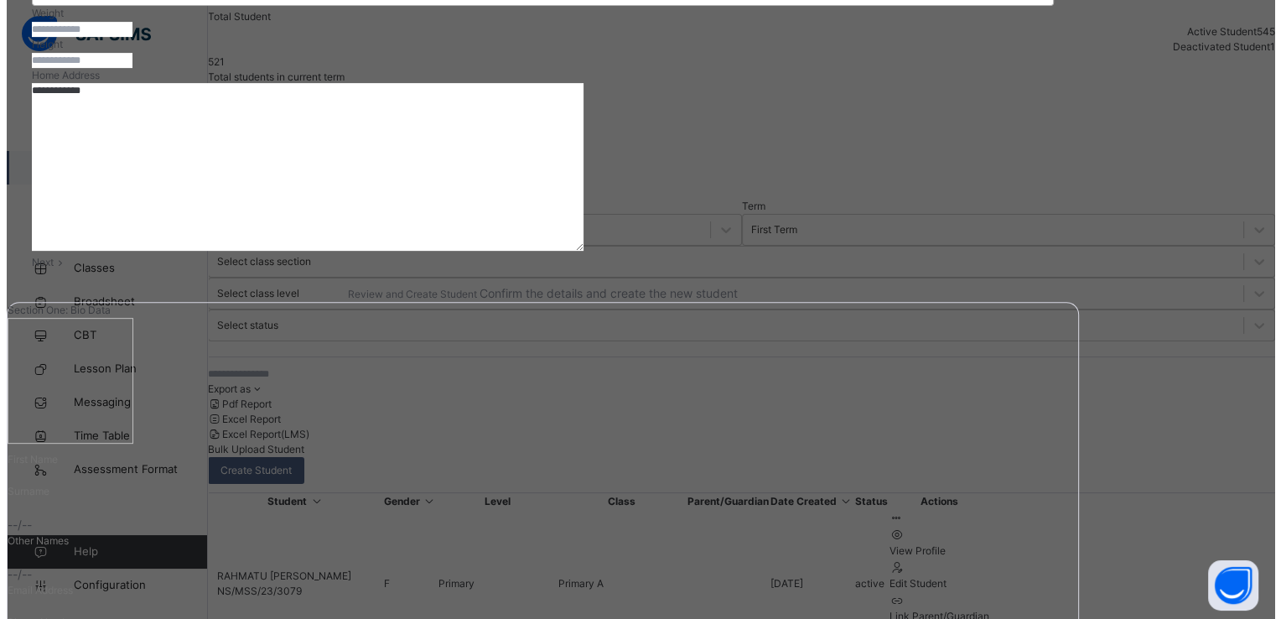
scroll to position [201, 0]
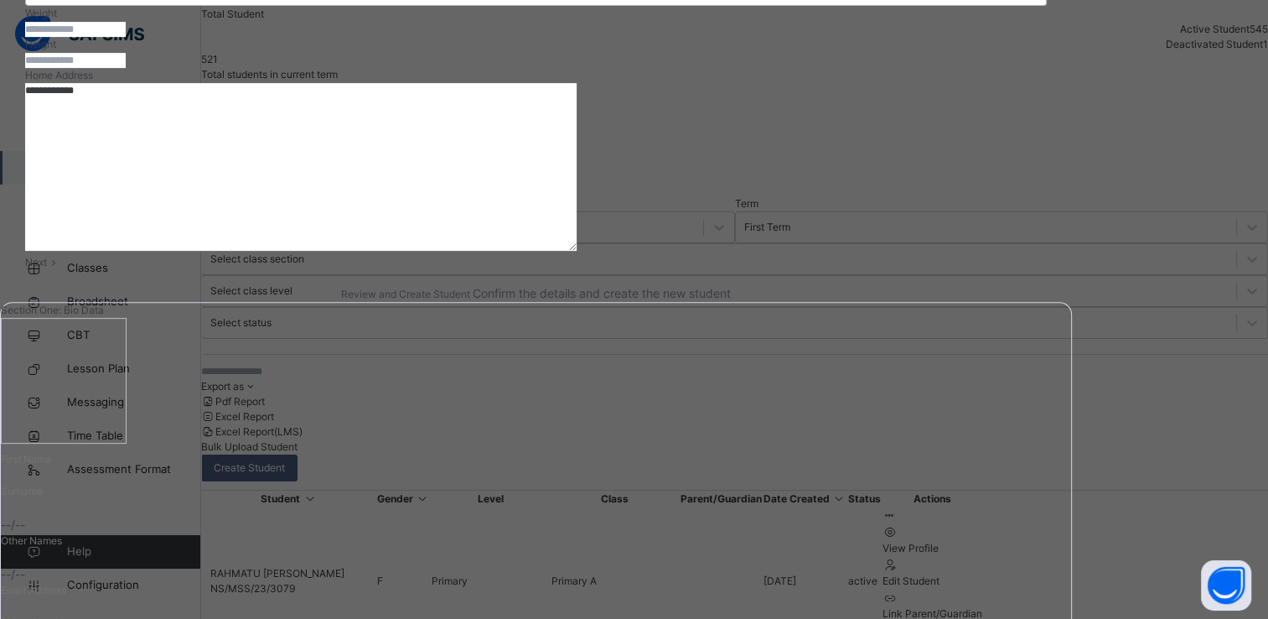
click at [47, 268] on span "Next" at bounding box center [36, 262] width 22 height 13
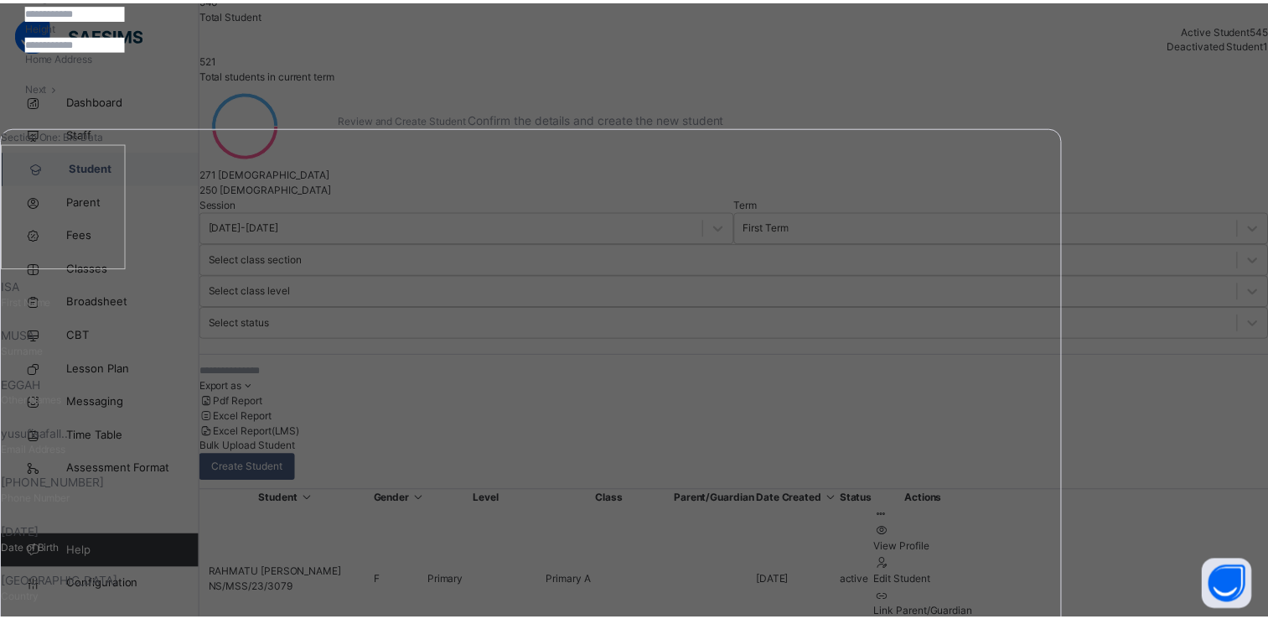
scroll to position [302, 0]
